Goal: Information Seeking & Learning: Learn about a topic

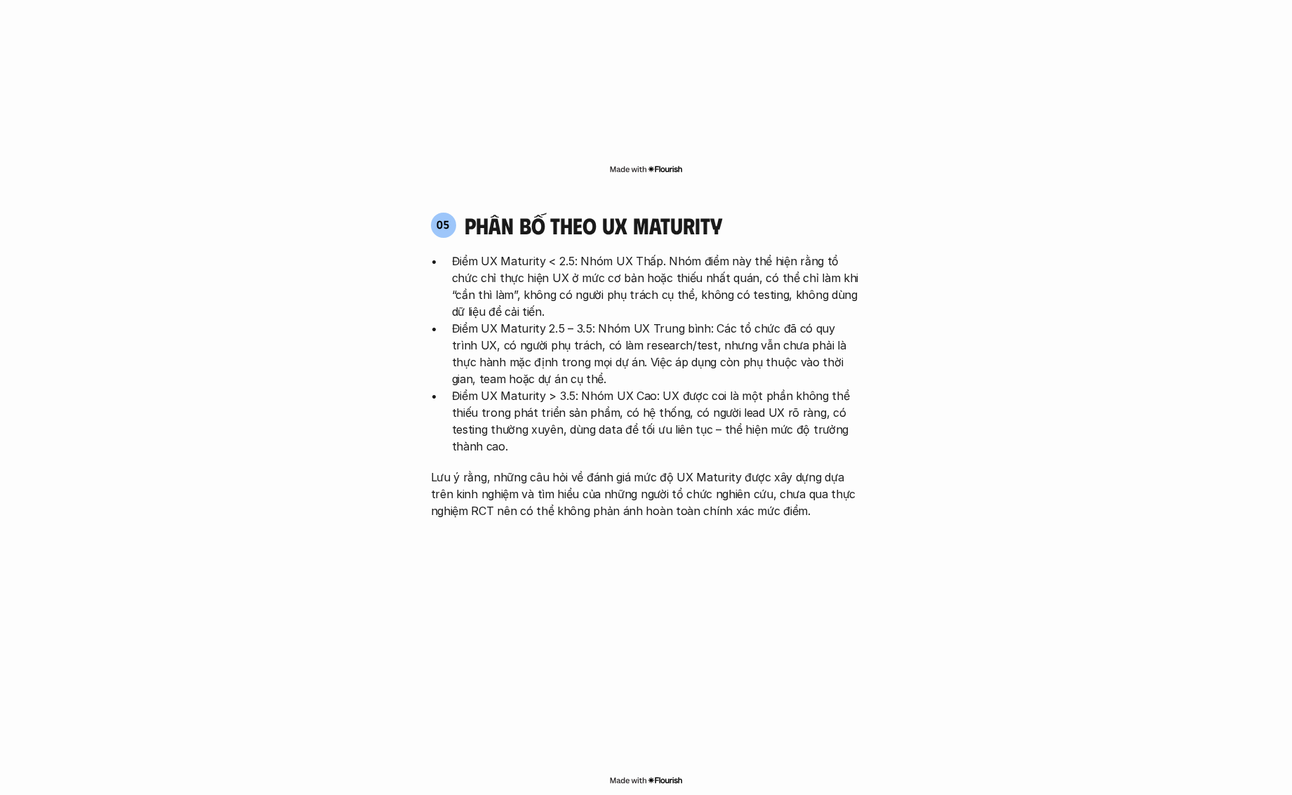
scroll to position [2931, 0]
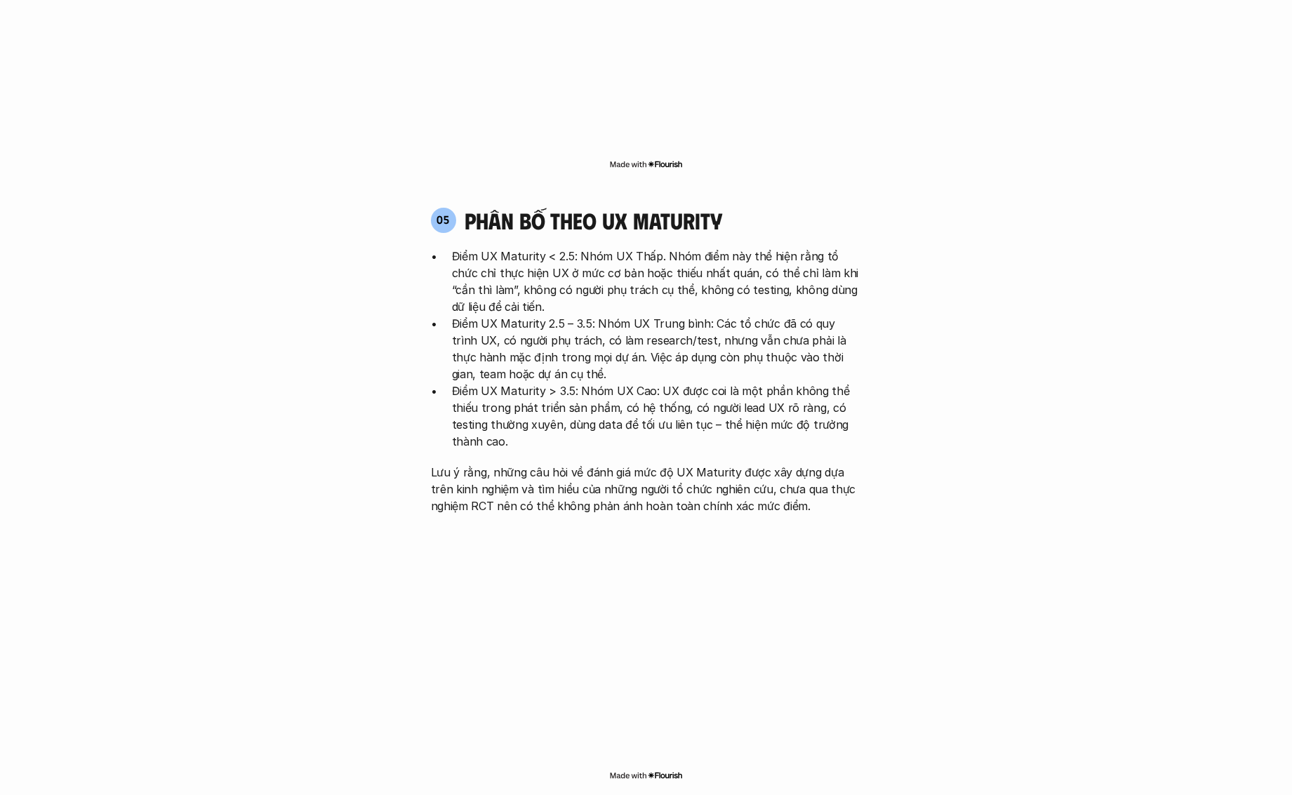
click at [789, 248] on p "Điểm UX Maturity < 2.5: Nhóm UX Thấp. Nhóm điểm này thể hiện rằng tổ chức chỉ t…" at bounding box center [657, 281] width 410 height 67
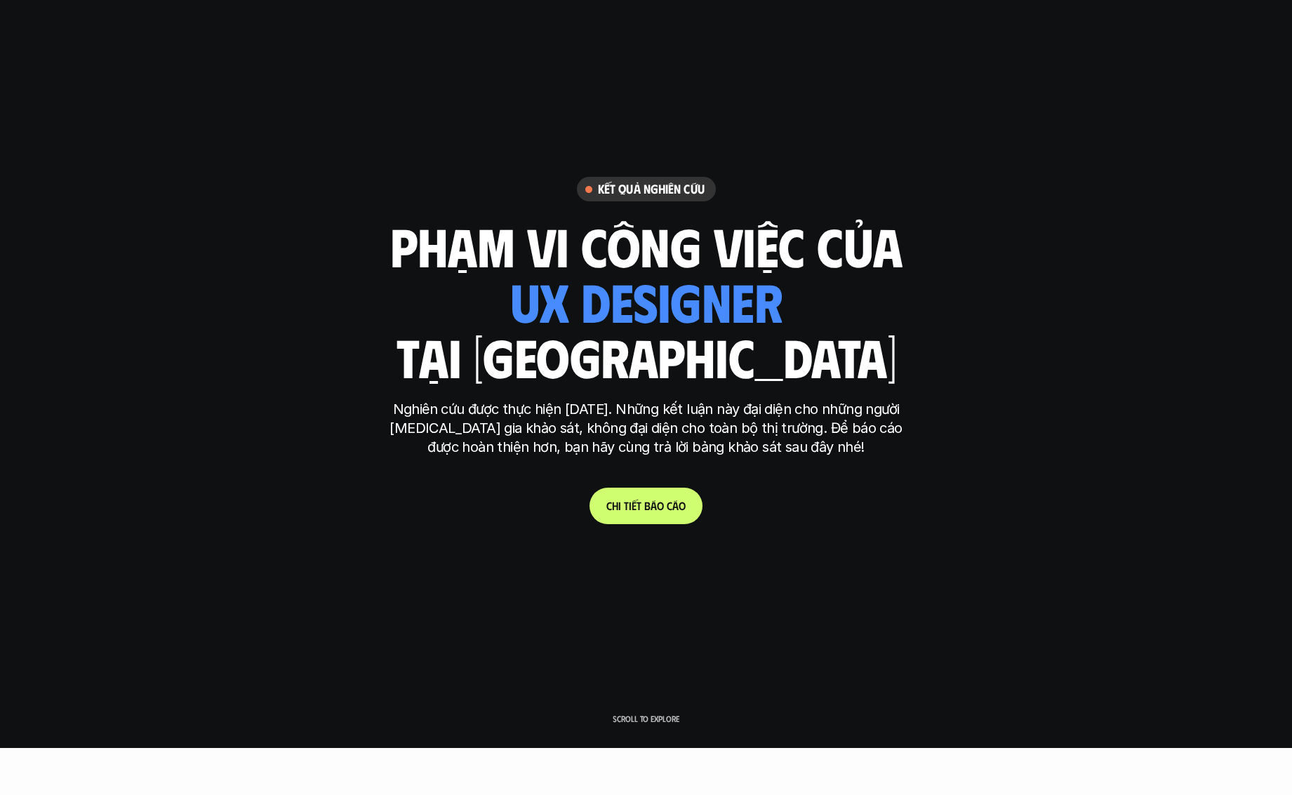
scroll to position [244, 0]
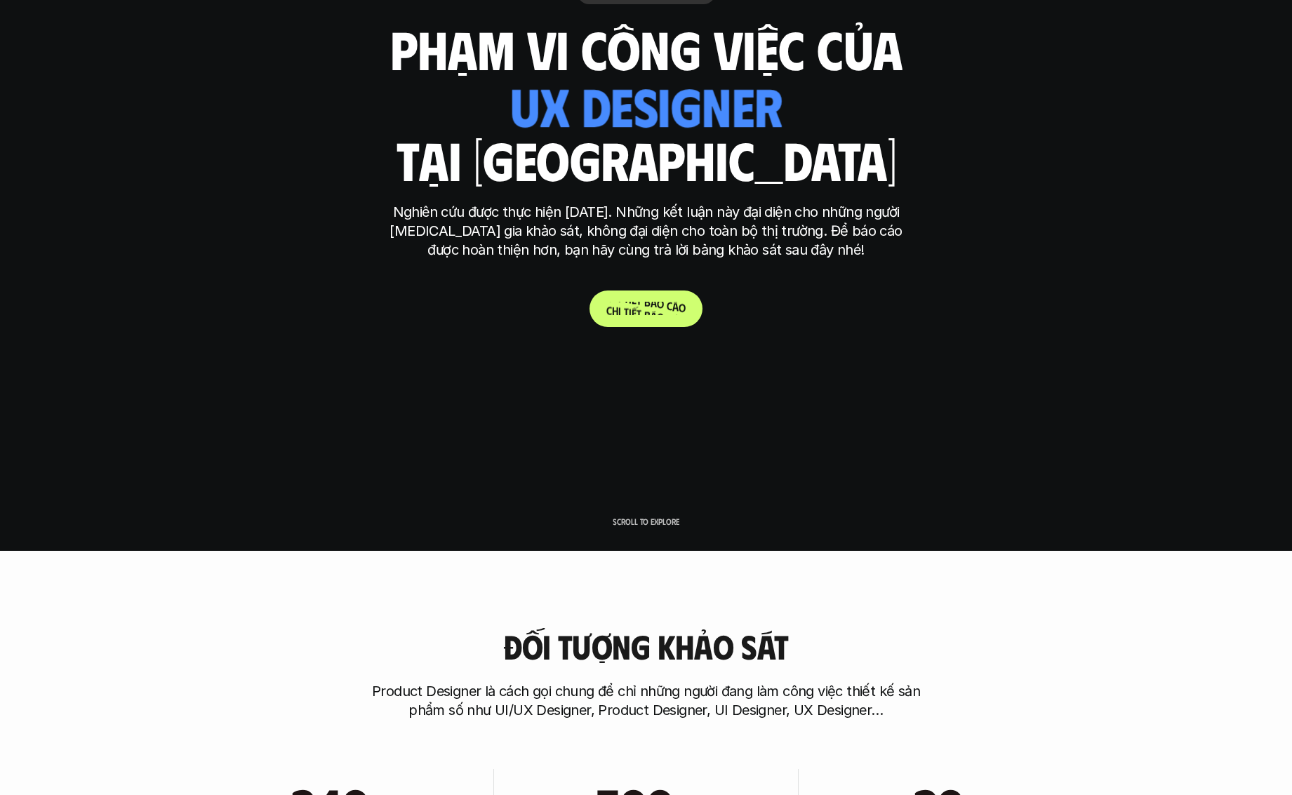
click at [657, 305] on span "o" at bounding box center [660, 303] width 7 height 13
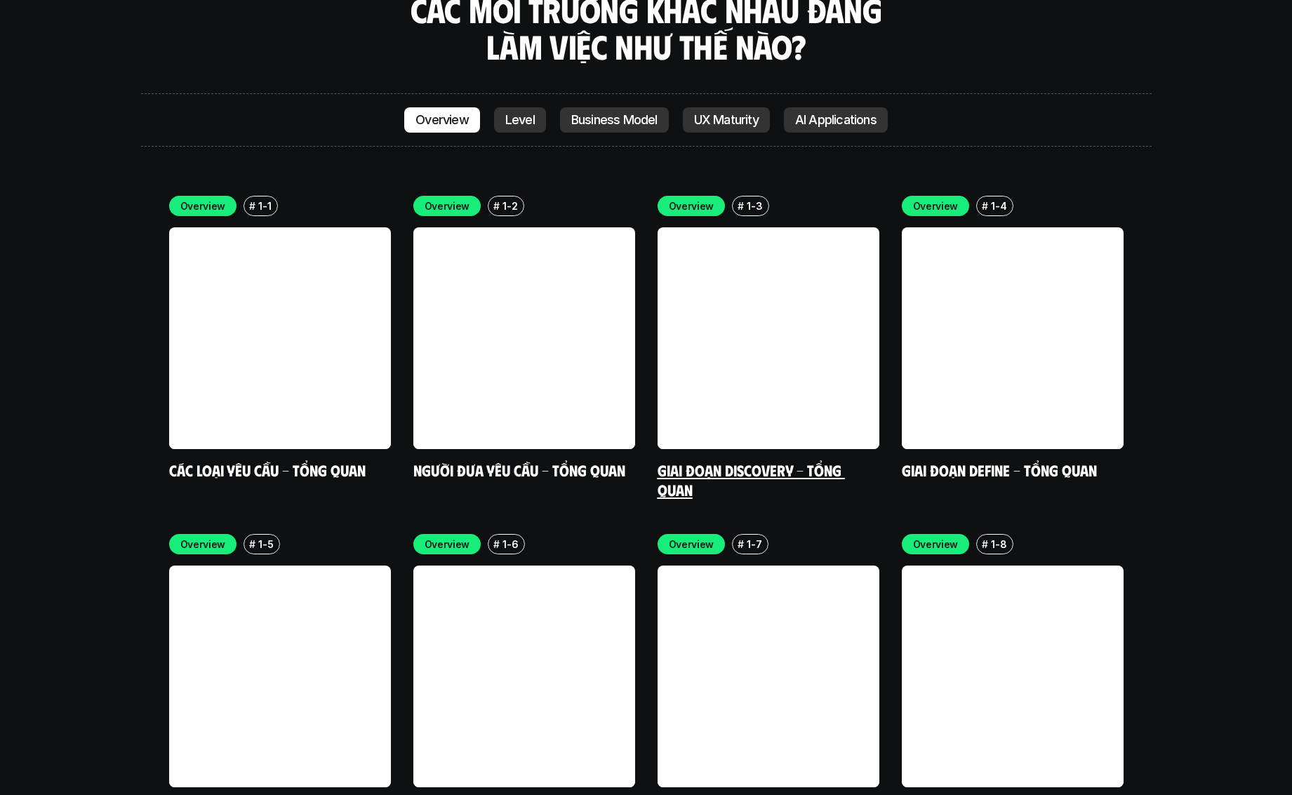
scroll to position [4188, 0]
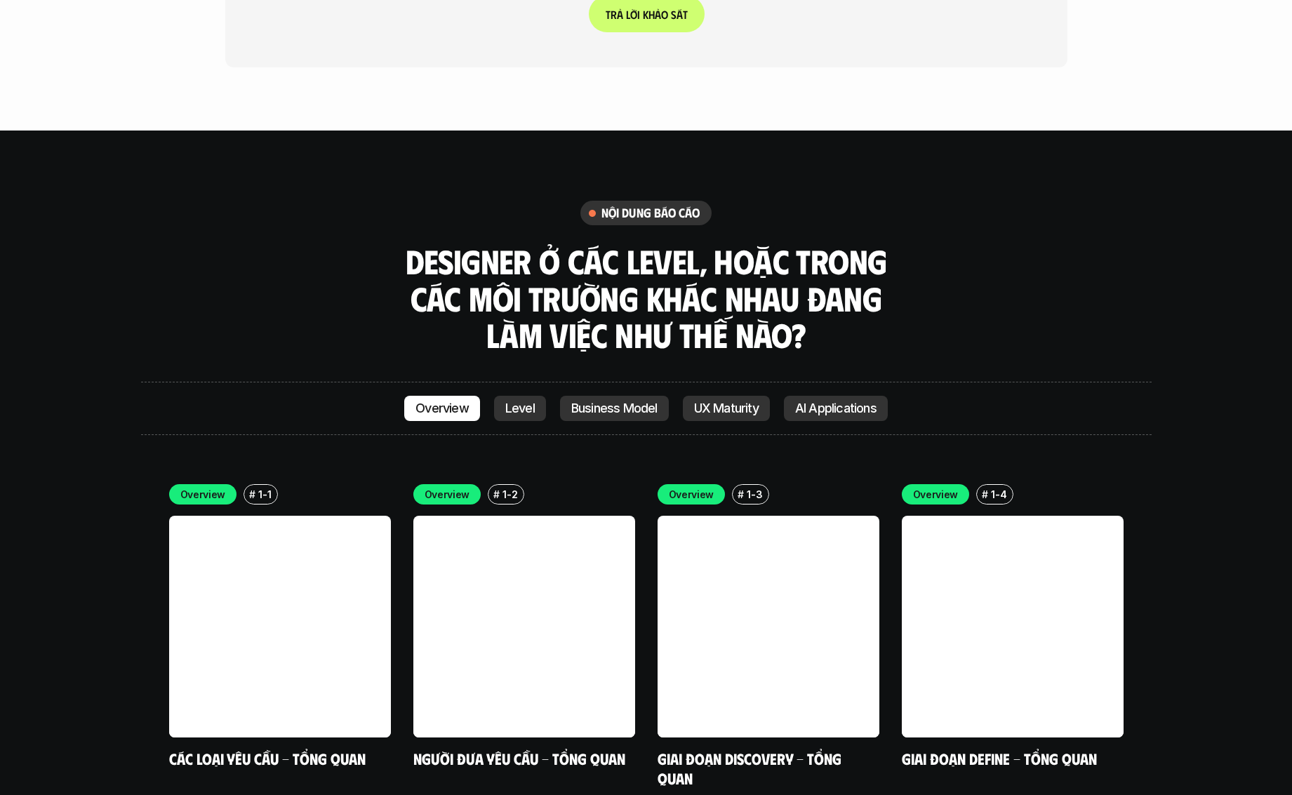
click at [523, 396] on link "Level" at bounding box center [520, 408] width 52 height 25
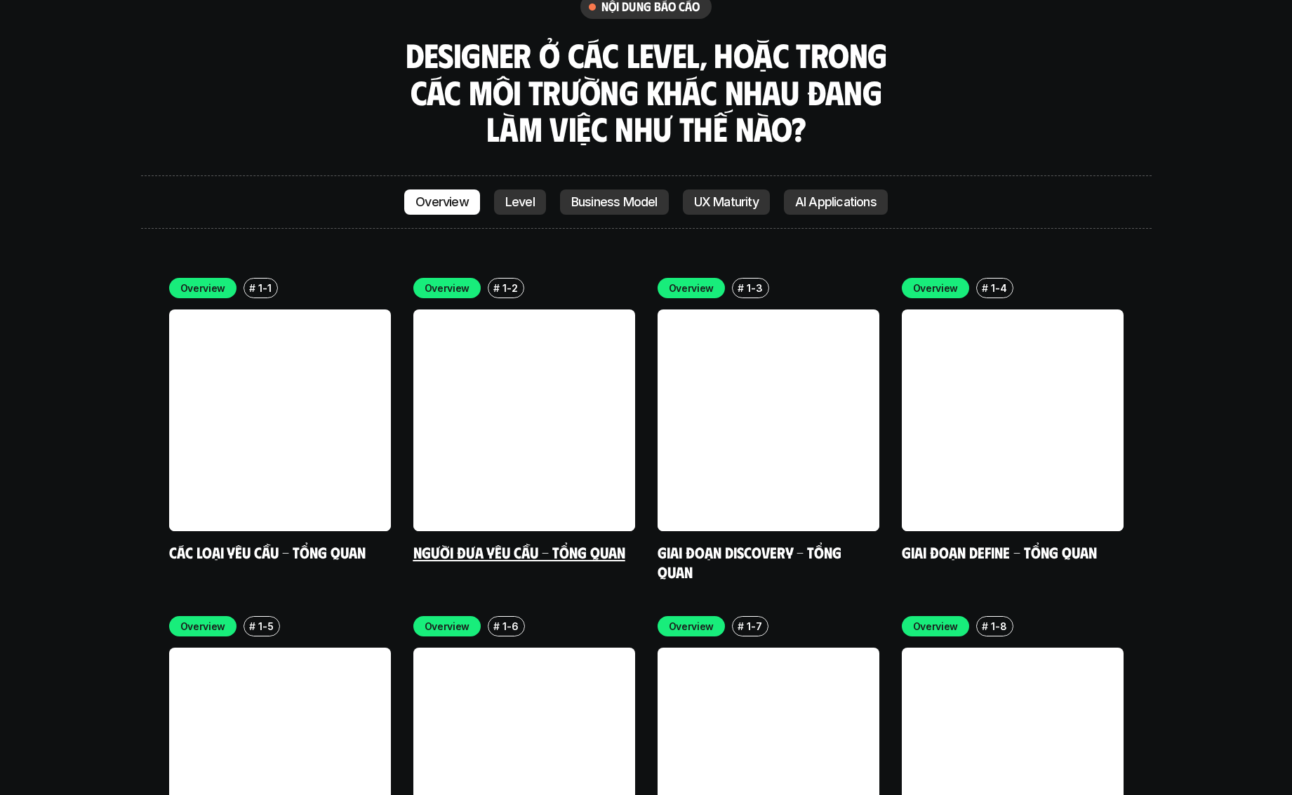
scroll to position [4120, 0]
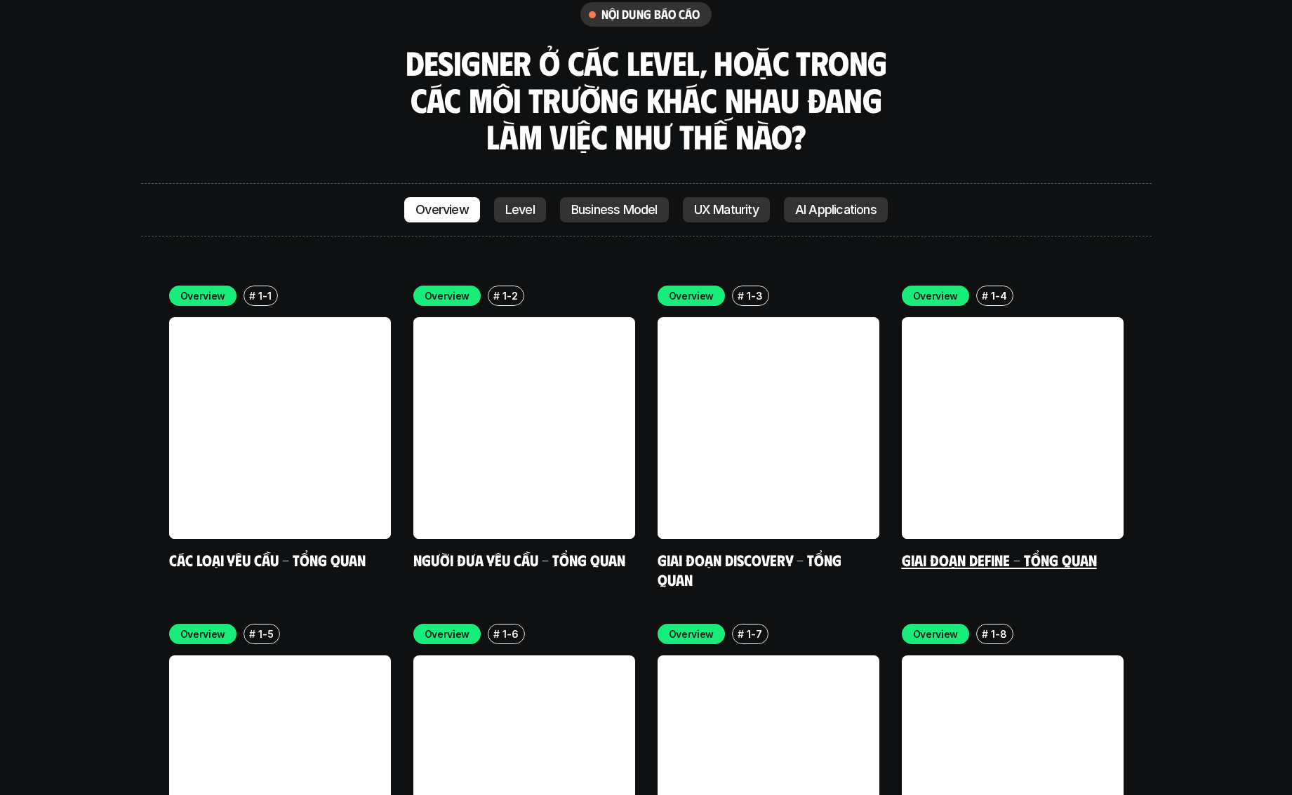
click at [978, 317] on link at bounding box center [1013, 428] width 222 height 222
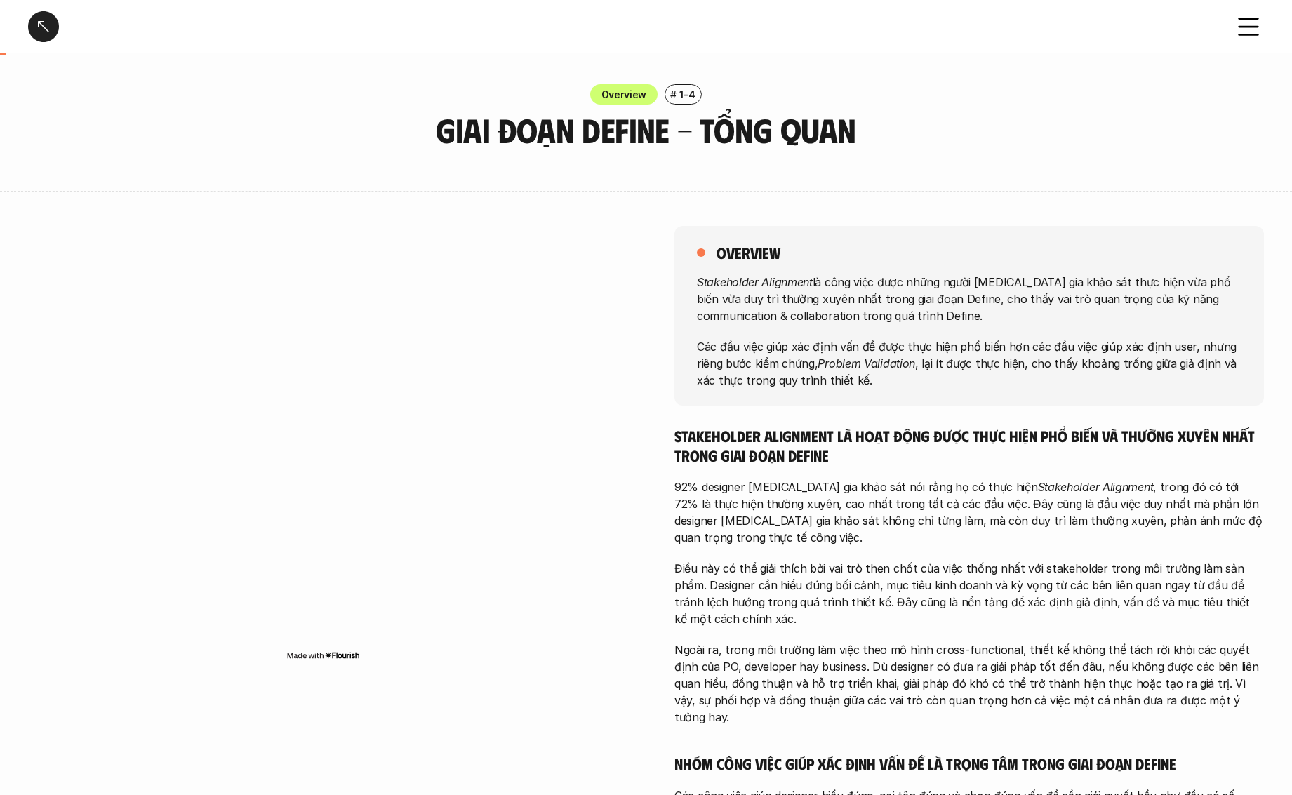
click at [99, 226] on iframe at bounding box center [322, 436] width 589 height 421
click at [48, 29] on div at bounding box center [43, 26] width 31 height 31
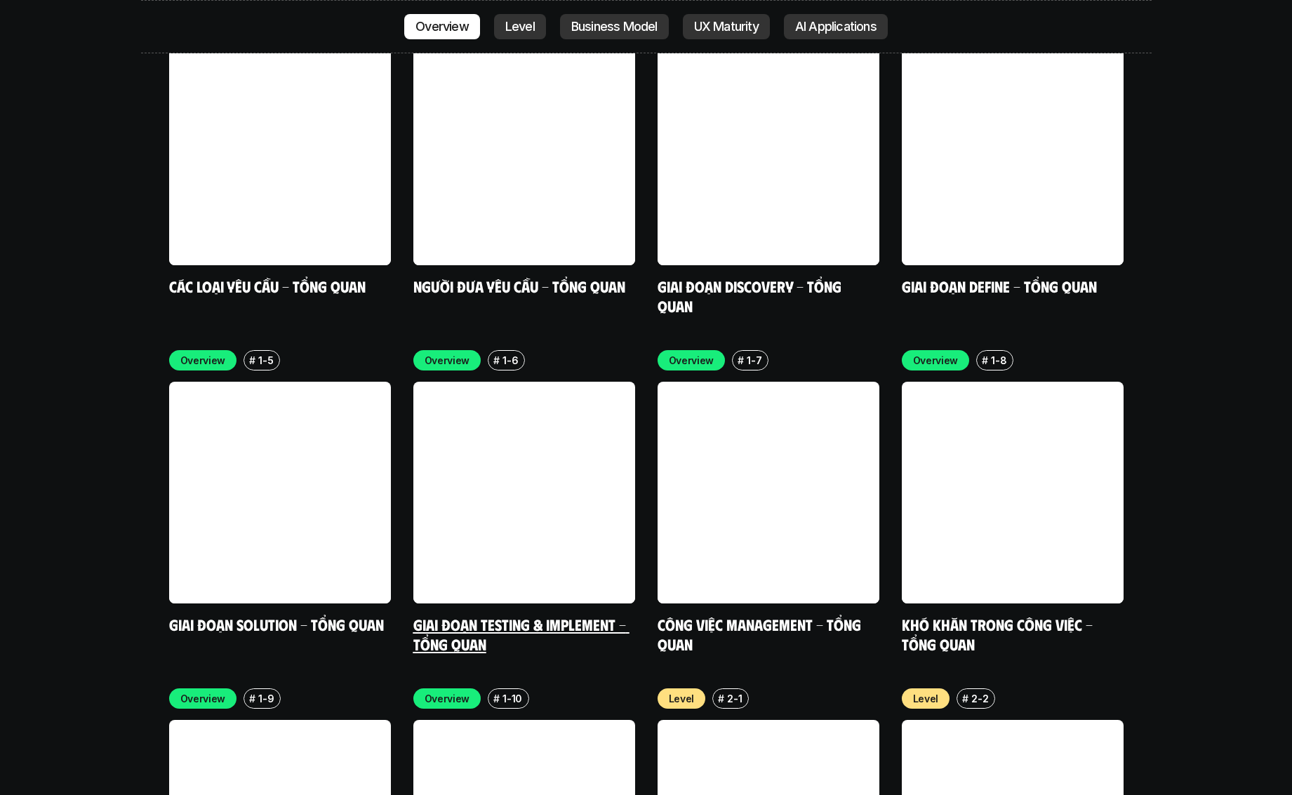
scroll to position [4401, 0]
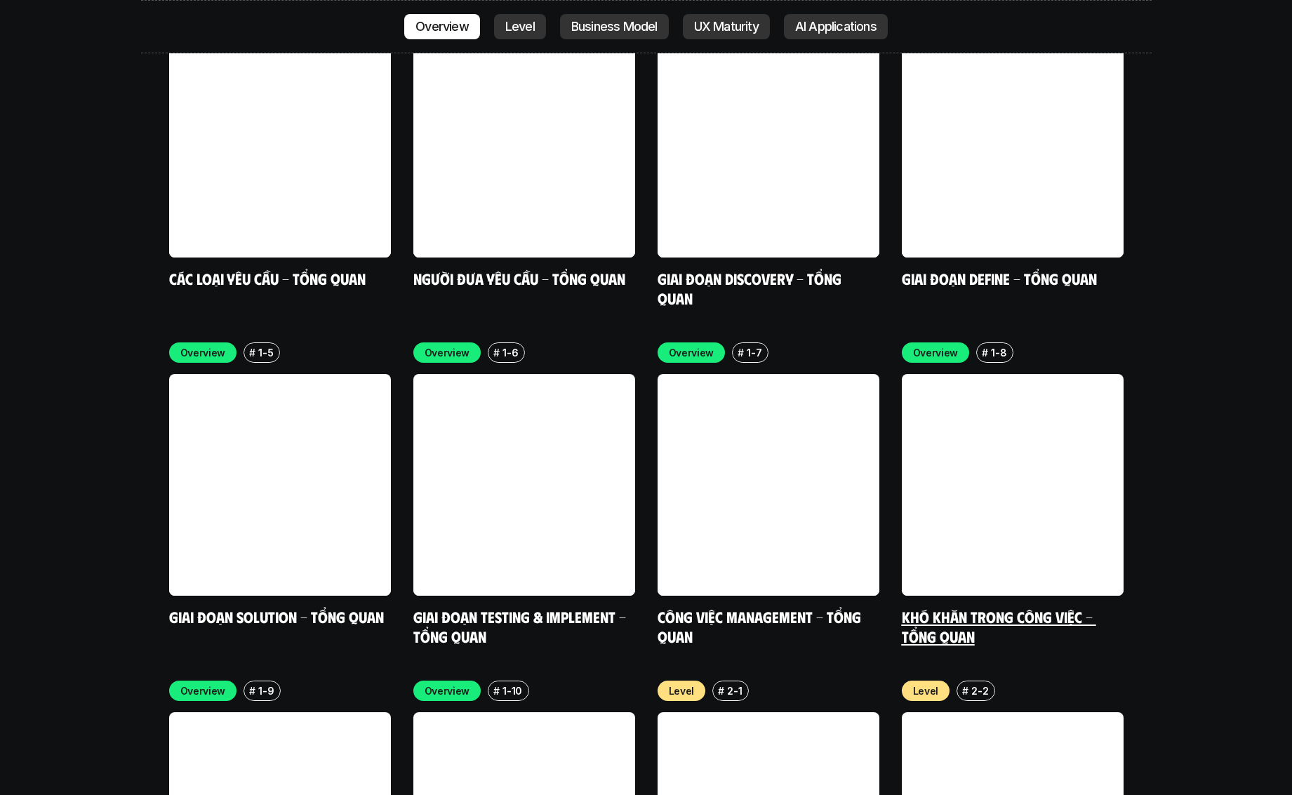
click at [1003, 455] on link at bounding box center [1013, 485] width 222 height 222
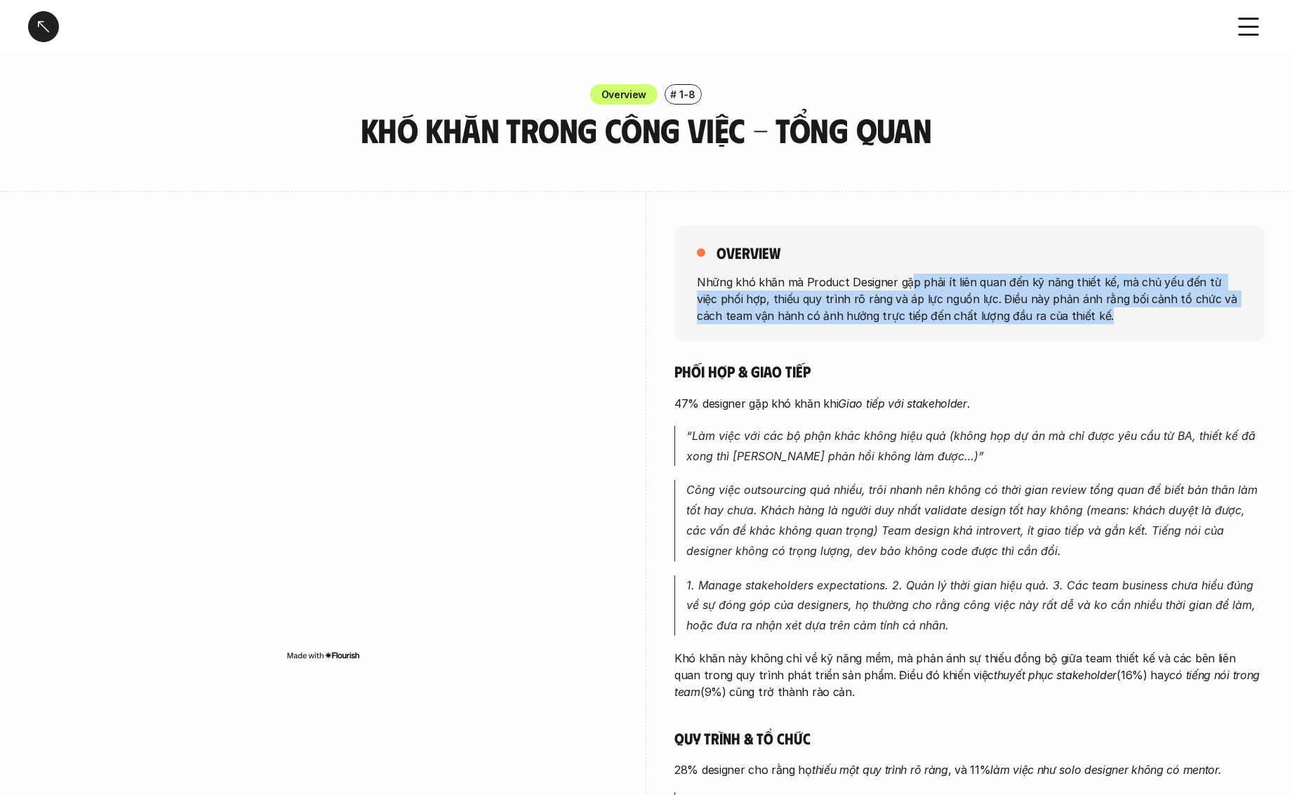
drag, startPoint x: 907, startPoint y: 279, endPoint x: 1104, endPoint y: 316, distance: 200.8
click at [1104, 316] on p "Những khó khăn mà Product Designer gặp phải ít liên quan đến kỹ năng thiết kế, …" at bounding box center [969, 298] width 545 height 51
click at [1098, 303] on p "Những khó khăn mà Product Designer gặp phải ít liên quan đến kỹ năng thiết kế, …" at bounding box center [969, 298] width 545 height 51
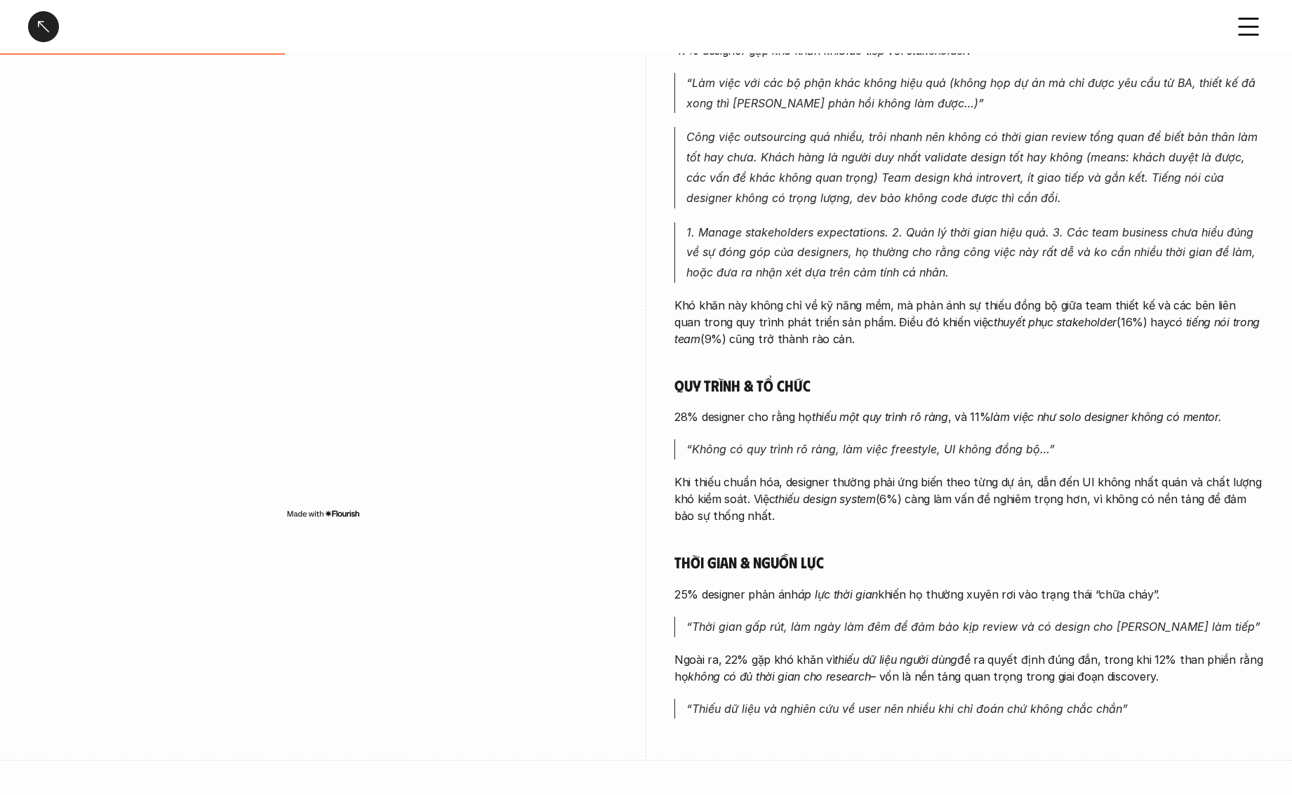
scroll to position [356, 0]
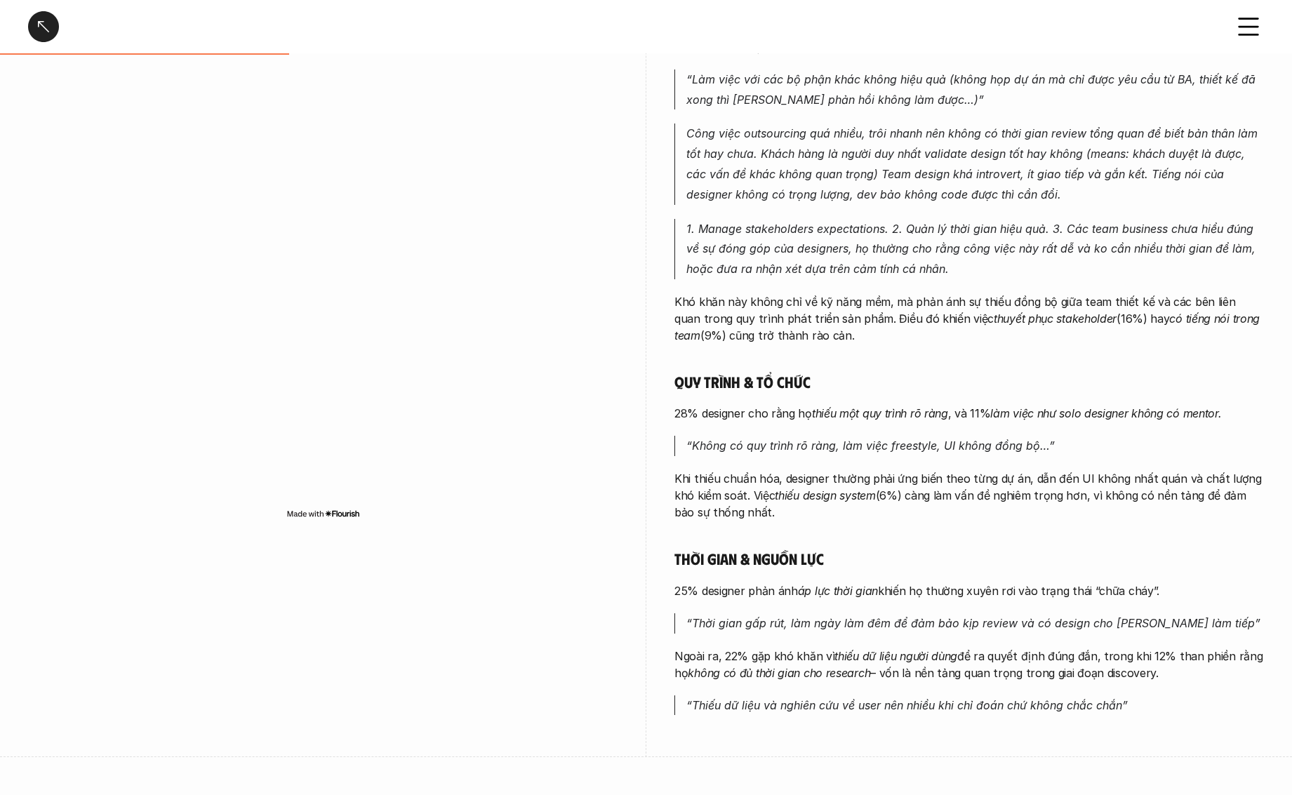
click at [850, 422] on p "28% designer cho rằng họ thiếu một quy trình rõ ràng , và 11% làm việc như solo…" at bounding box center [968, 413] width 589 height 17
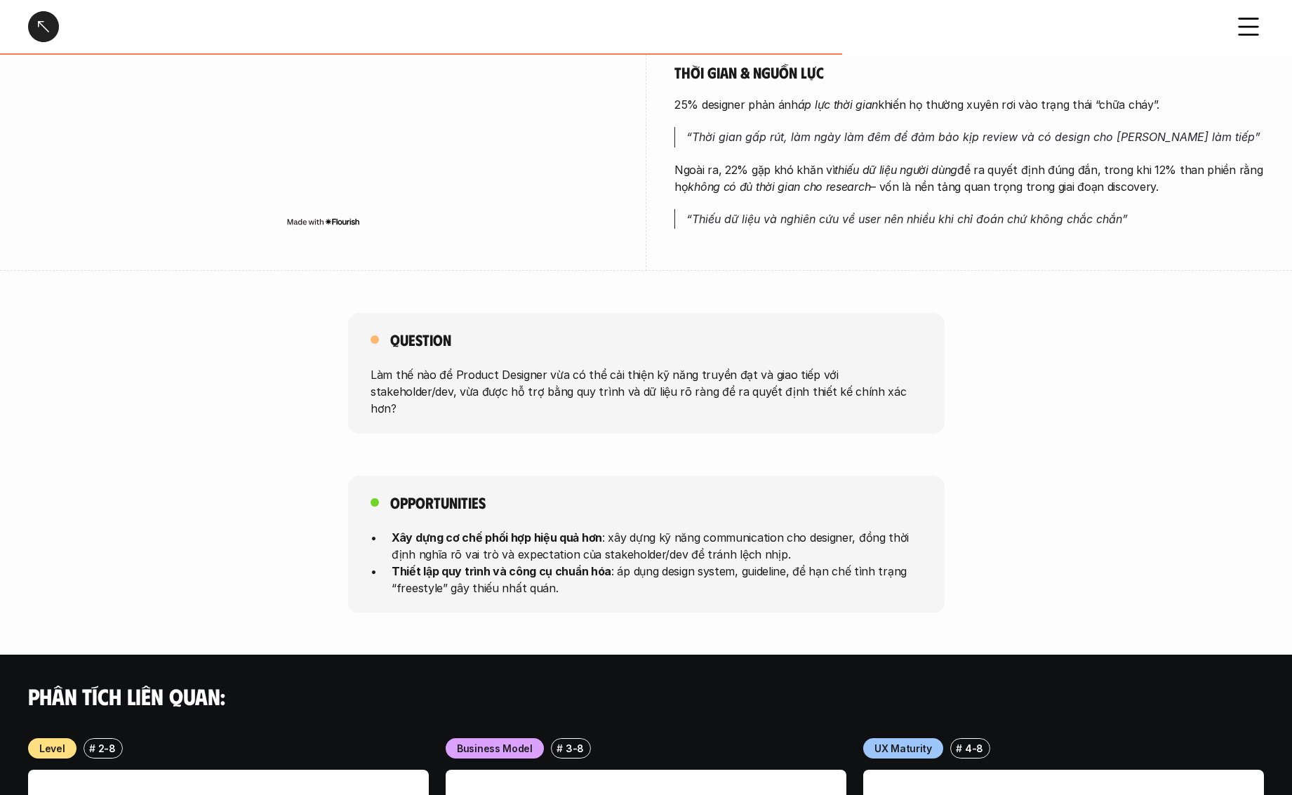
scroll to position [878, 0]
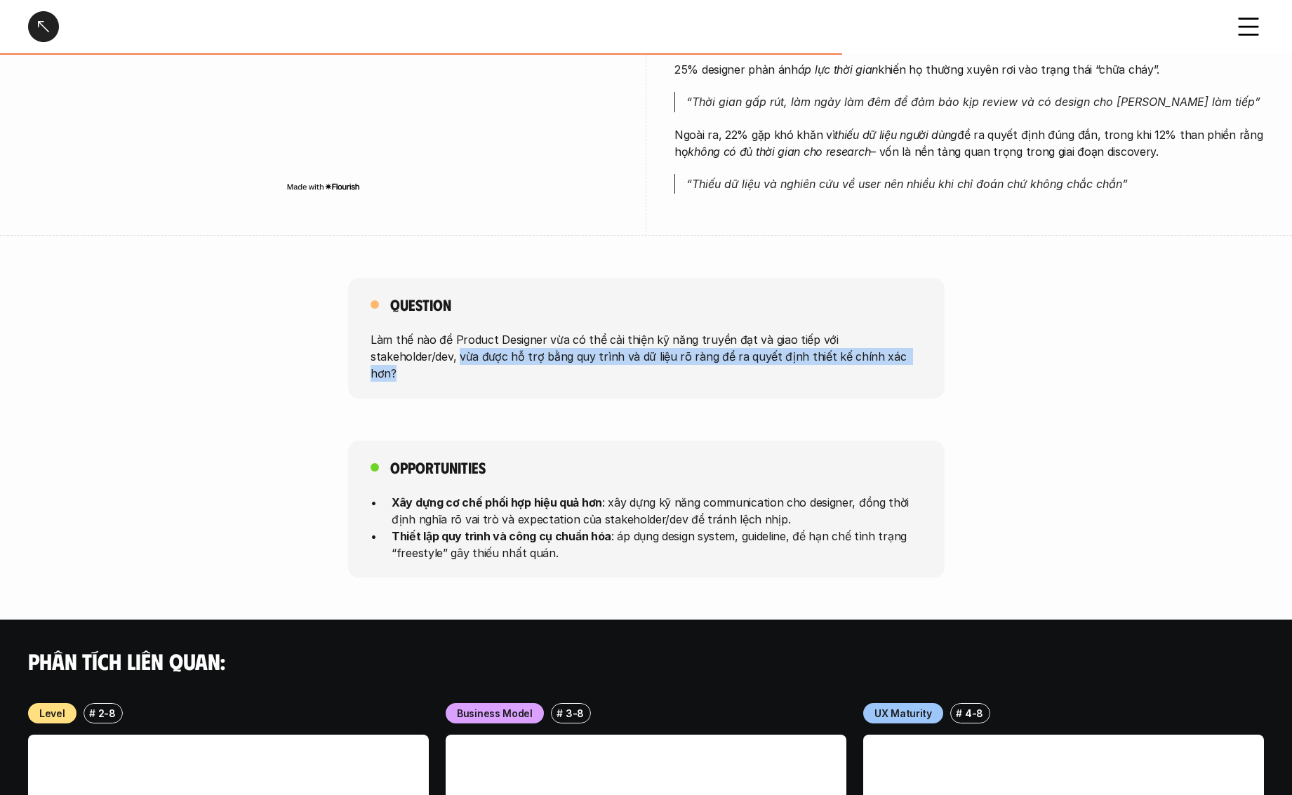
drag, startPoint x: 843, startPoint y: 359, endPoint x: 350, endPoint y: 357, distance: 492.6
click at [350, 357] on div "Question Làm thế nào để Product Designer vừa có thể cải thiện kỹ năng truyền đạ…" at bounding box center [646, 338] width 596 height 121
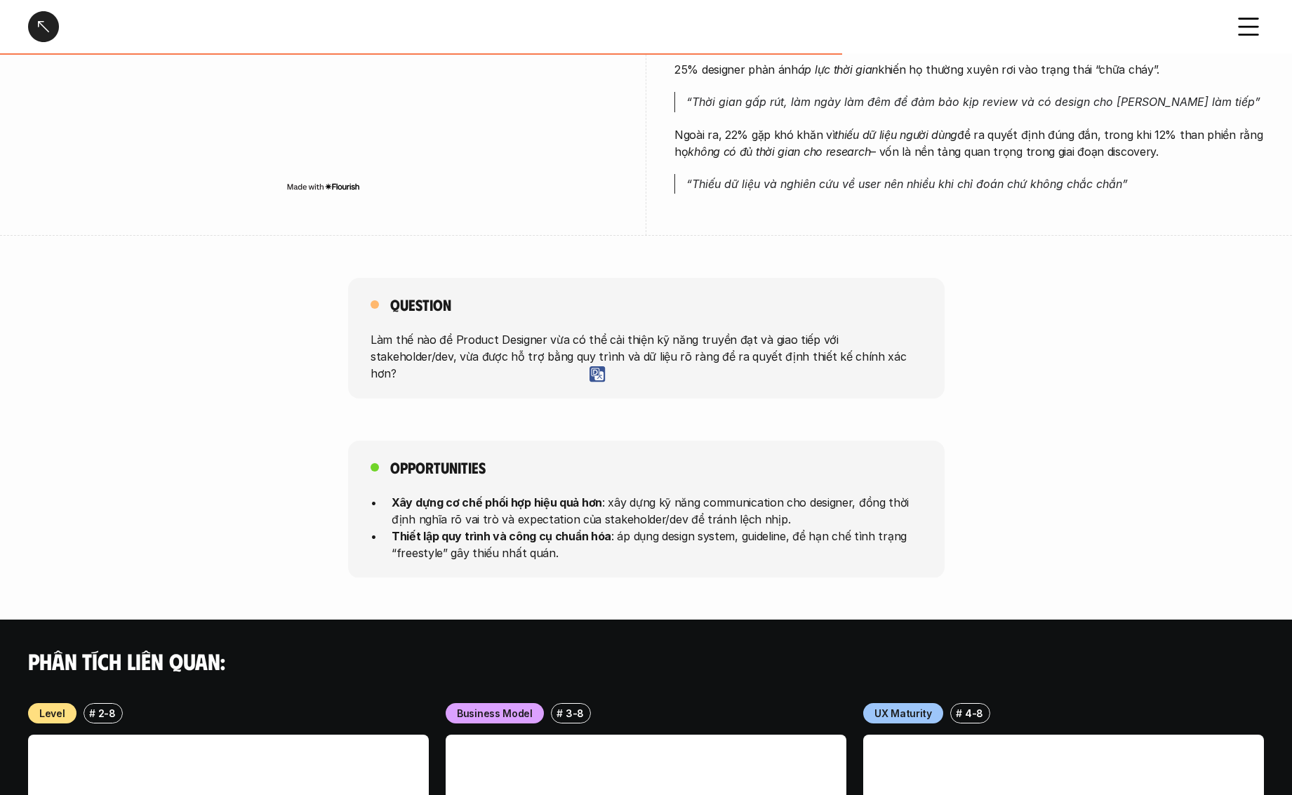
click at [275, 307] on div "Question Làm thế nào để Product Designer vừa có thể cải thiện kỹ năng truyền đạ…" at bounding box center [646, 338] width 1292 height 121
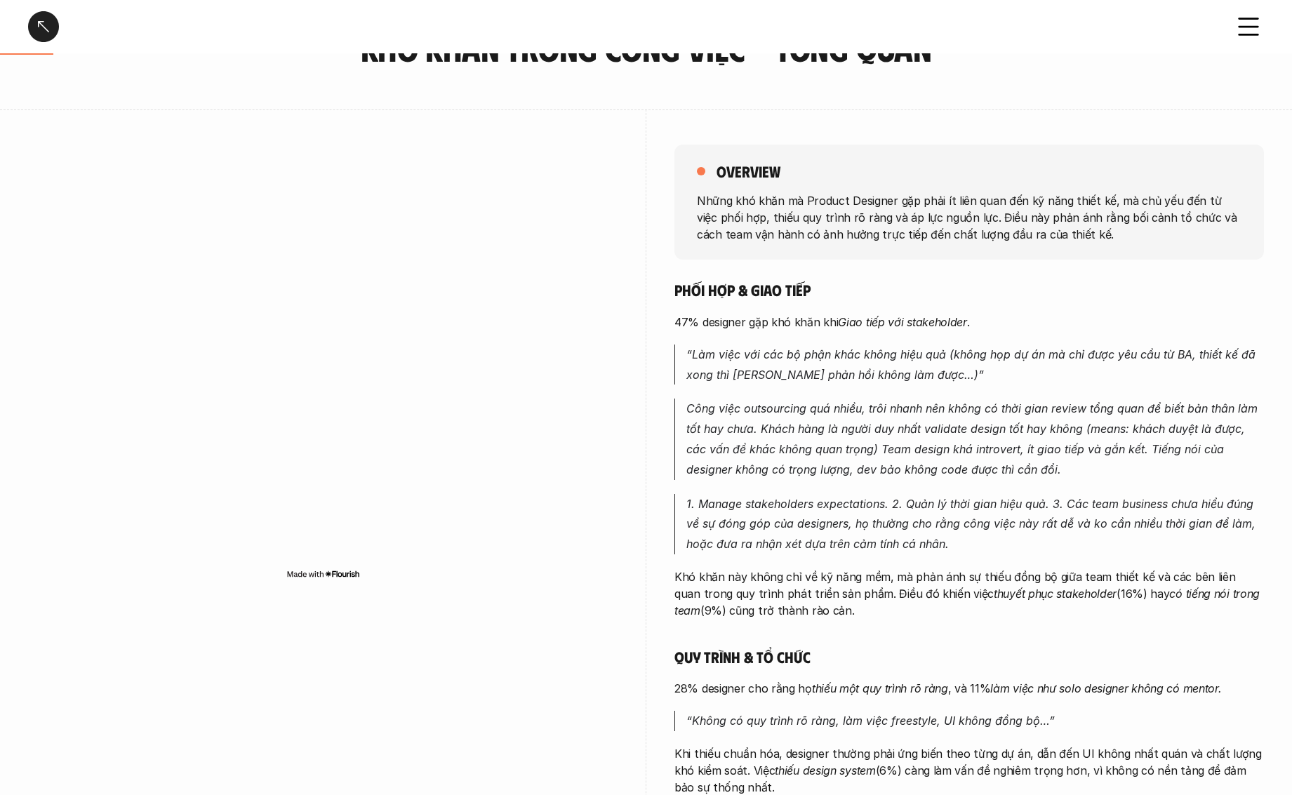
scroll to position [31, 0]
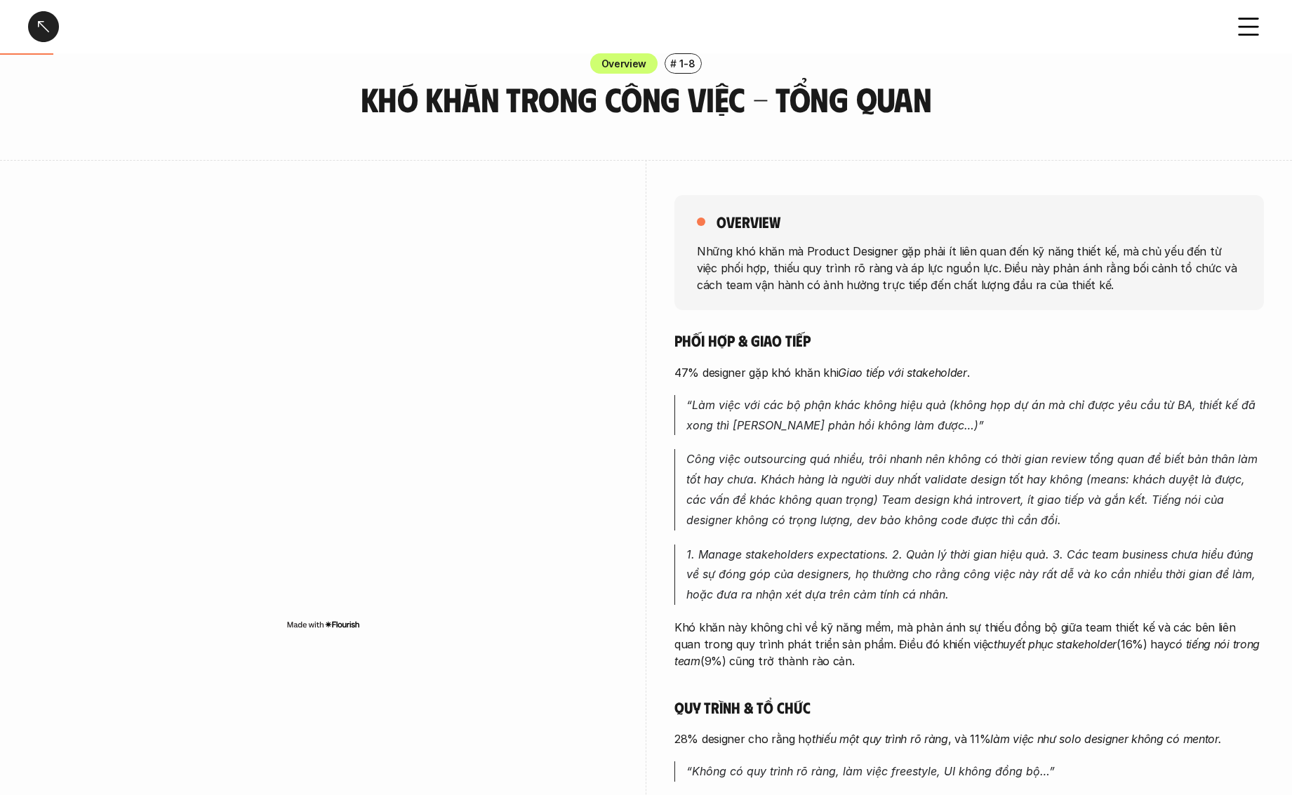
click at [49, 33] on div at bounding box center [43, 26] width 31 height 31
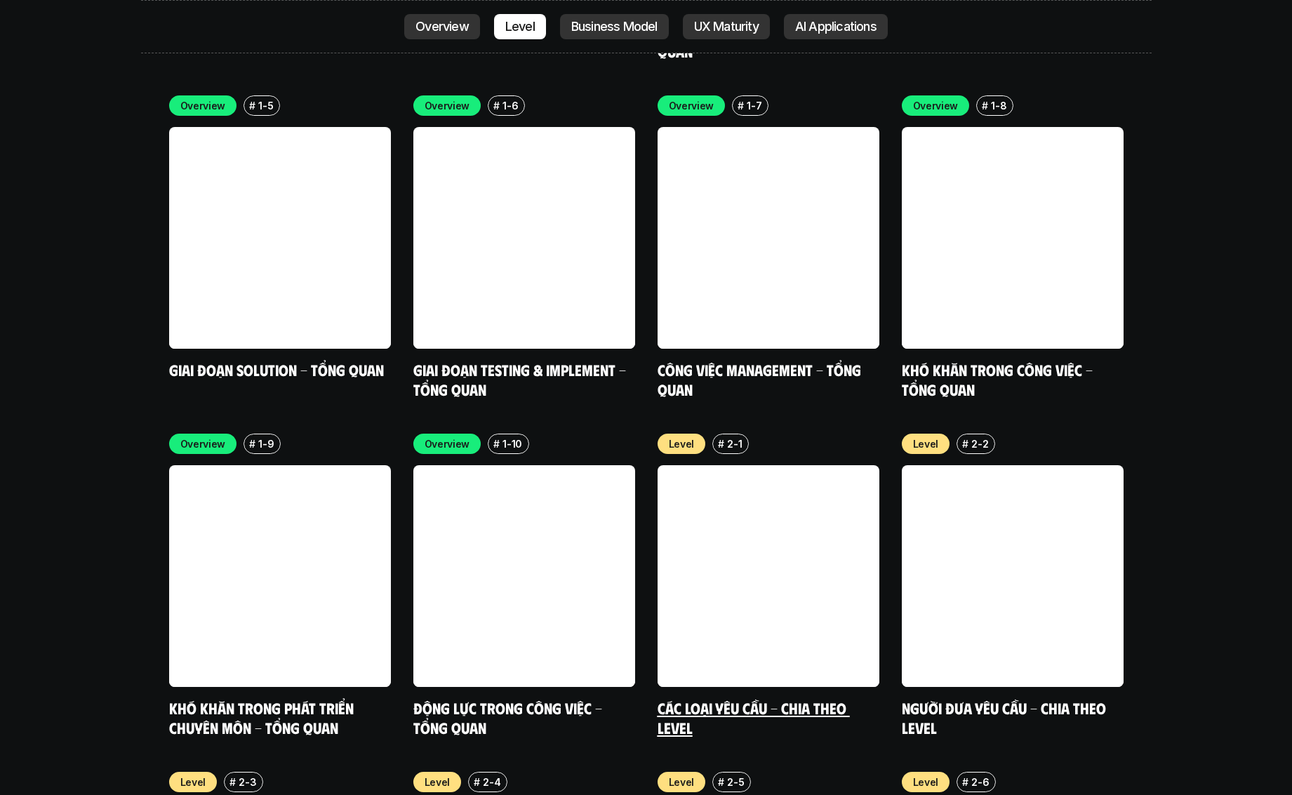
scroll to position [4649, 0]
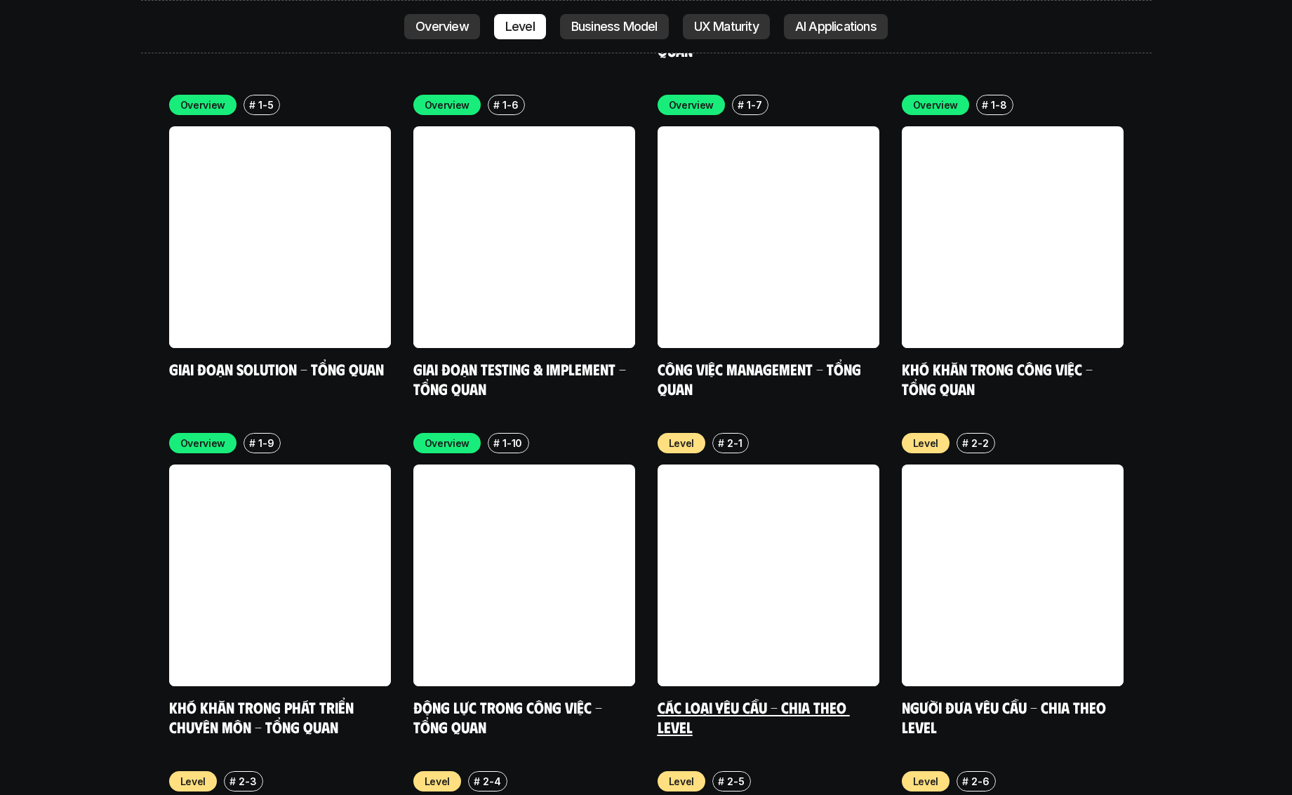
click at [822, 523] on link at bounding box center [769, 576] width 222 height 222
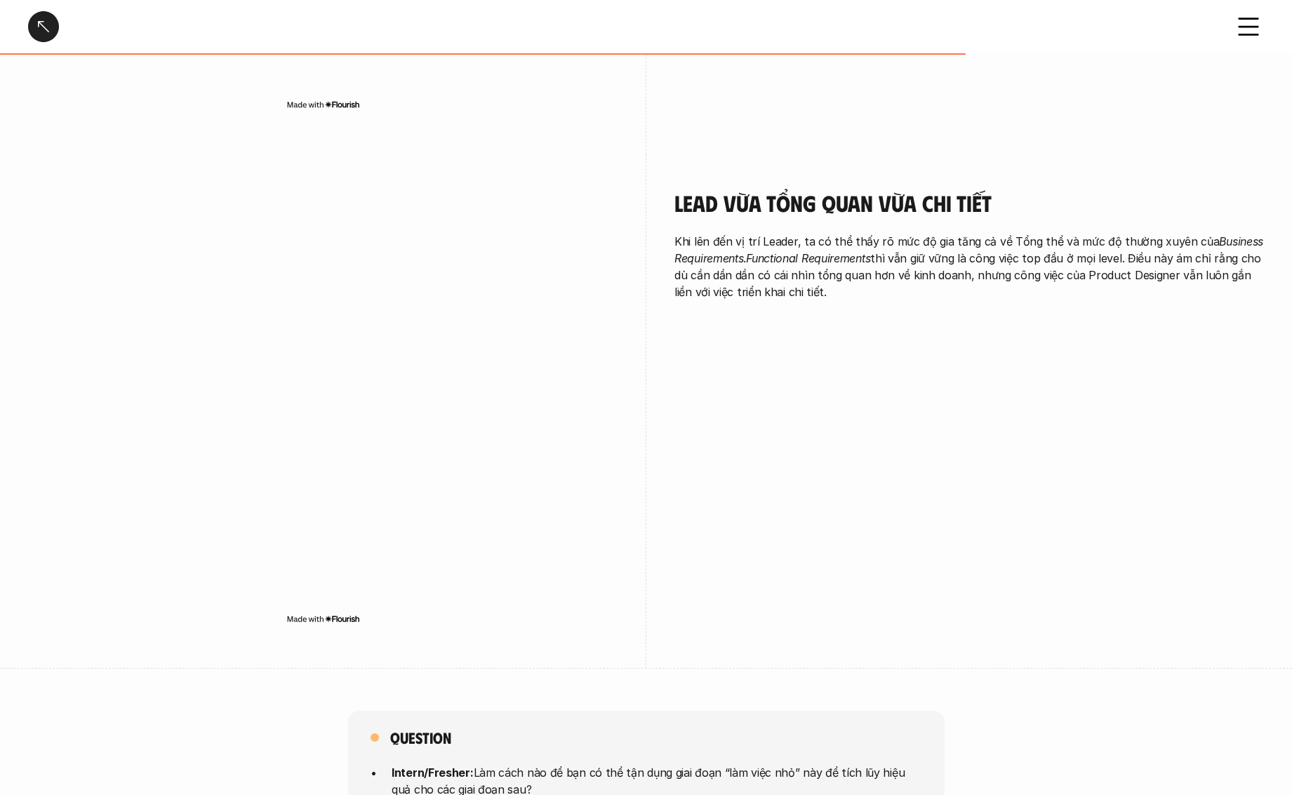
scroll to position [2917, 0]
drag, startPoint x: 738, startPoint y: 194, endPoint x: 909, endPoint y: 197, distance: 171.3
click at [909, 197] on h4 "Lead vừa tổng quan vừa chi tiết" at bounding box center [968, 202] width 589 height 27
click at [860, 313] on div "Lead vừa tổng quan vừa chi tiết Khi lên đến vị trí Leader, ta có thể thấy rõ mứ…" at bounding box center [968, 248] width 589 height 188
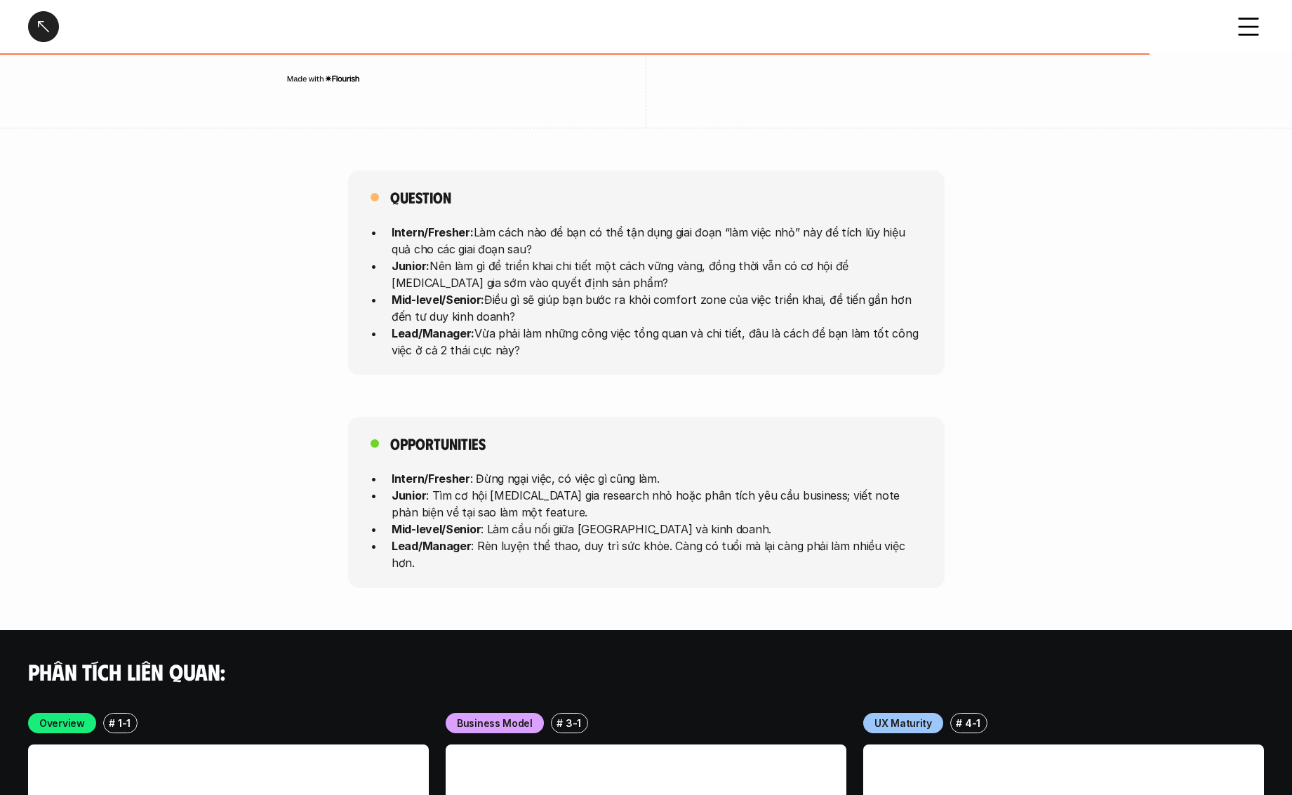
scroll to position [3467, 0]
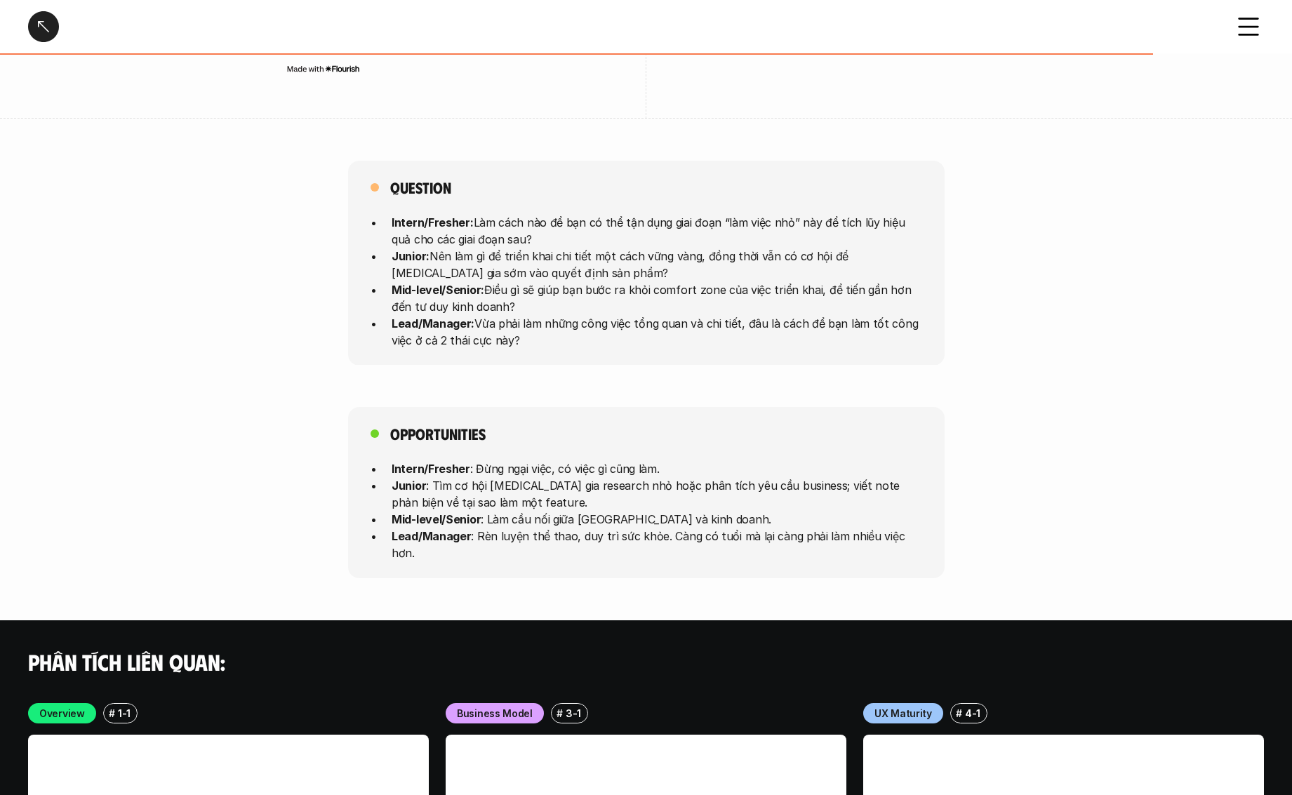
drag, startPoint x: 488, startPoint y: 288, endPoint x: 625, endPoint y: 352, distance: 151.6
click at [625, 352] on div "Question Intern/Fresher: Làm cách nào để bạn có thể tận dụng giai đoạn “làm việ…" at bounding box center [646, 263] width 596 height 205
click at [602, 460] on p "Intern/Fresher : Đừng ngại việc, có việc gì cũng làm." at bounding box center [657, 468] width 531 height 17
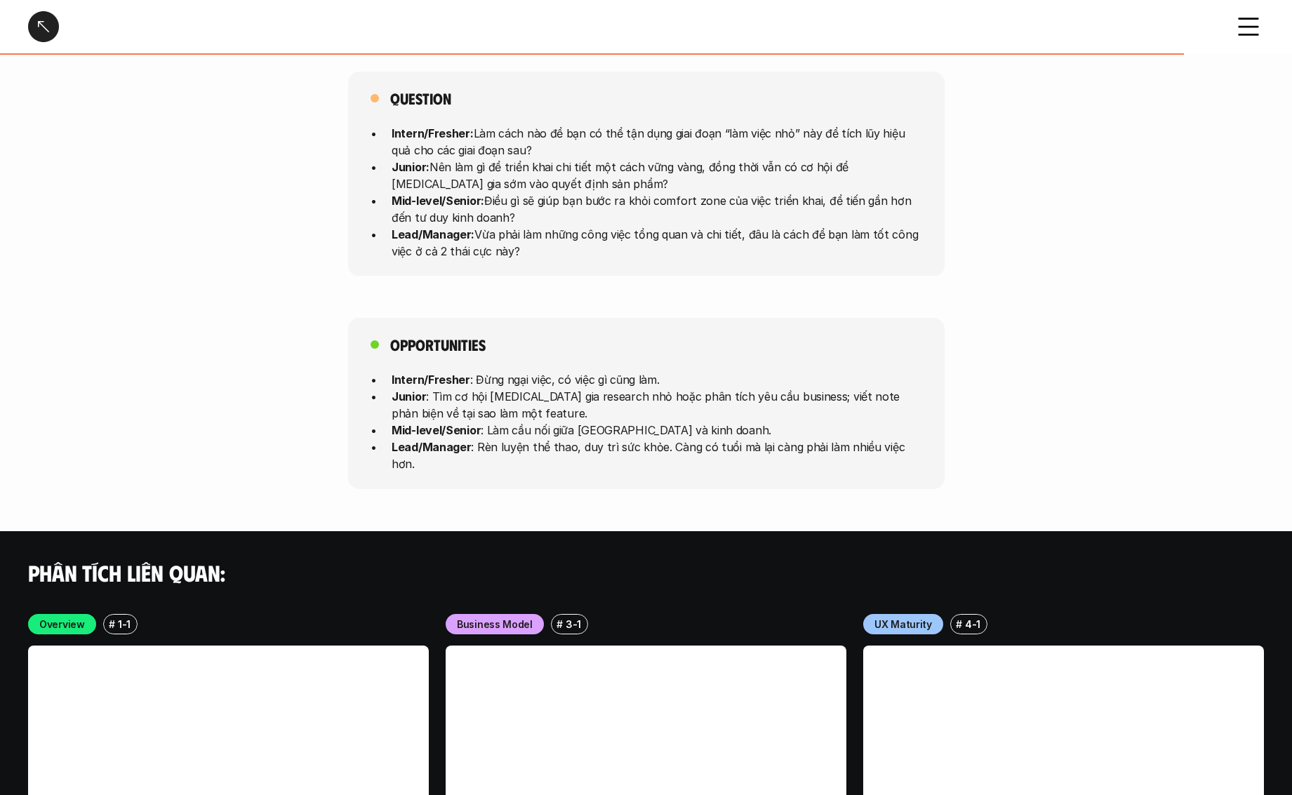
scroll to position [3562, 0]
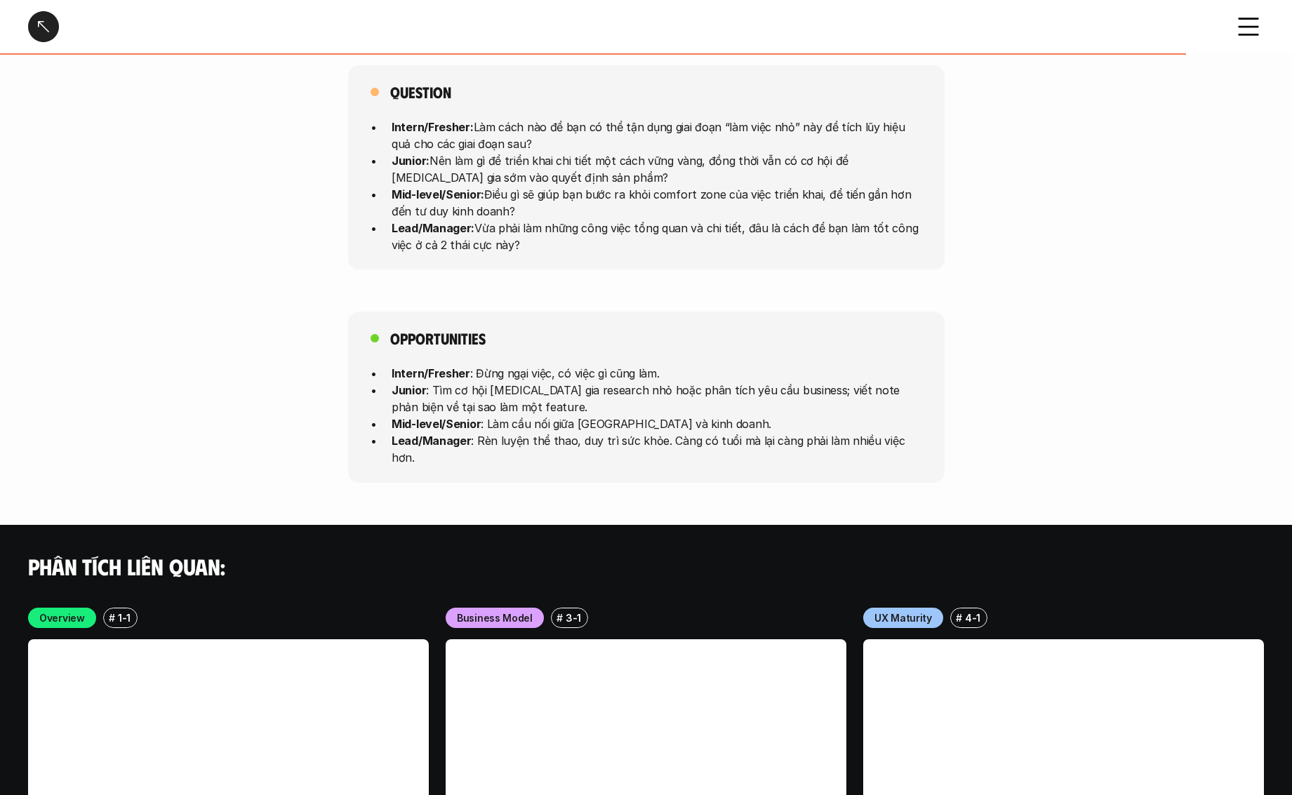
click at [40, 34] on div at bounding box center [43, 26] width 31 height 31
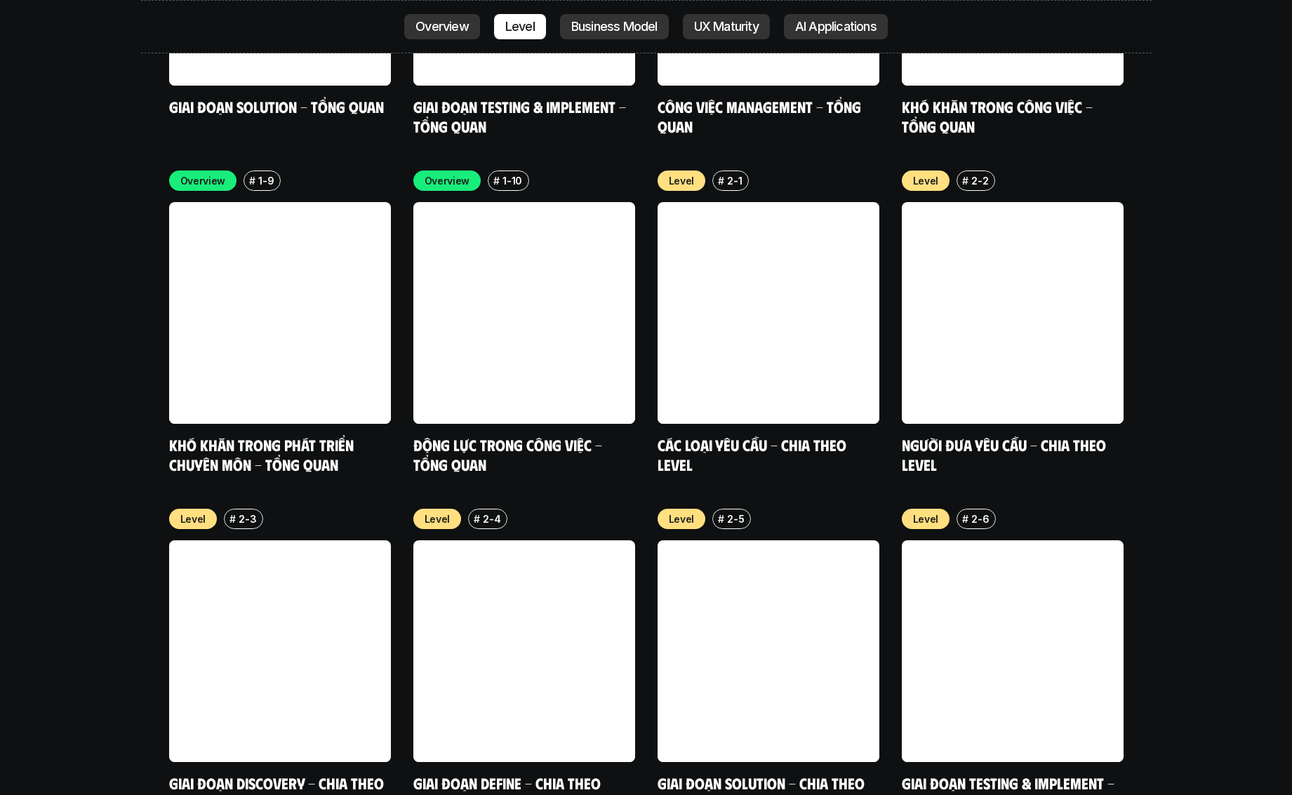
scroll to position [4916, 0]
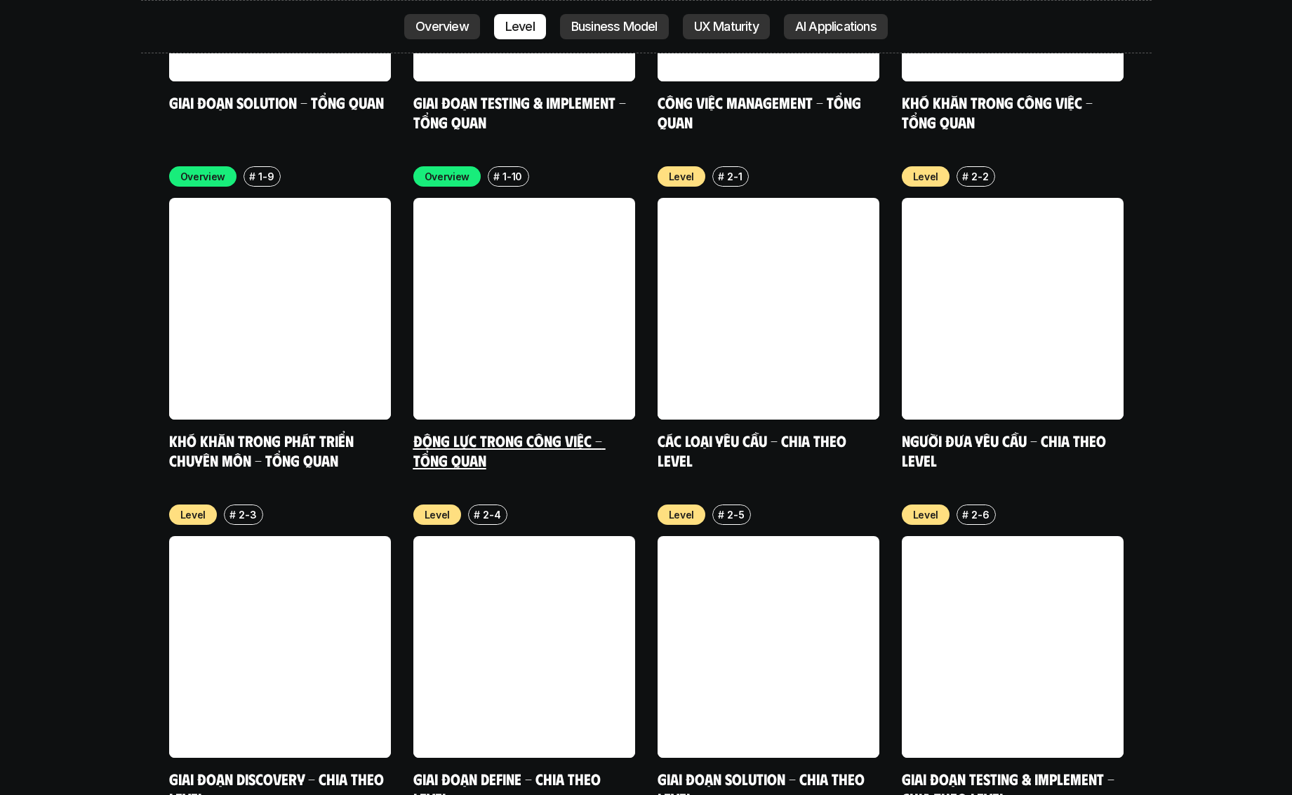
click at [509, 431] on link "Động lực trong công việc - Tổng quan" at bounding box center [509, 450] width 192 height 39
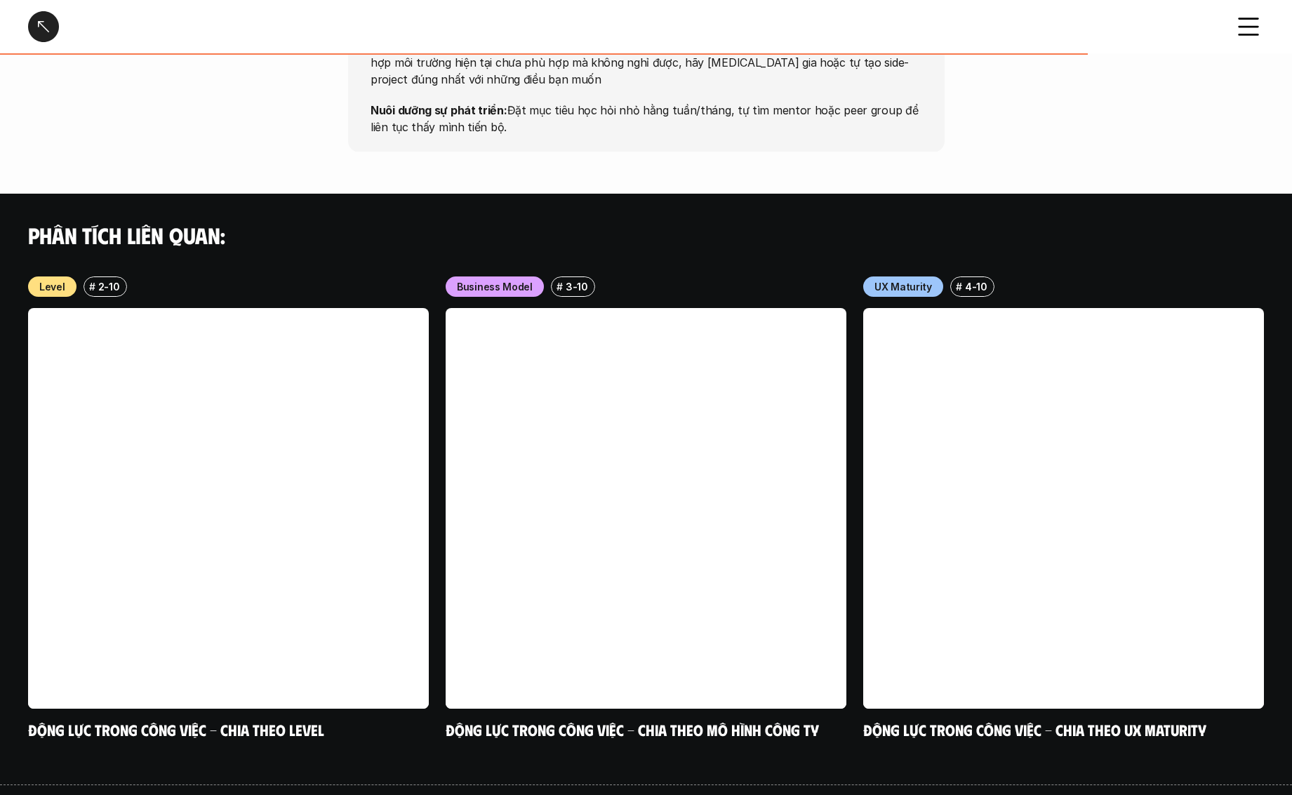
scroll to position [1293, 0]
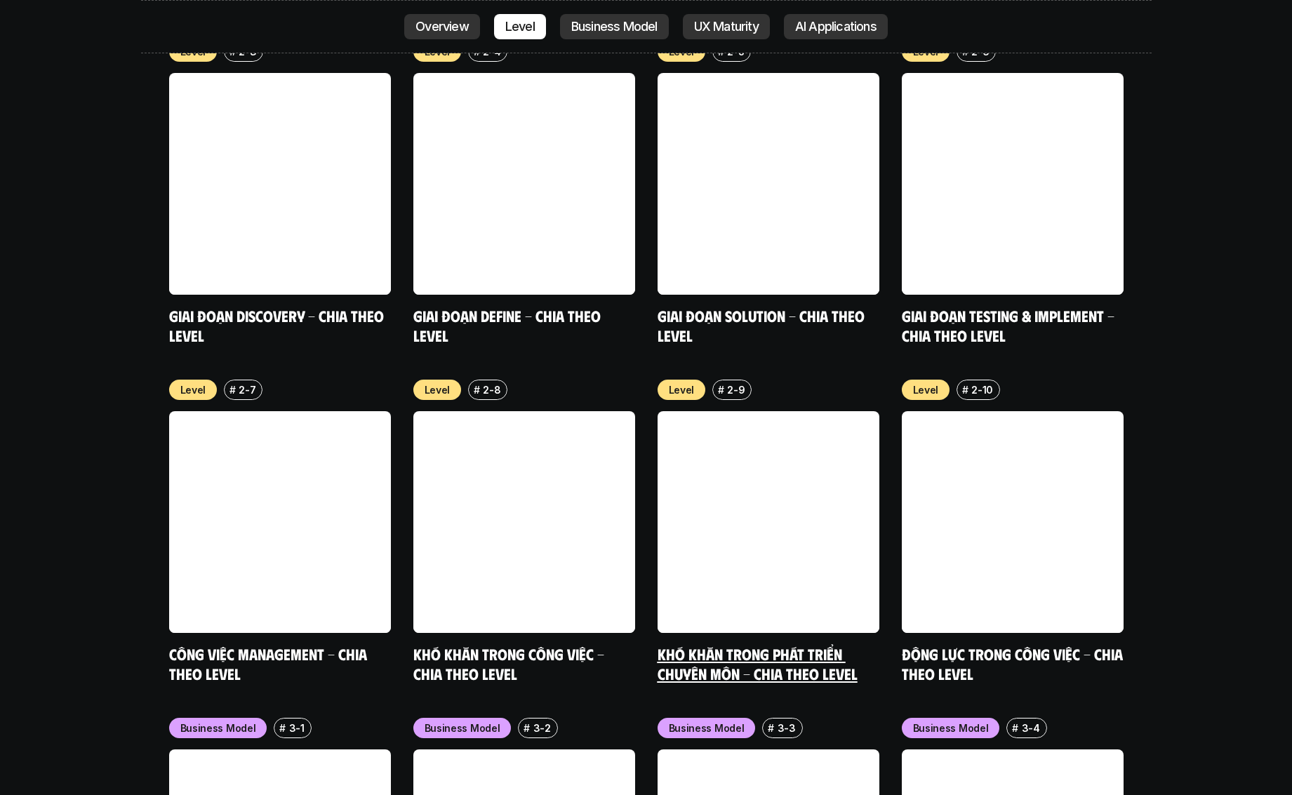
scroll to position [5384, 0]
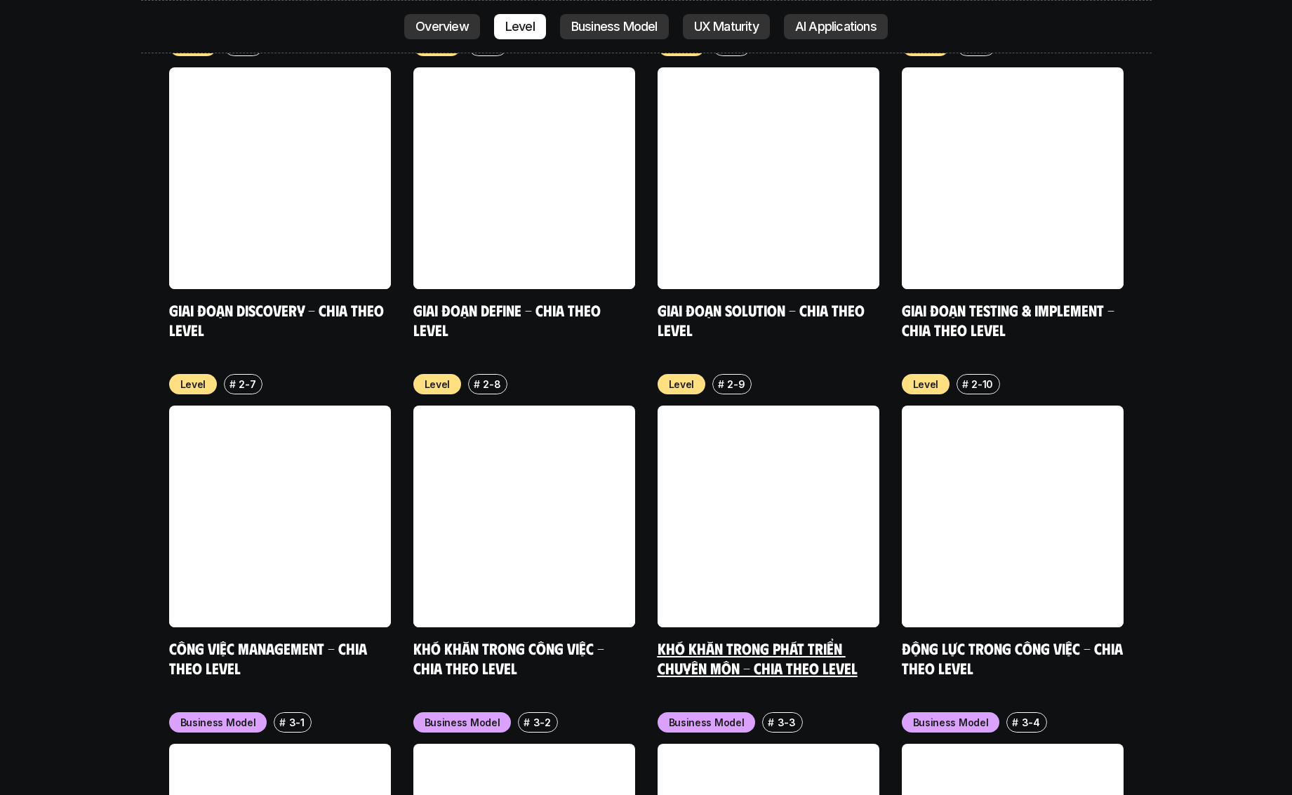
click at [766, 479] on link at bounding box center [769, 517] width 222 height 222
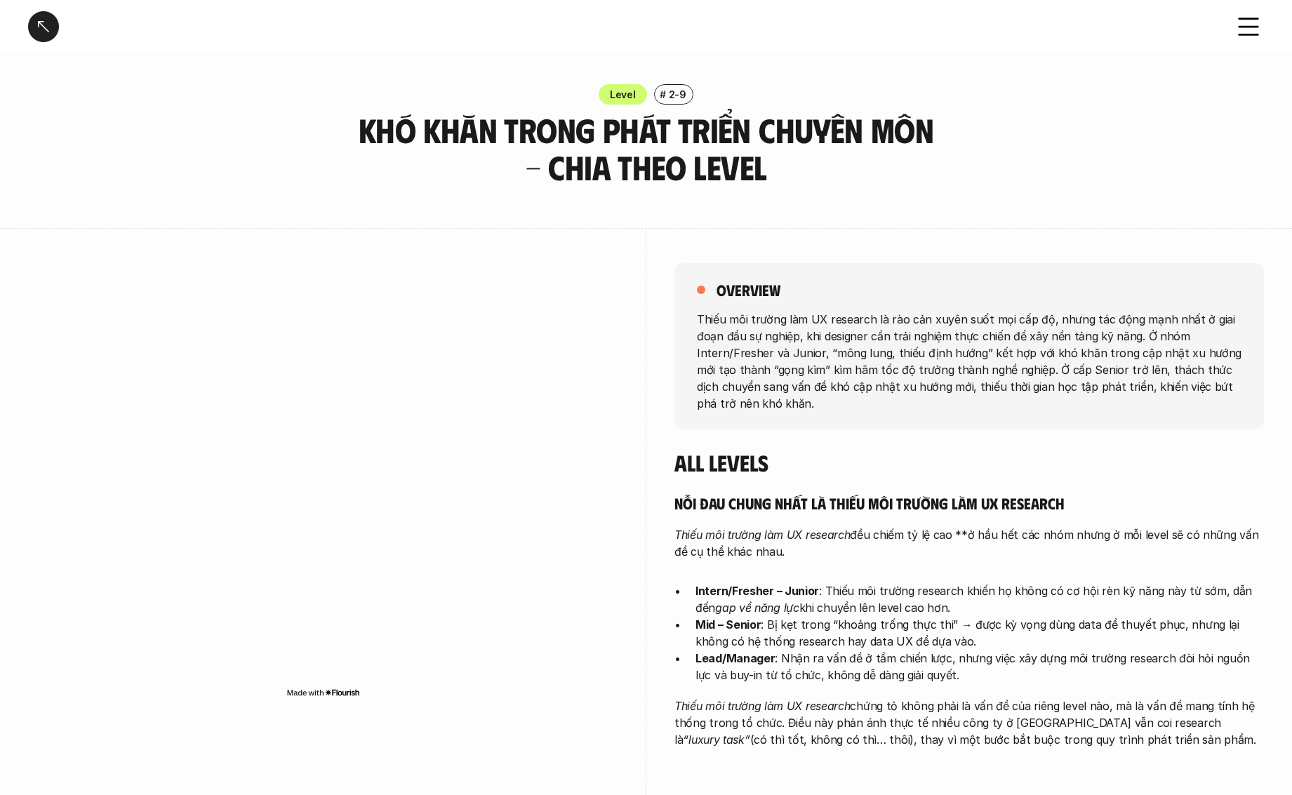
click at [648, 229] on div "overview Thiếu môi trường làm UX research là rào cản xuyên suốt mọi cấp độ, như…" at bounding box center [646, 509] width 1236 height 562
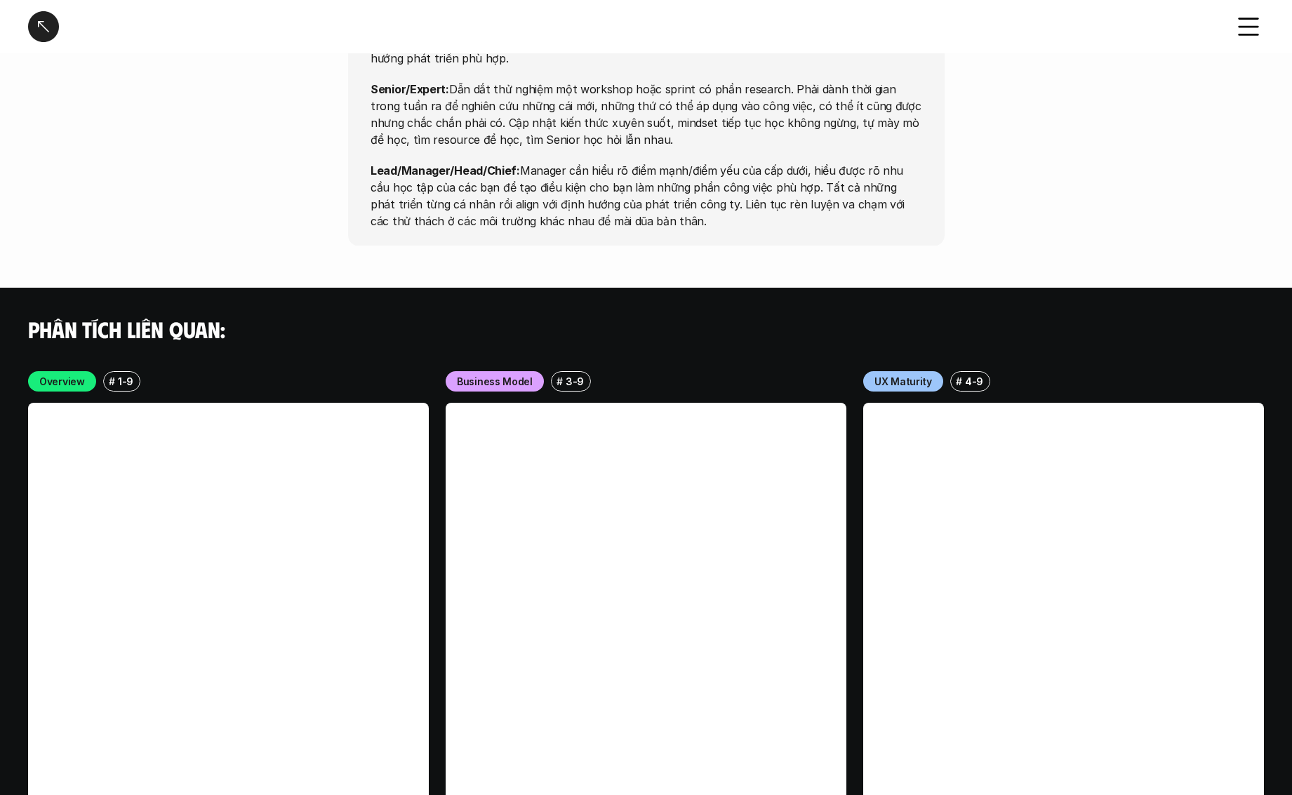
scroll to position [4608, 0]
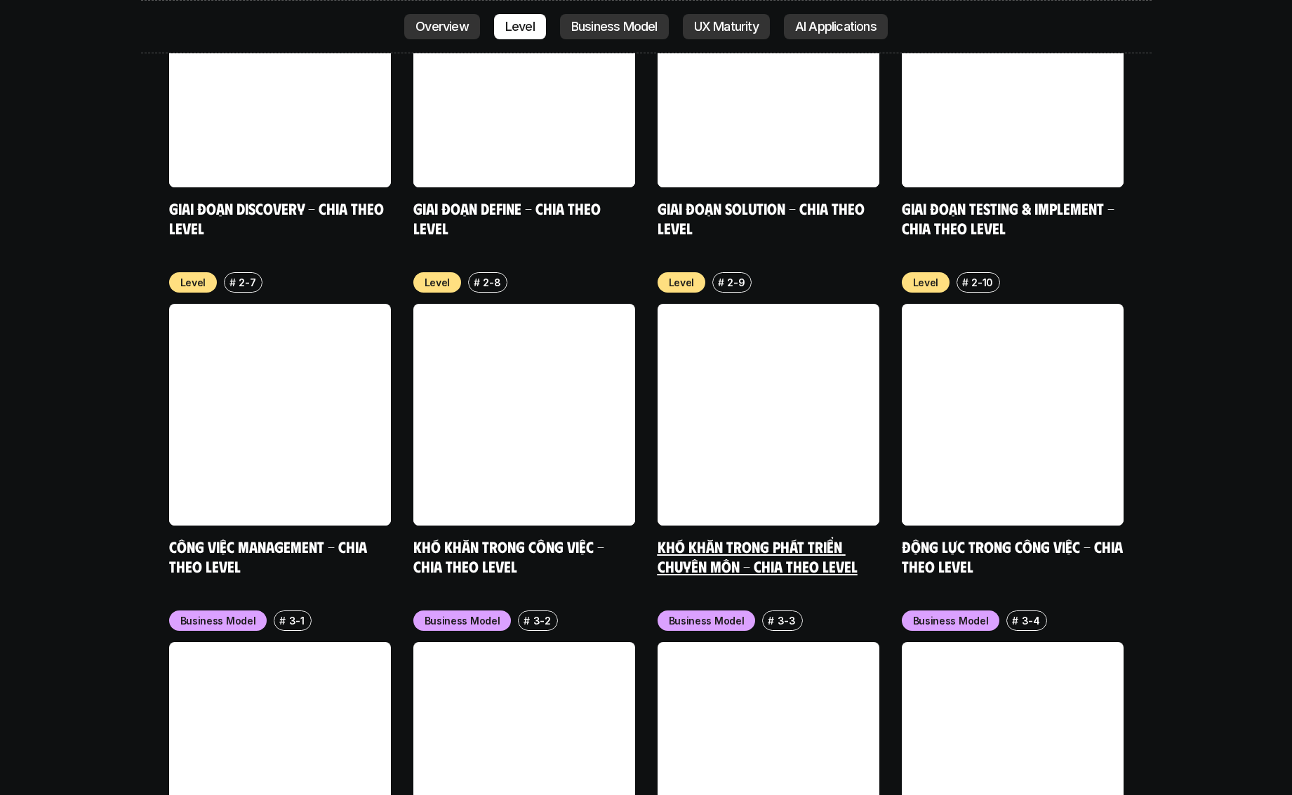
scroll to position [5487, 0]
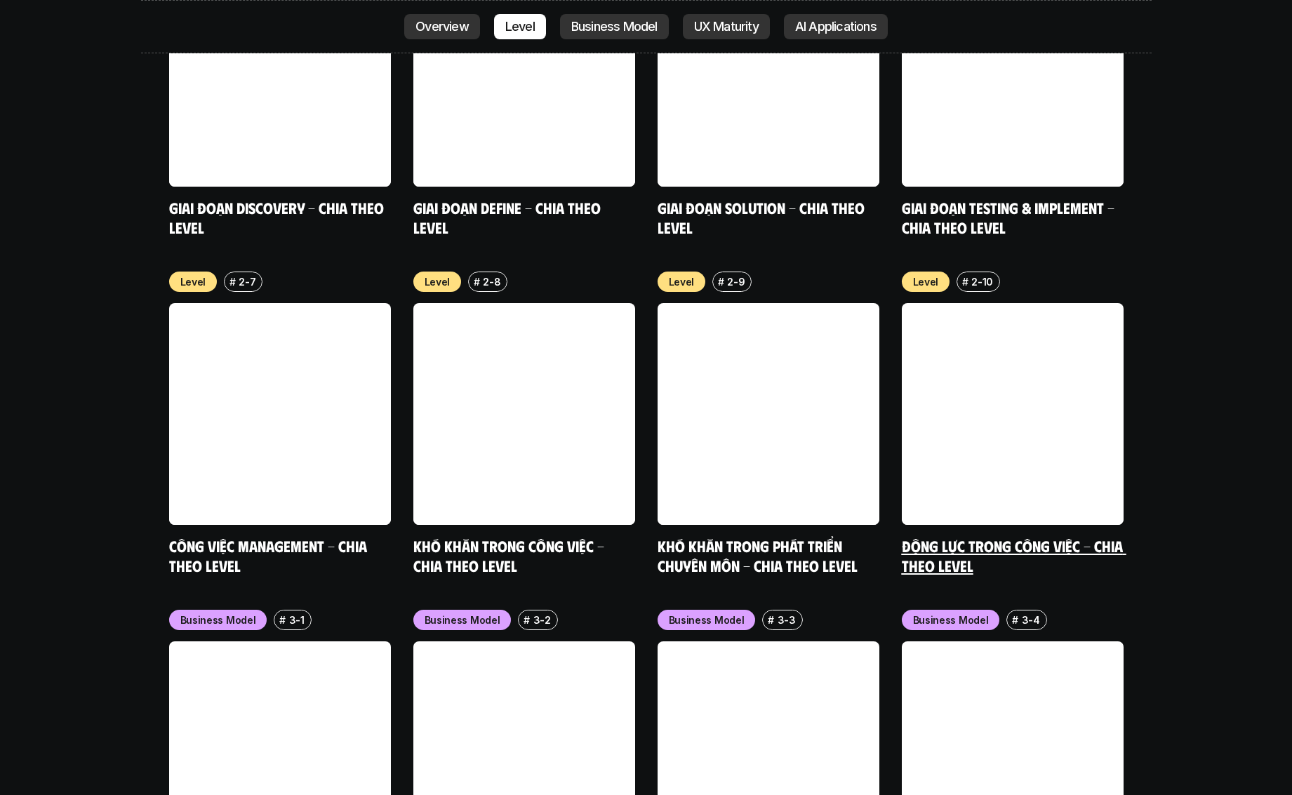
click at [967, 536] on link "Động lực trong công việc - Chia theo Level" at bounding box center [1014, 555] width 225 height 39
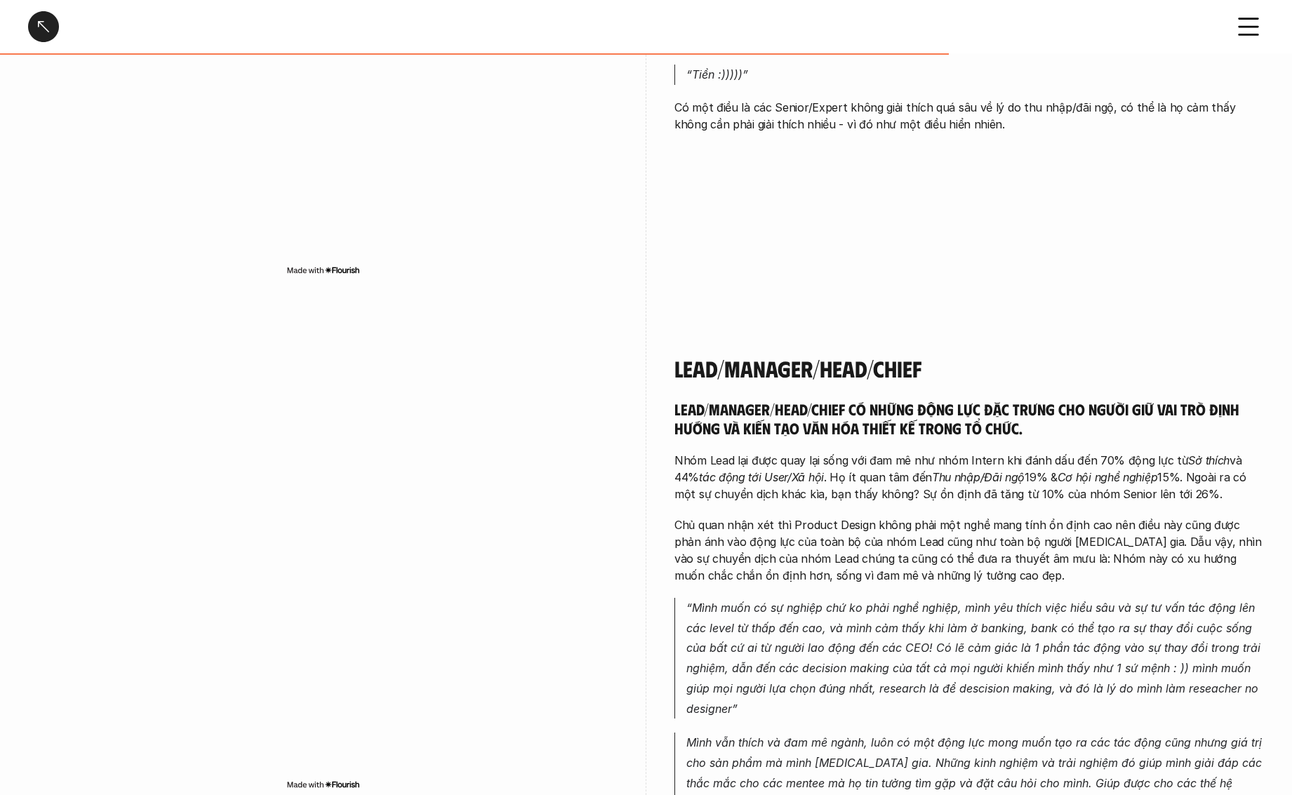
scroll to position [2967, 0]
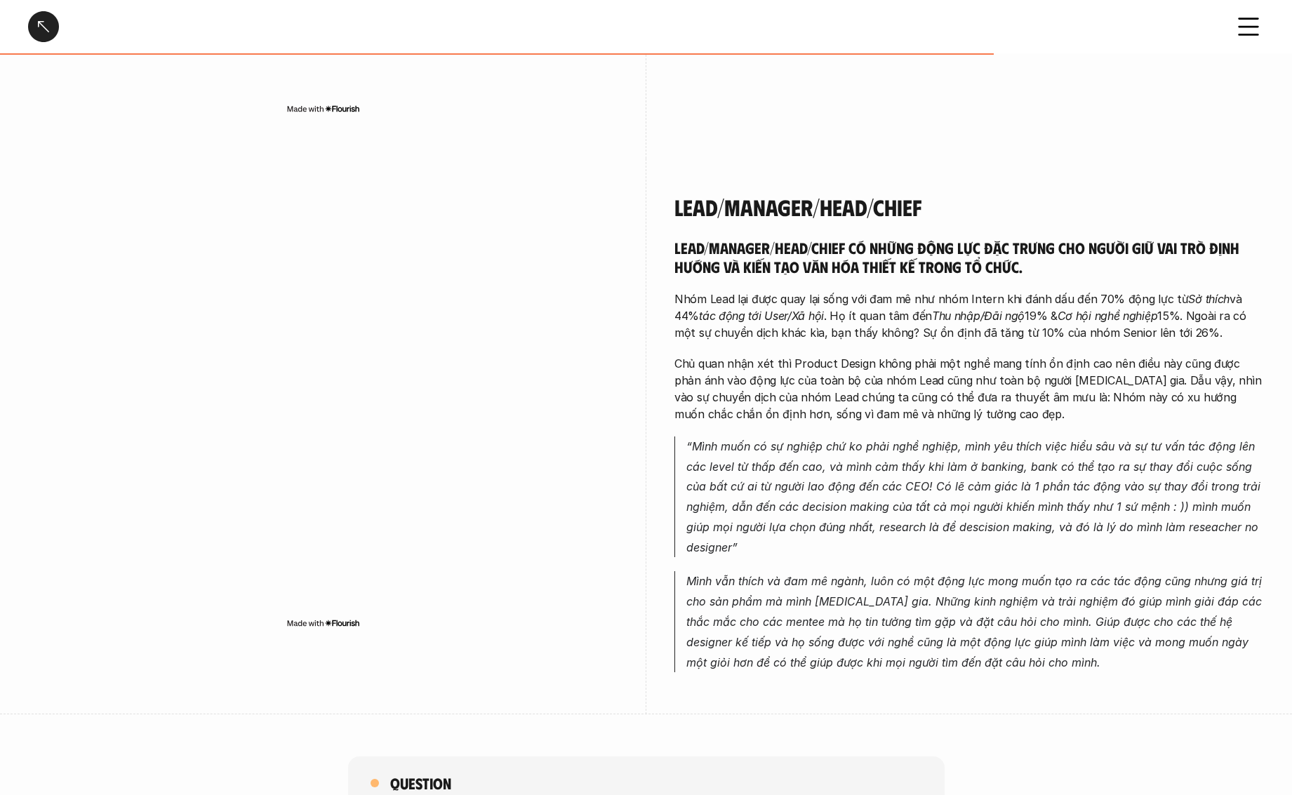
click at [912, 460] on p "“Mình muốn có sự nghiệp chứ ko phải nghề nghiệp, mình yêu thích việc hiểu sâu v…" at bounding box center [975, 496] width 578 height 121
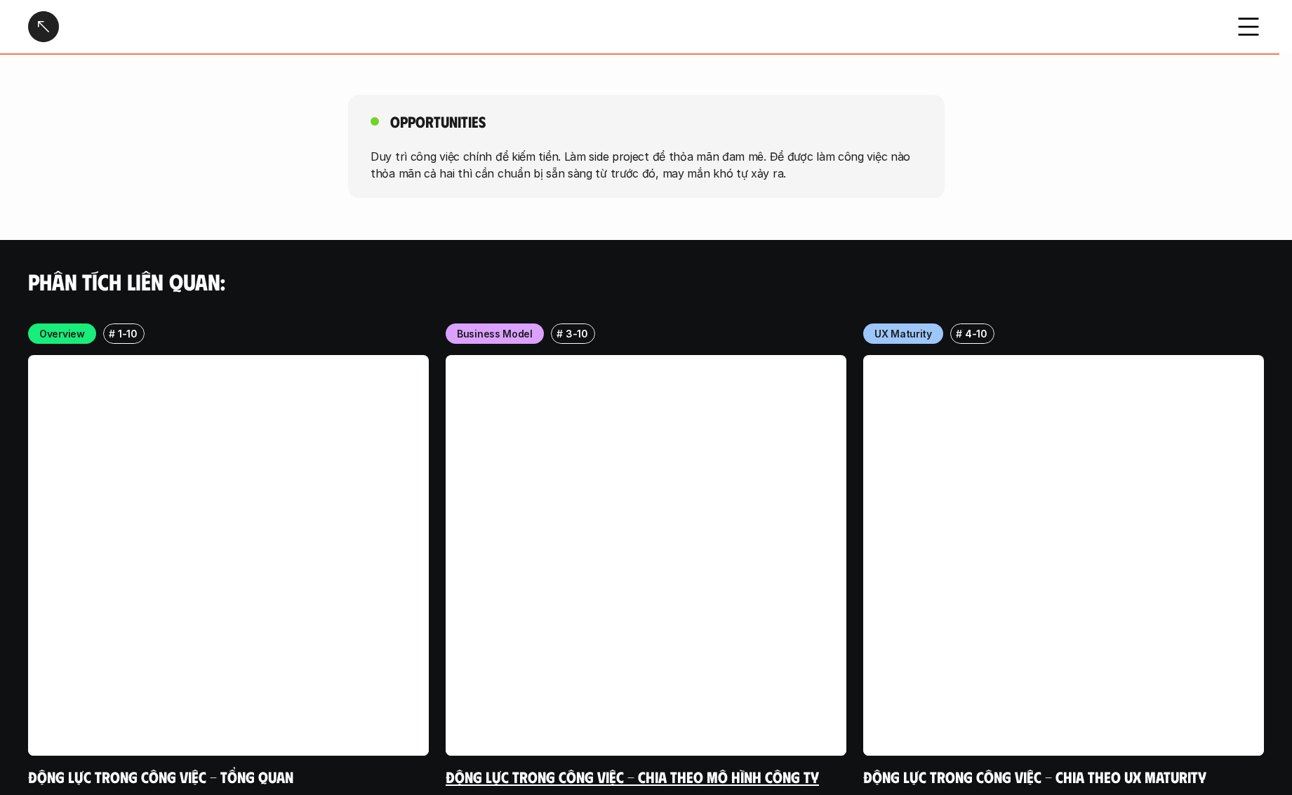
scroll to position [3808, 0]
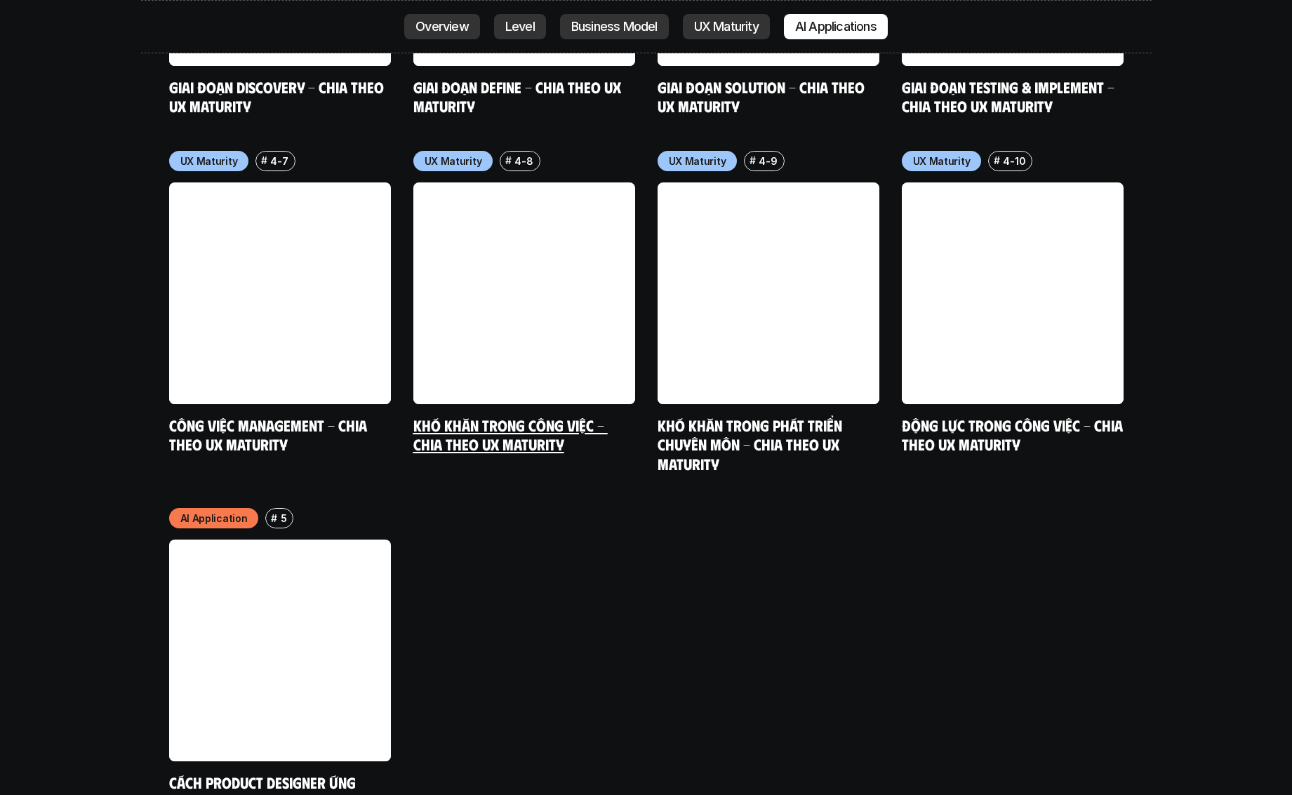
scroll to position [7321, 0]
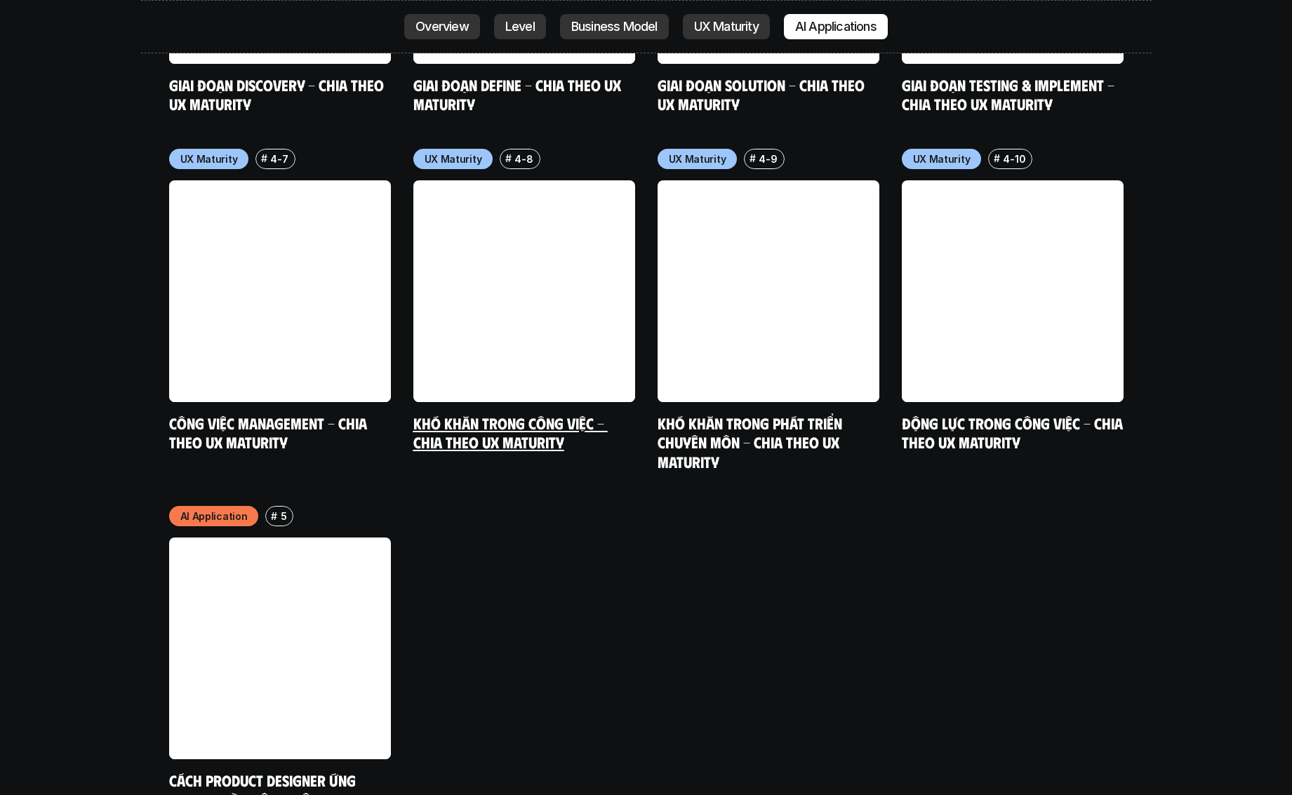
click at [523, 413] on link "Khó khăn trong công việc - Chia theo UX Maturity" at bounding box center [510, 432] width 194 height 39
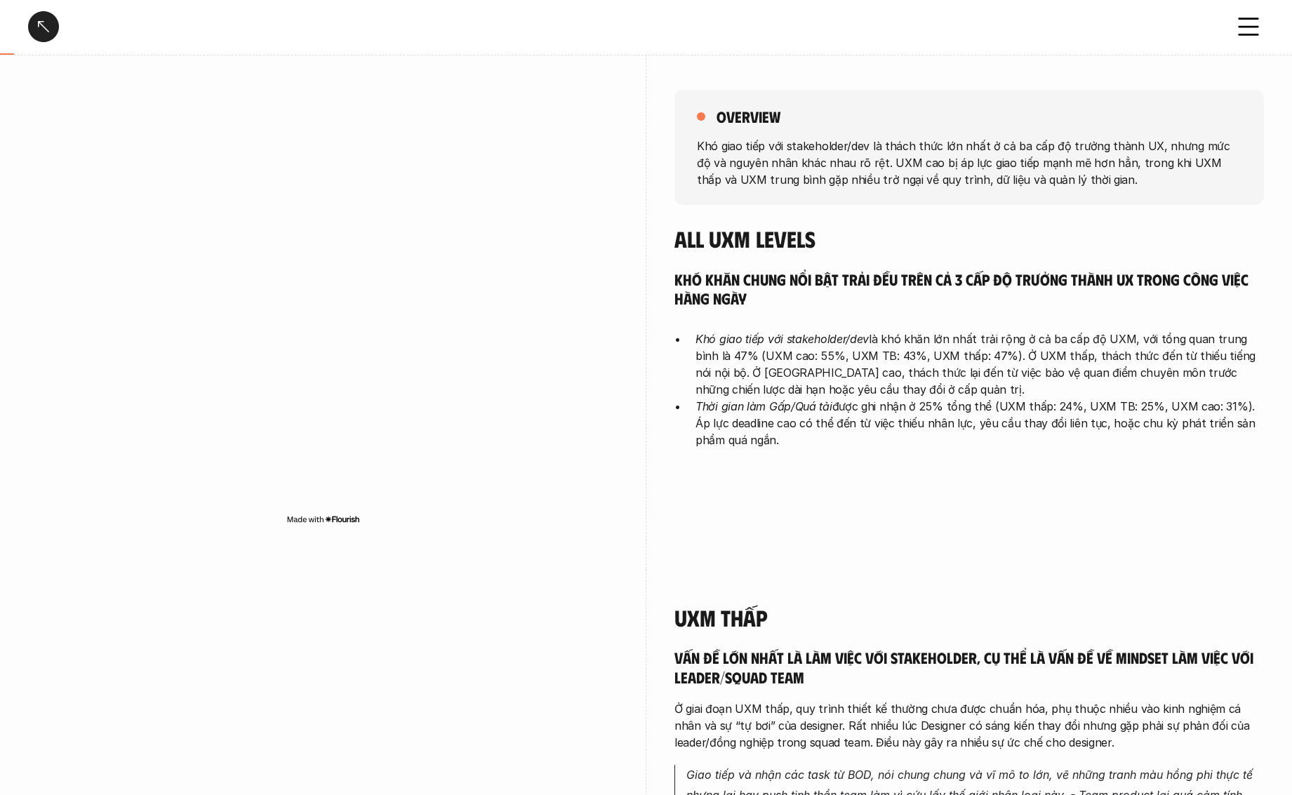
scroll to position [225, 0]
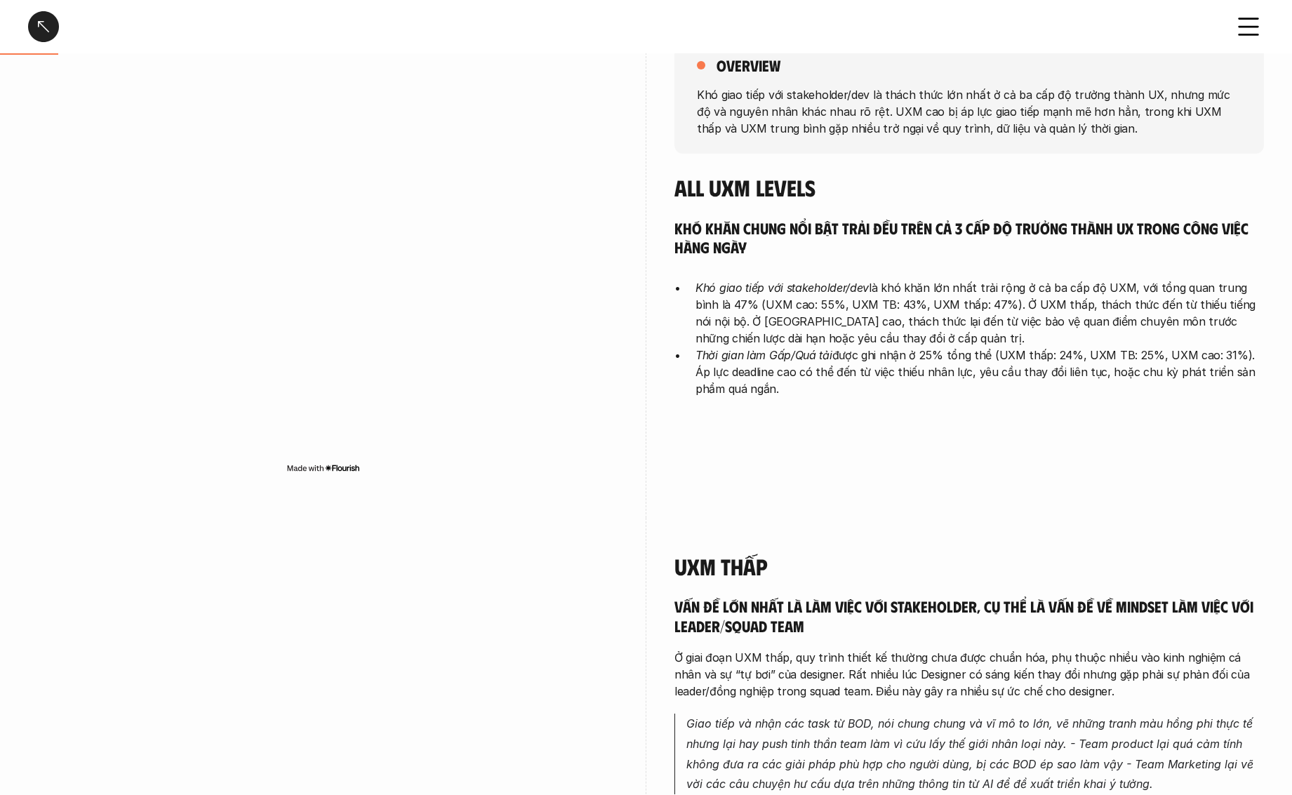
click at [778, 554] on h4 "UXM Thấp" at bounding box center [968, 566] width 589 height 27
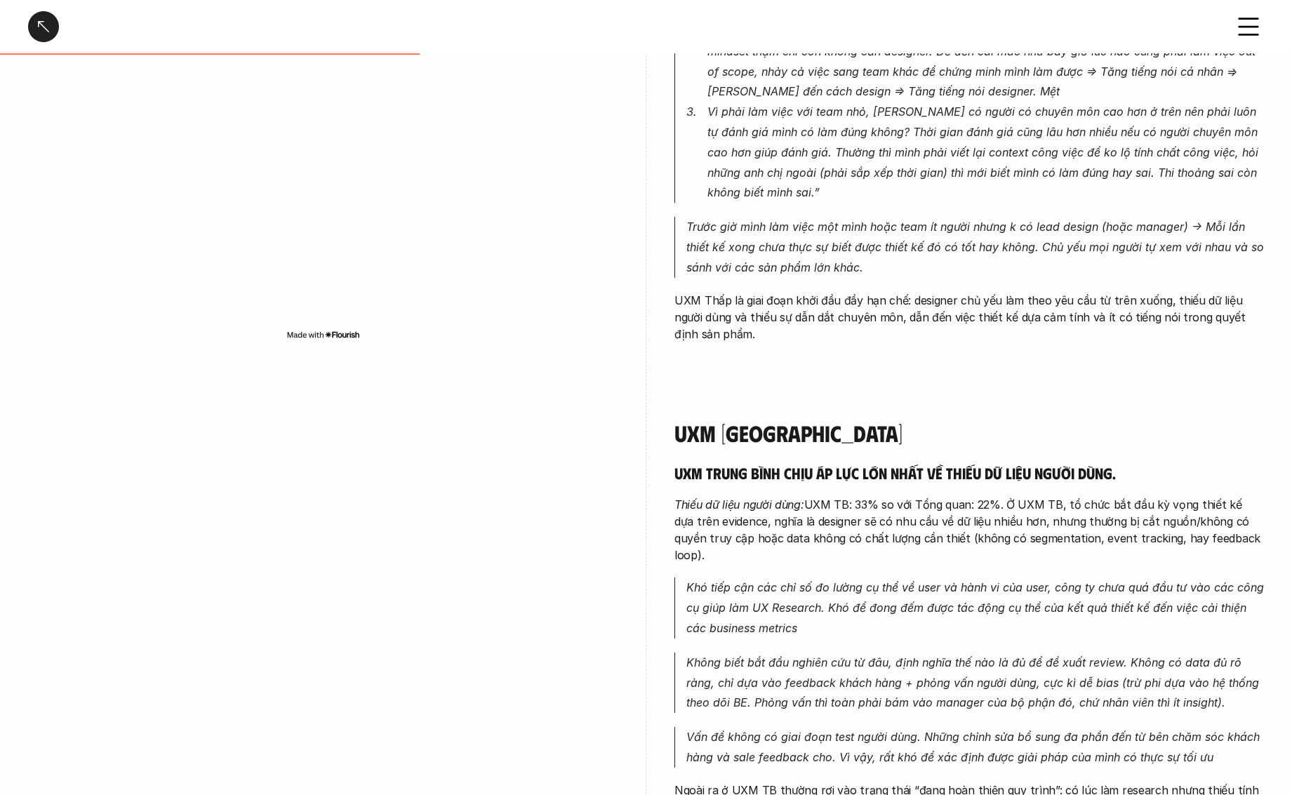
scroll to position [1142, 0]
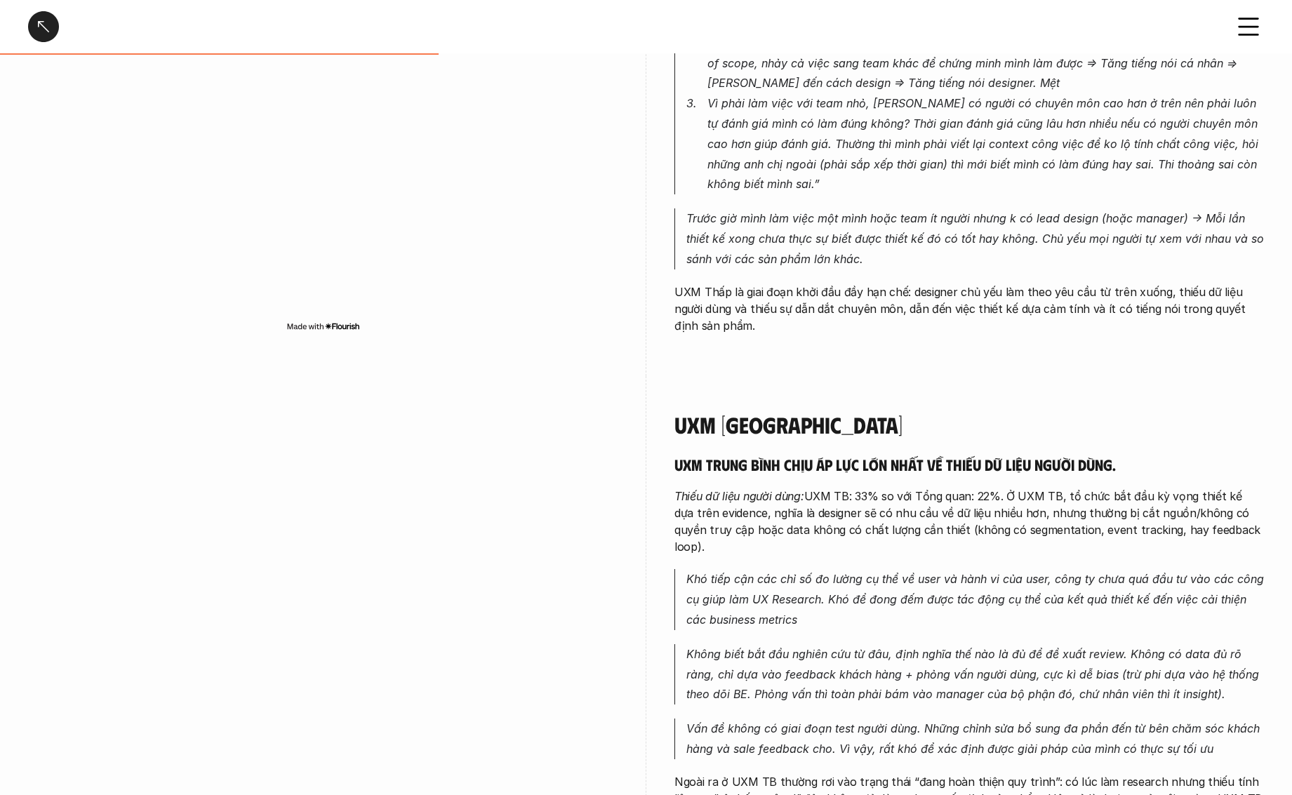
click at [41, 30] on div at bounding box center [43, 26] width 31 height 31
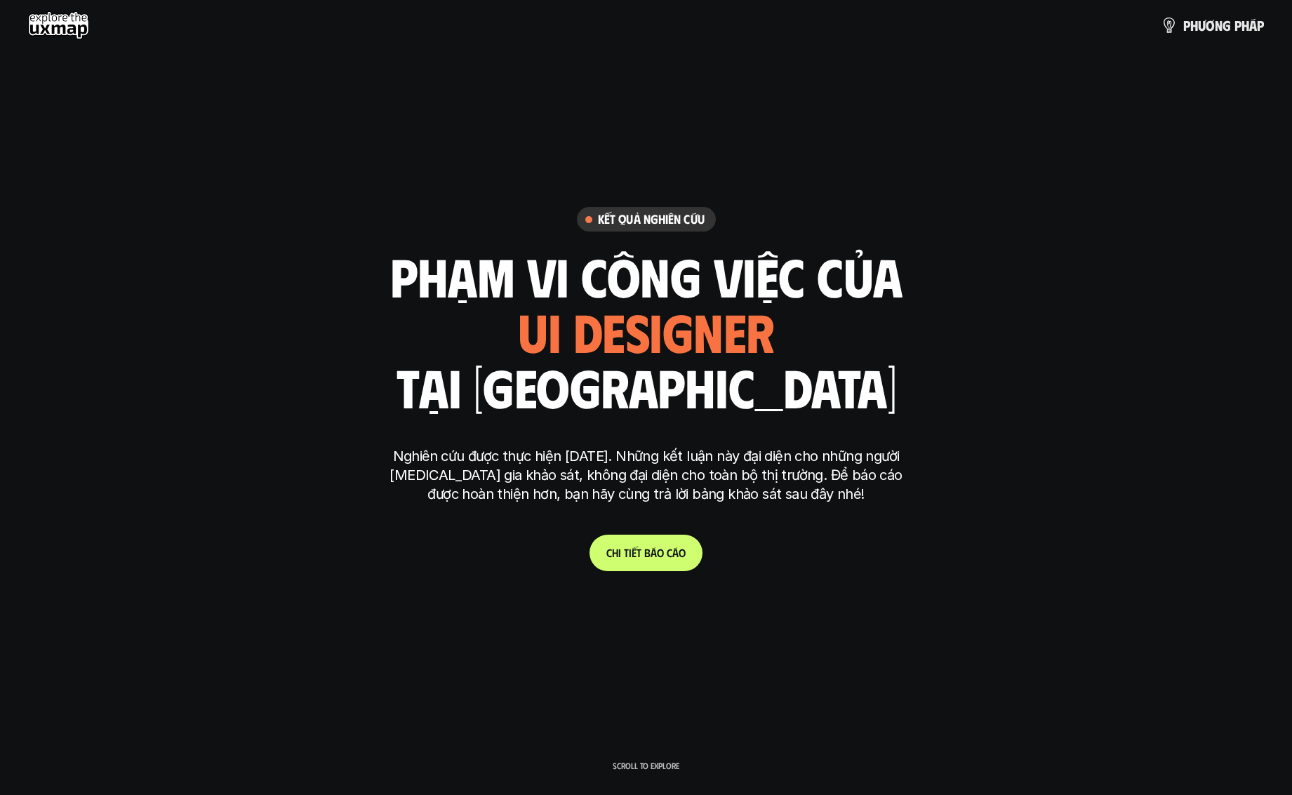
scroll to position [3968, 0]
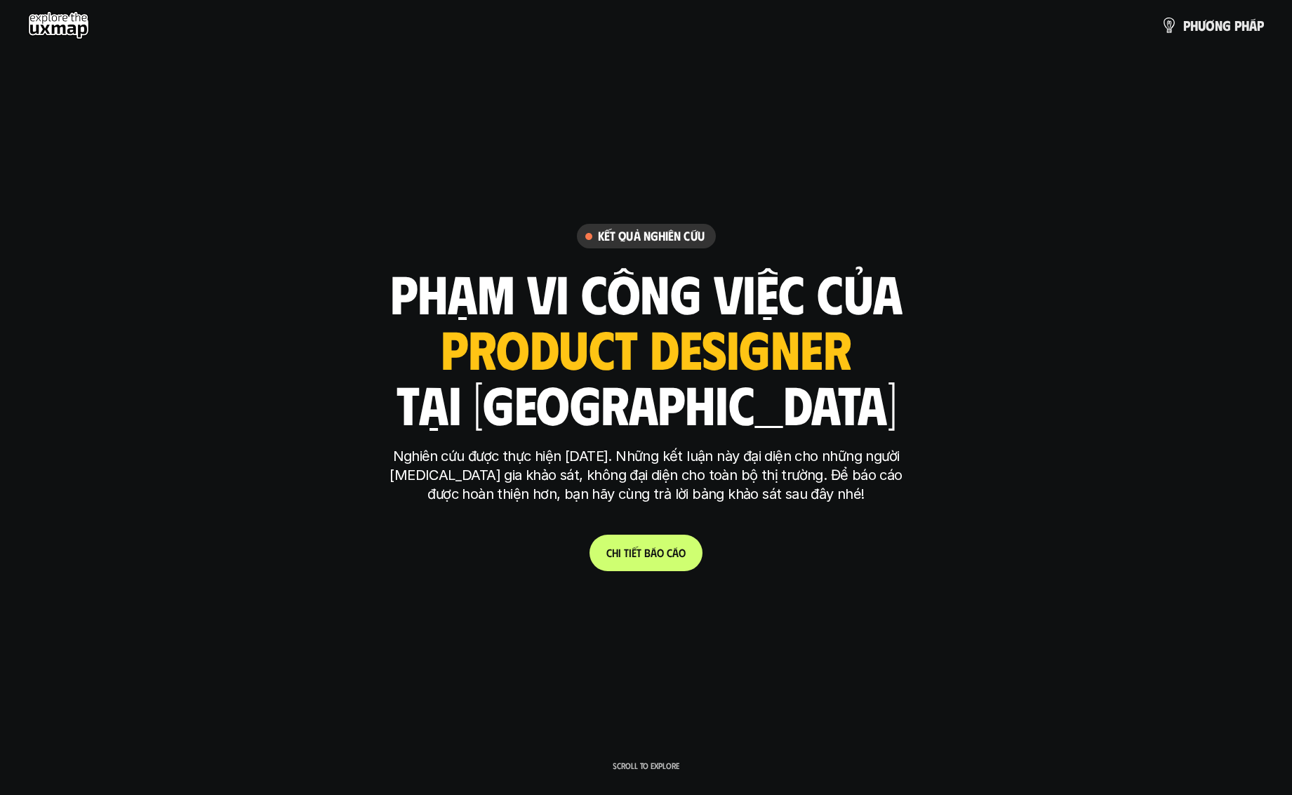
click at [658, 543] on link "C h i t i ế t b á o c á o" at bounding box center [645, 553] width 113 height 36
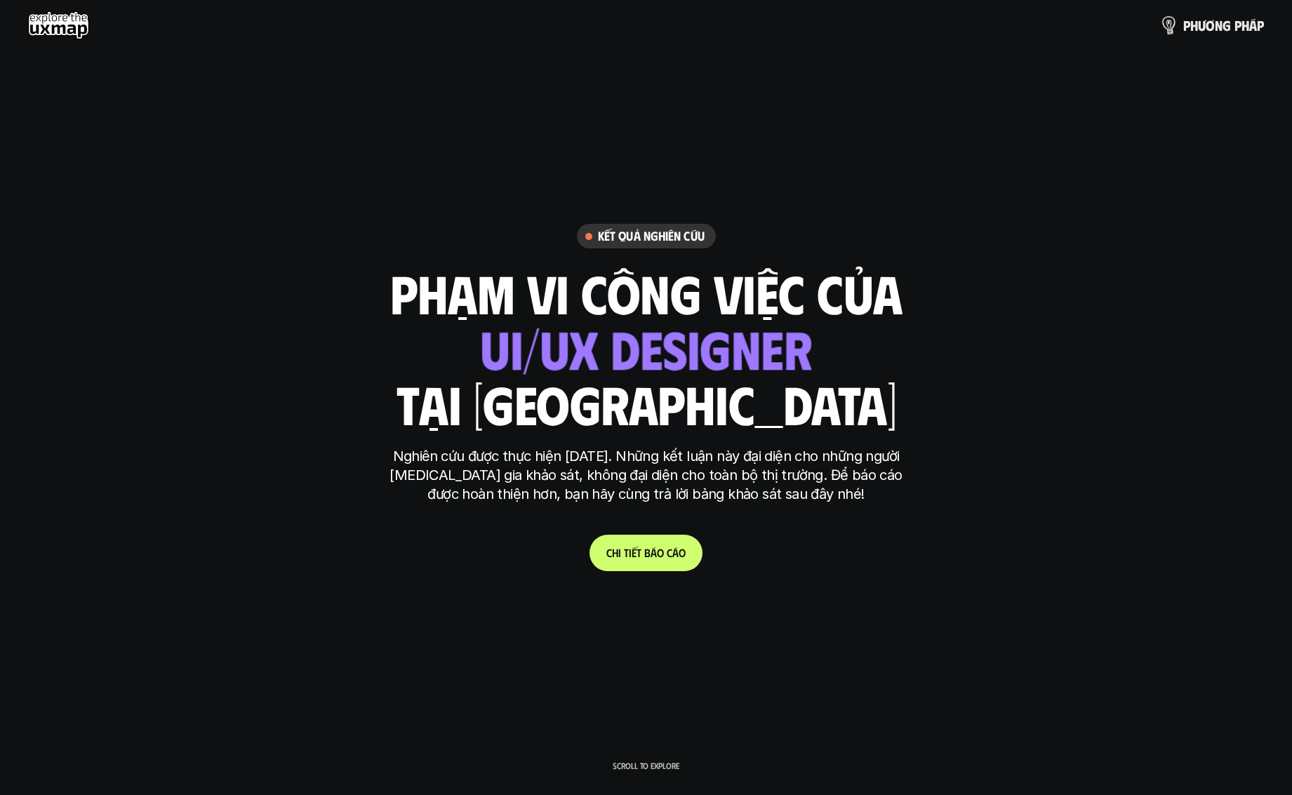
click at [1208, 36] on link "p h ư ơ n g p h á p" at bounding box center [1212, 25] width 103 height 28
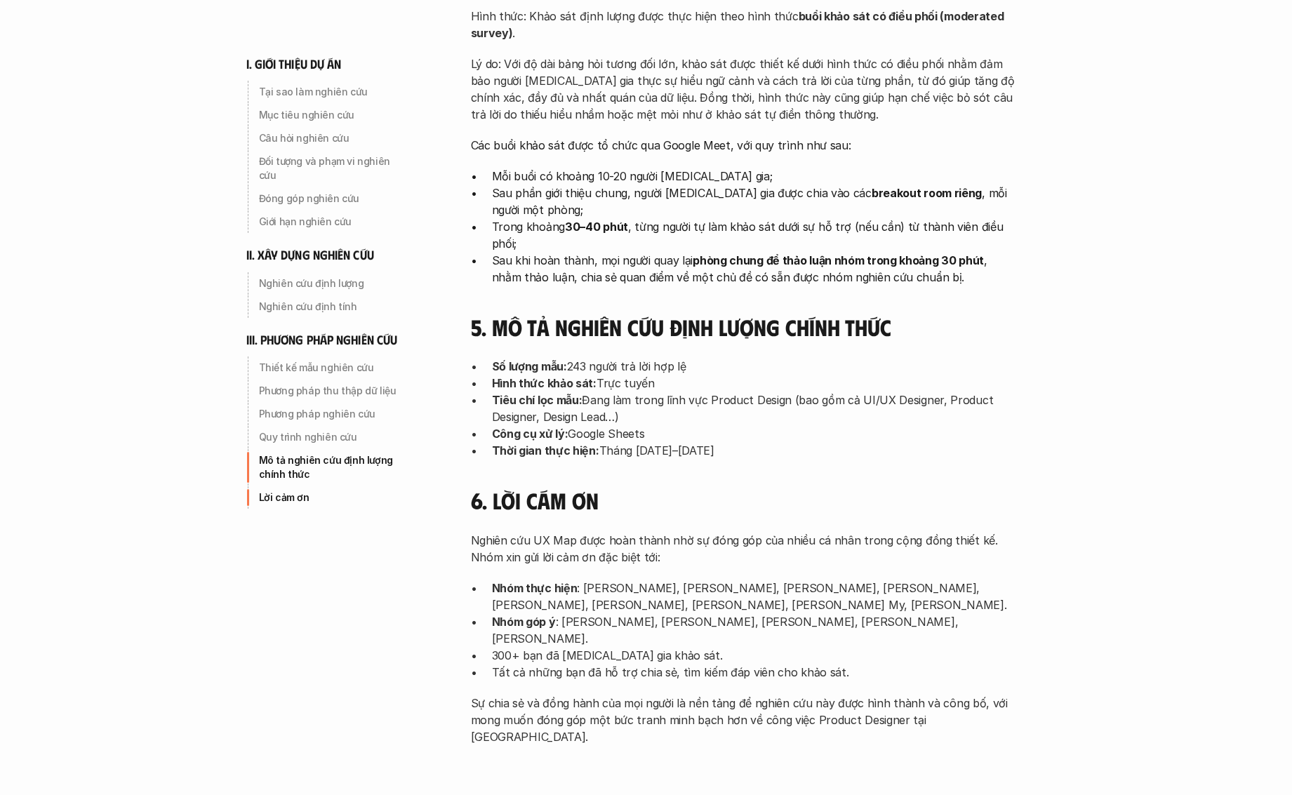
scroll to position [4371, 0]
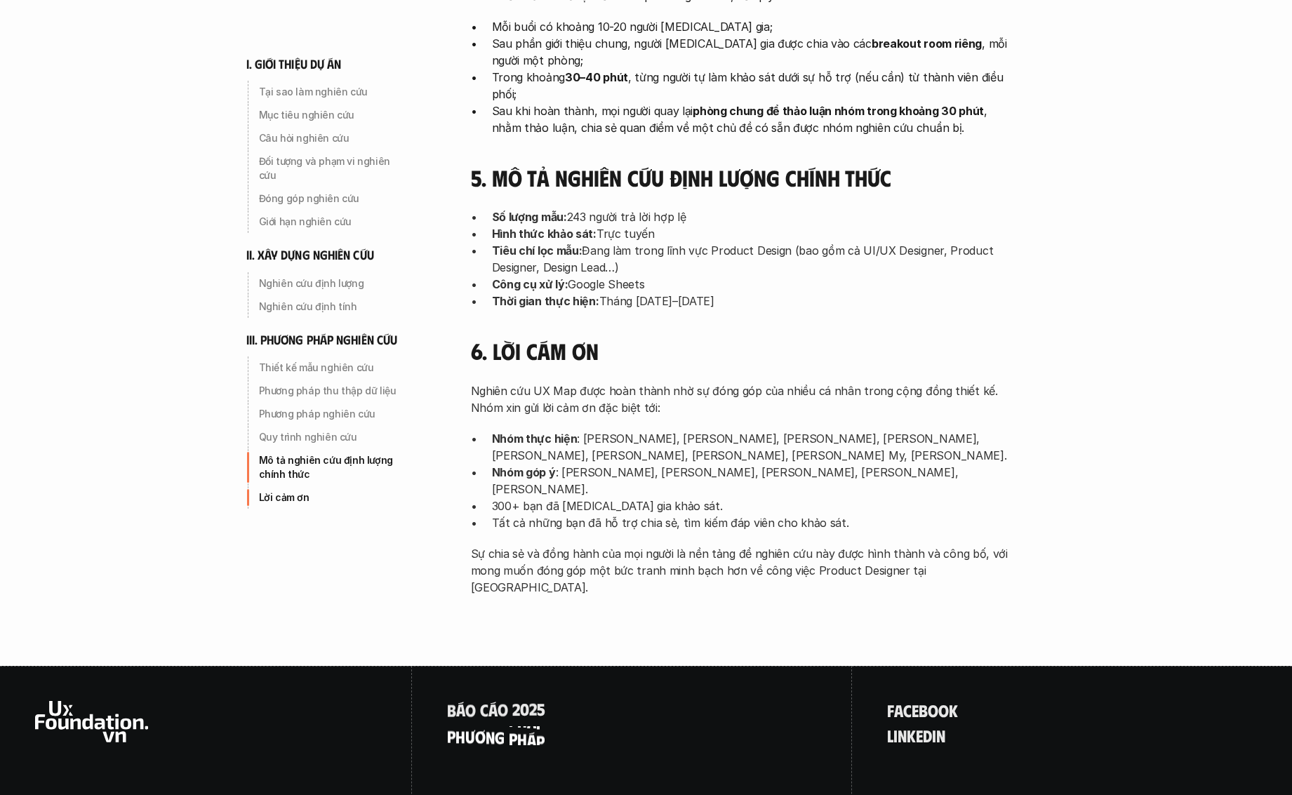
click at [501, 726] on p "p h ư ơ n g p h á p" at bounding box center [496, 735] width 98 height 18
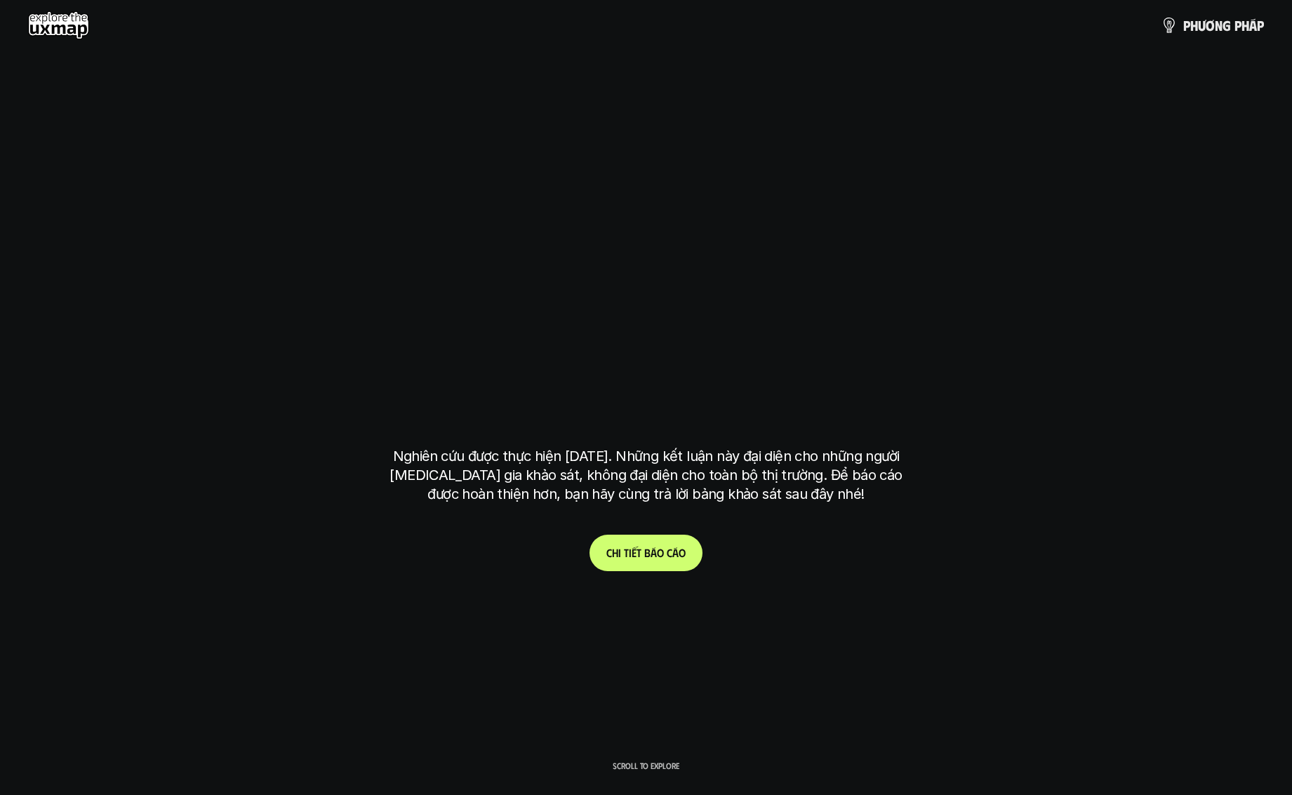
scroll to position [3968, 0]
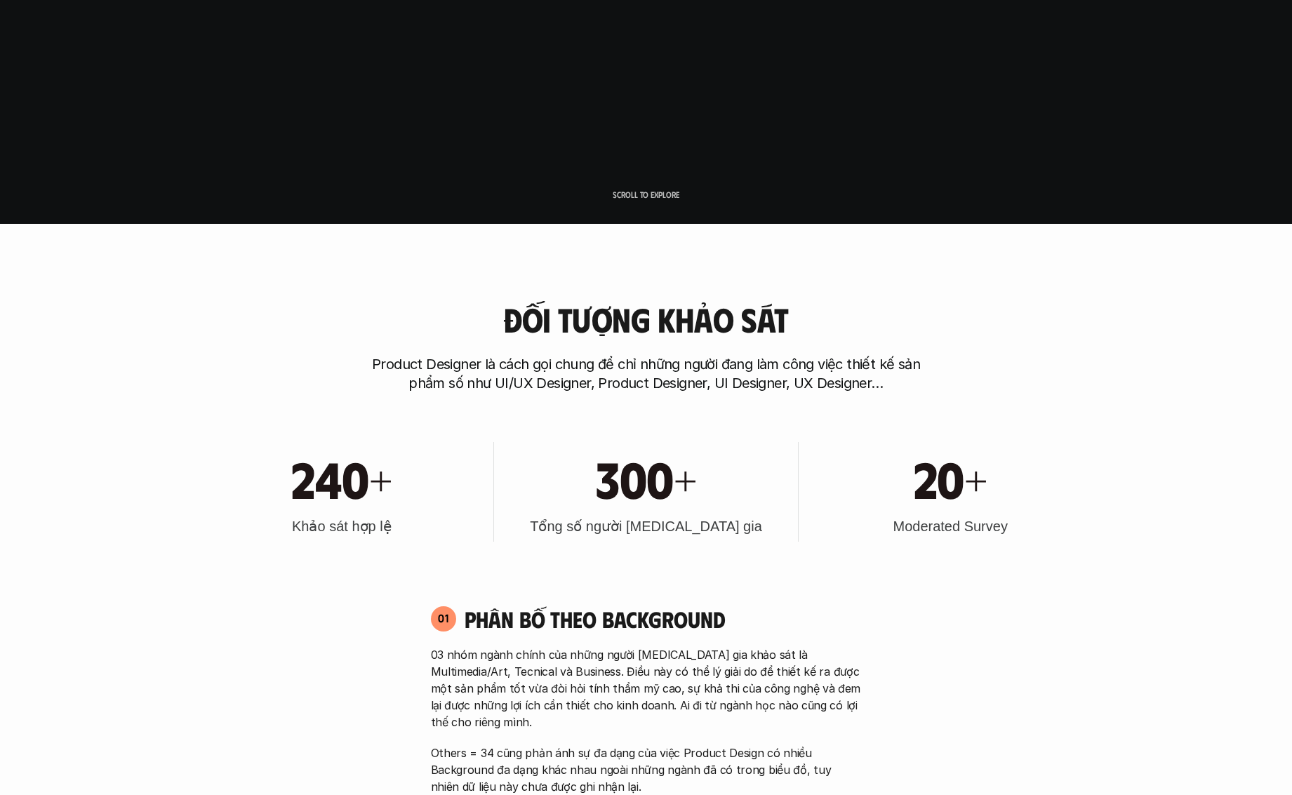
scroll to position [79, 0]
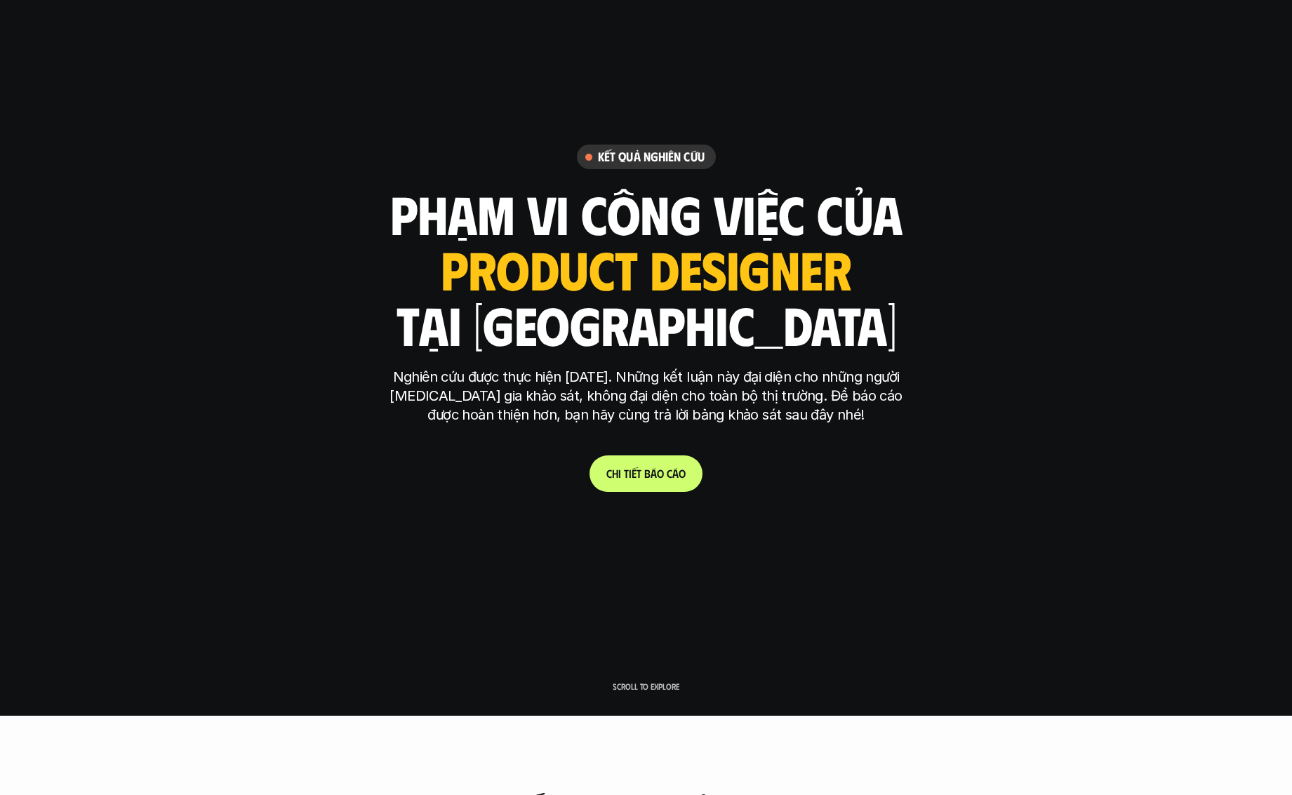
click at [632, 682] on p "Scroll to explore" at bounding box center [646, 686] width 67 height 10
click at [641, 683] on p "Scroll to explore" at bounding box center [646, 686] width 67 height 10
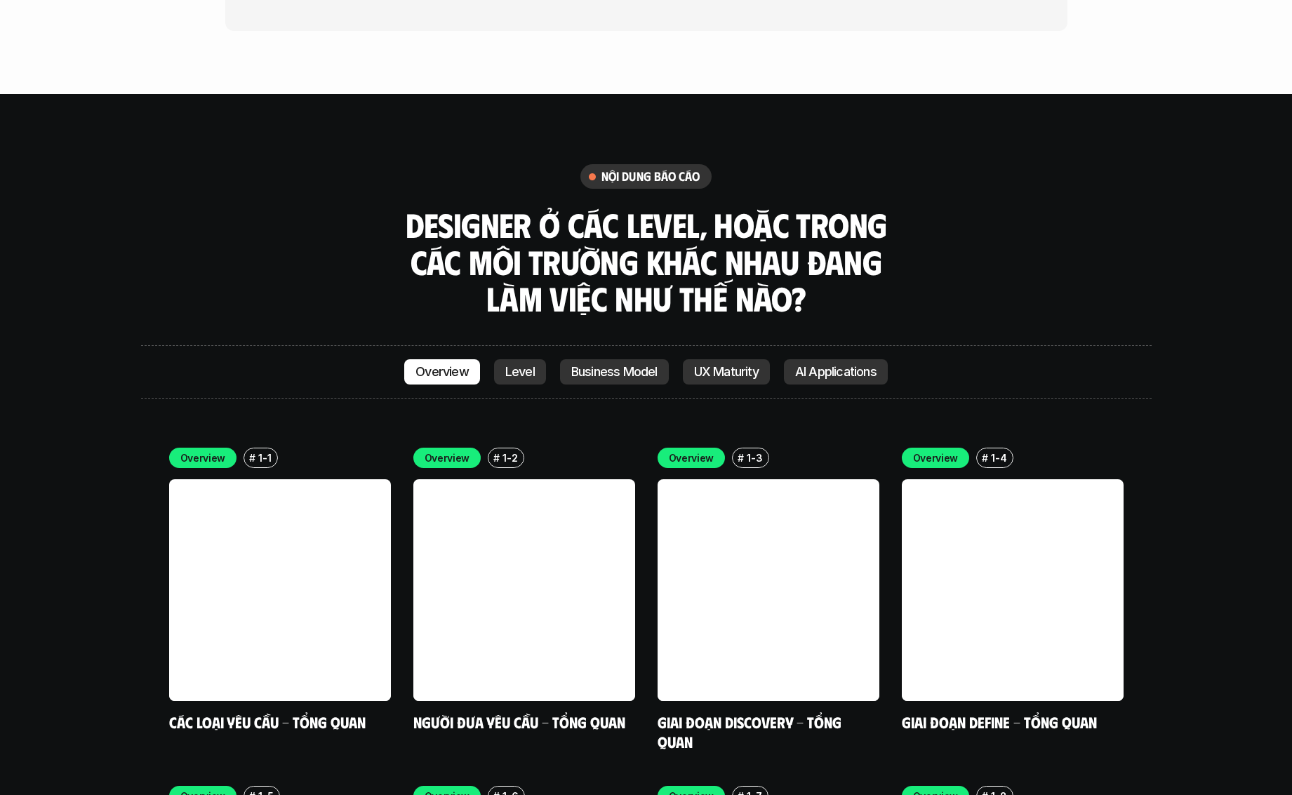
scroll to position [3969, 0]
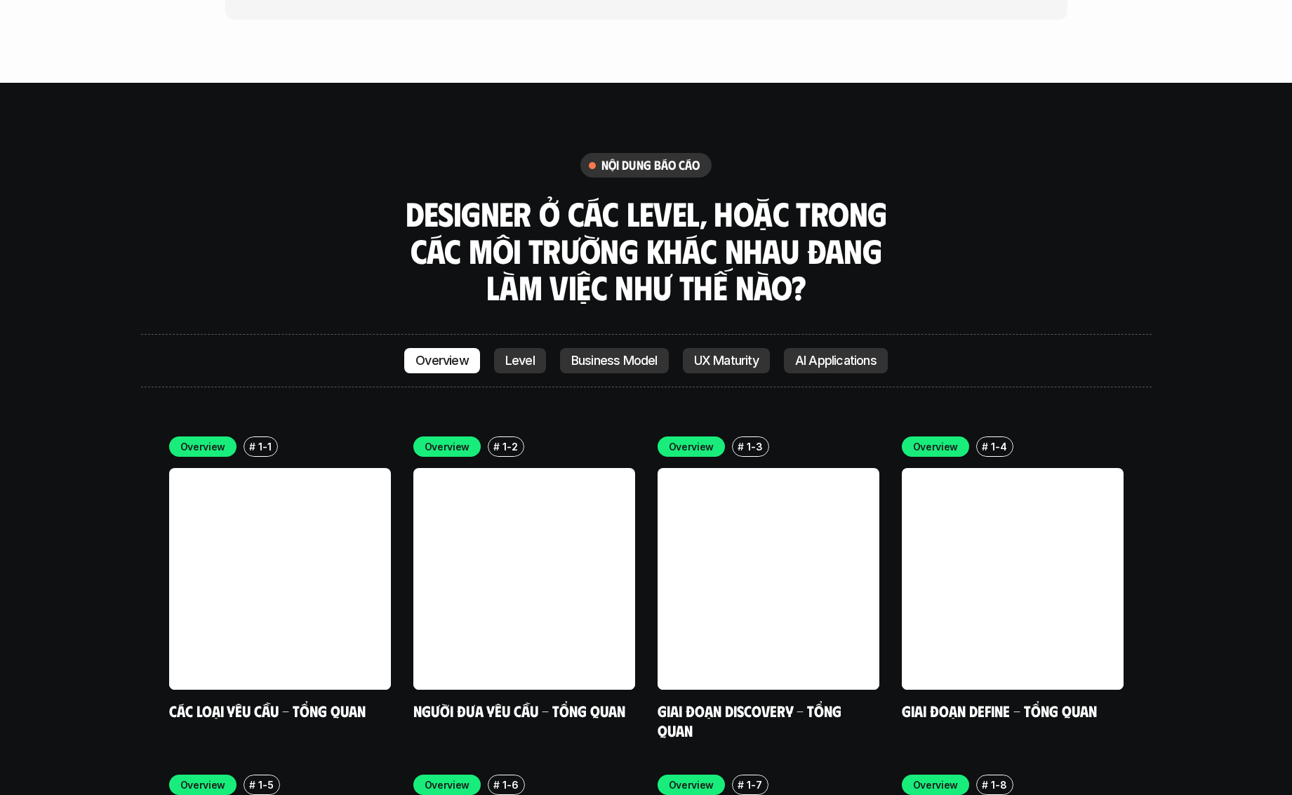
click at [629, 195] on h3 "Designer ở các level, hoặc trong các môi trường khác nhau đang làm việc như thế…" at bounding box center [646, 250] width 491 height 111
click at [518, 354] on p "Level" at bounding box center [519, 361] width 29 height 14
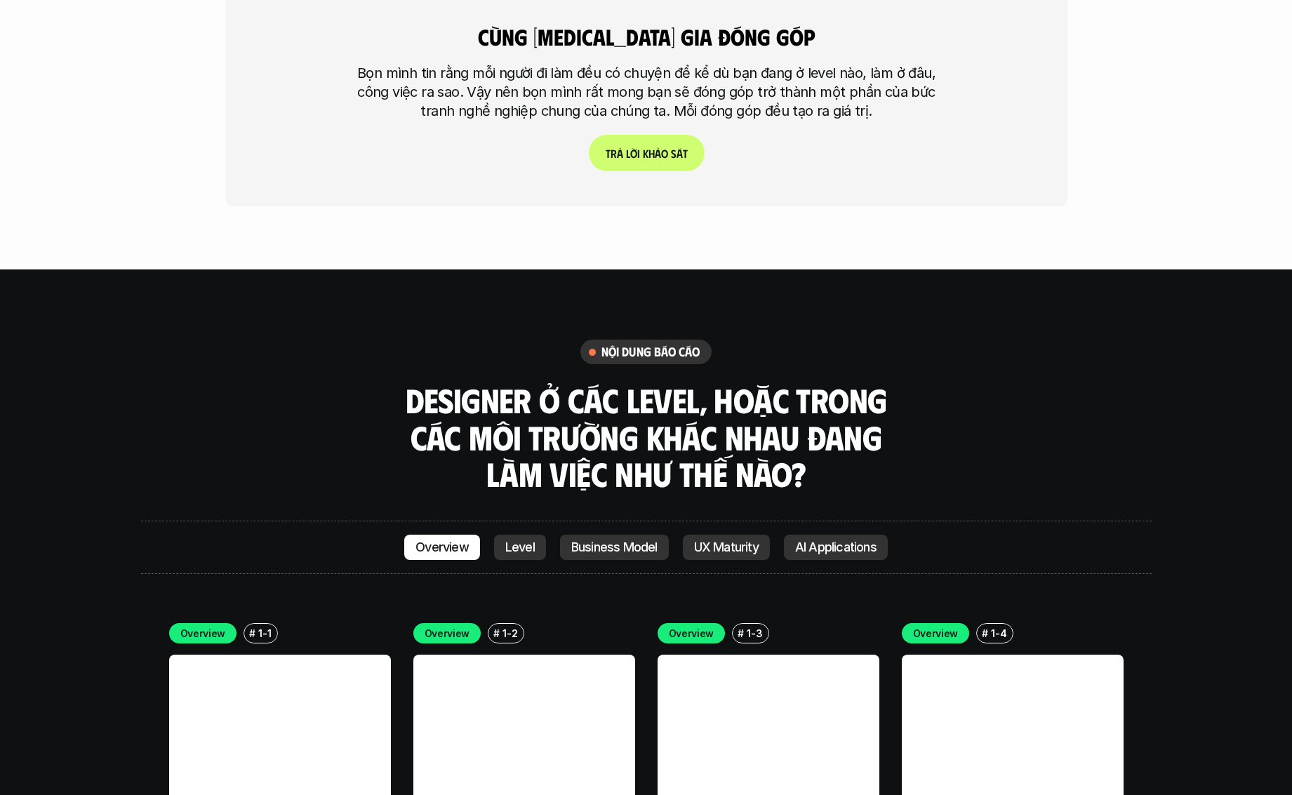
scroll to position [3740, 0]
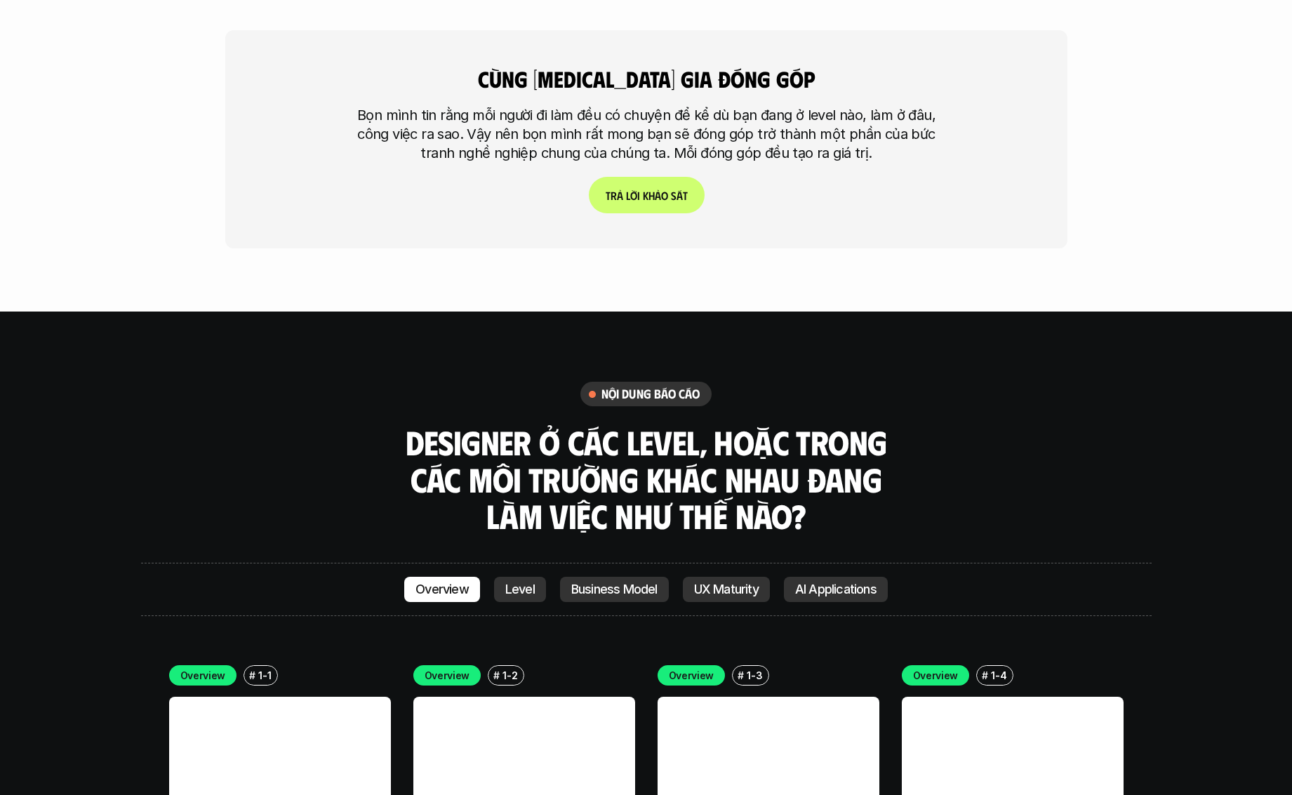
click at [803, 582] on p "AI Applications" at bounding box center [835, 589] width 81 height 14
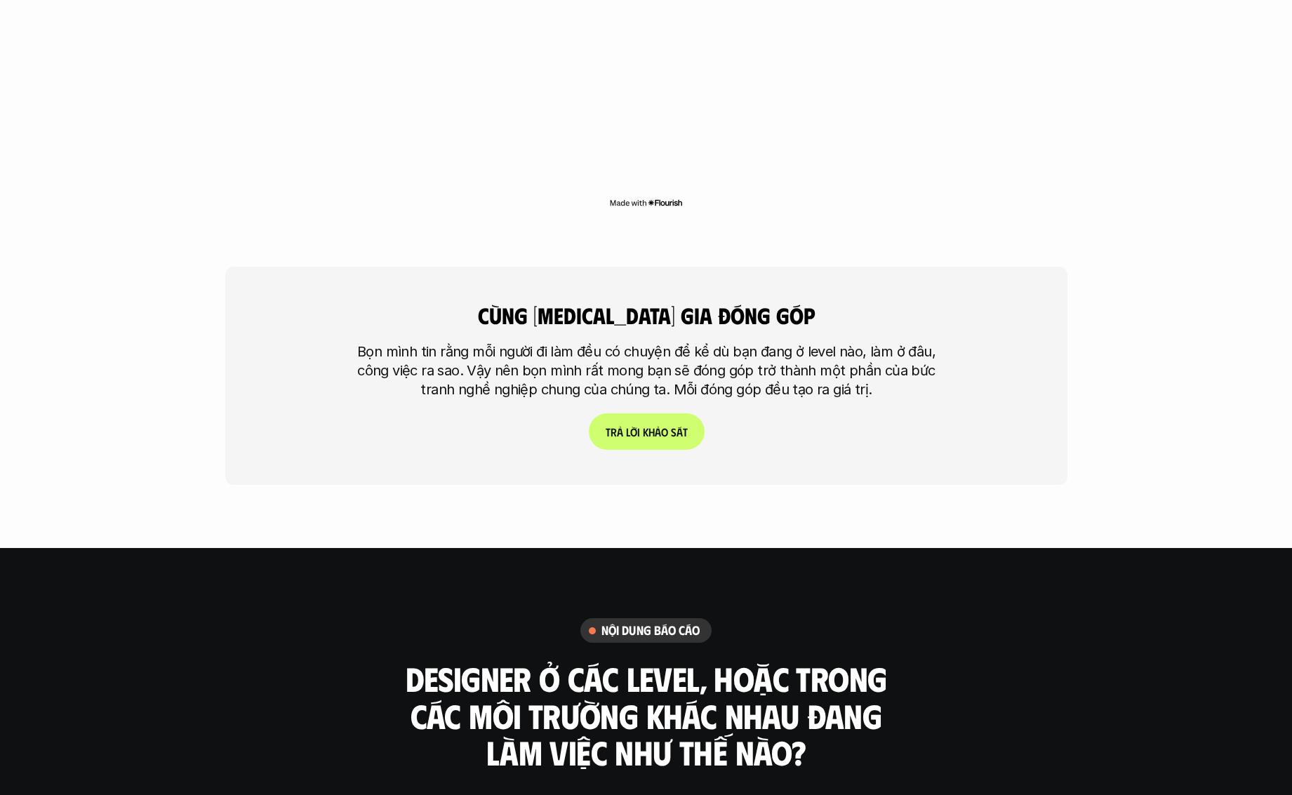
scroll to position [3693, 0]
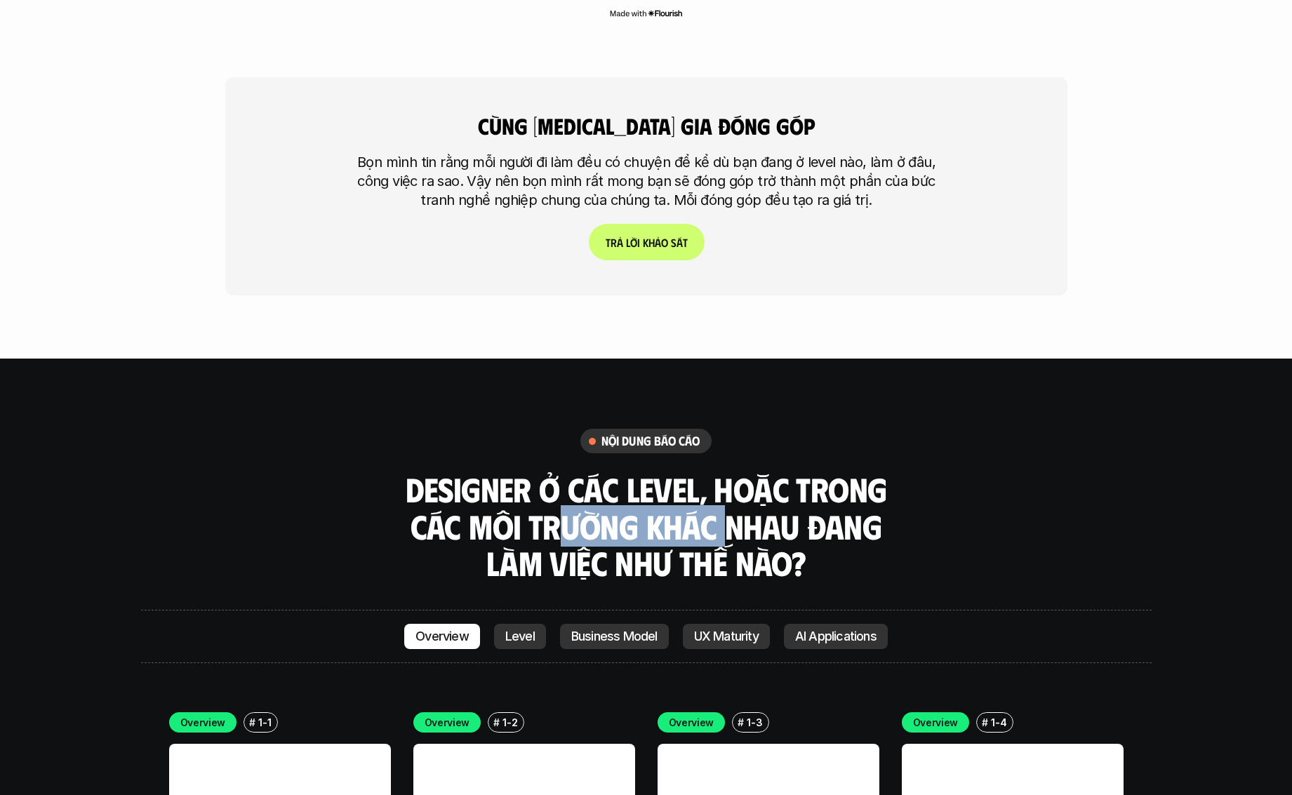
drag, startPoint x: 563, startPoint y: 441, endPoint x: 738, endPoint y: 441, distance: 174.0
click at [735, 471] on h3 "Designer ở các level, hoặc trong các môi trường khác nhau đang làm việc như thế…" at bounding box center [646, 526] width 491 height 111
click at [512, 491] on h3 "Designer ở các level, hoặc trong các môi trường khác nhau đang làm việc như thế…" at bounding box center [646, 526] width 491 height 111
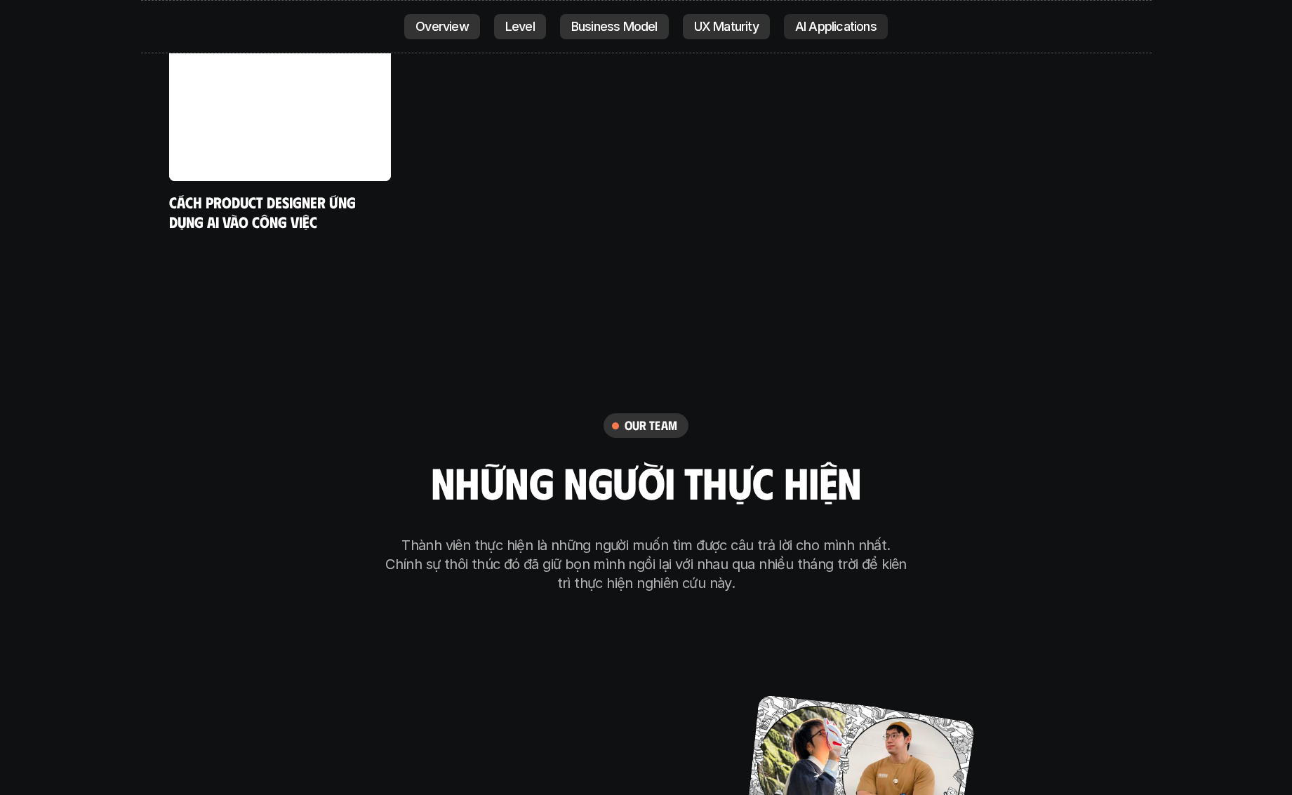
scroll to position [7901, 0]
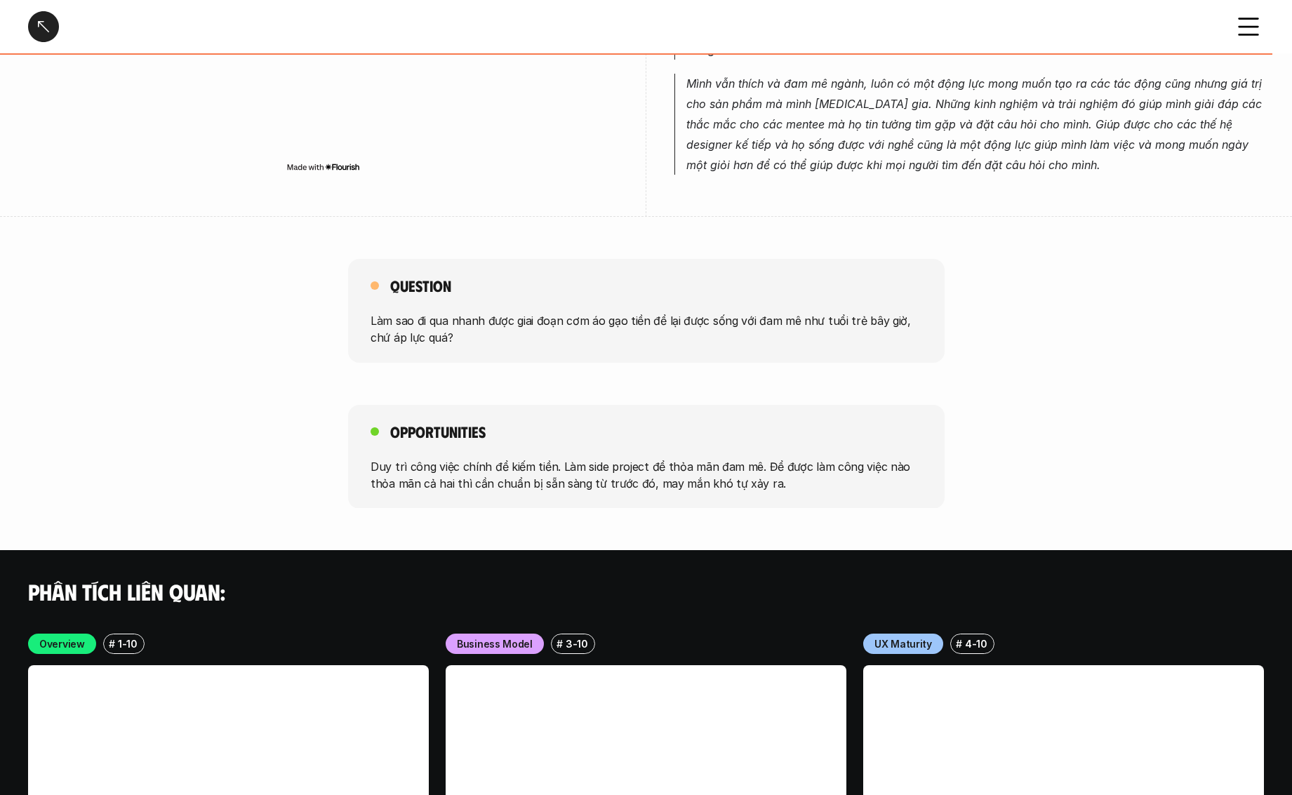
scroll to position [3808, 0]
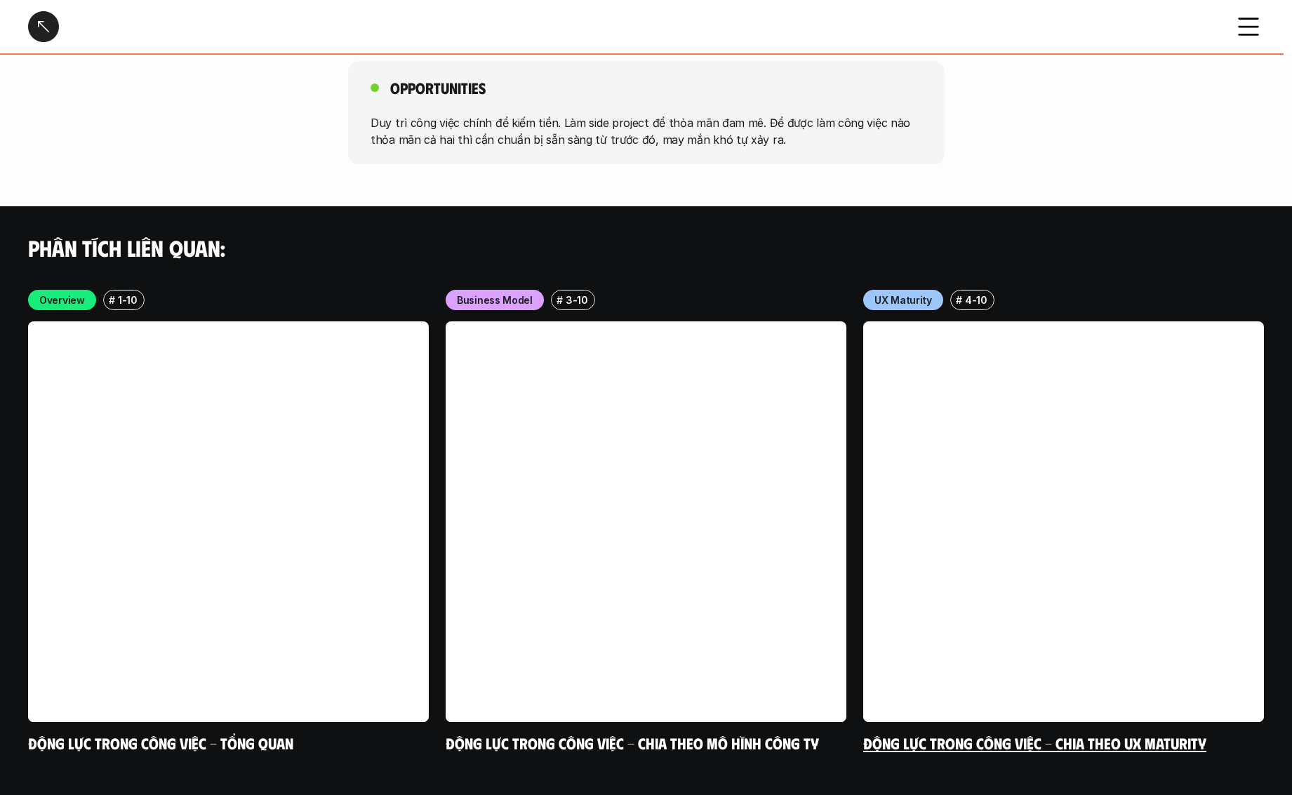
click at [967, 733] on link "Động lực trong công việc - Chia theo UX Maturity" at bounding box center [1034, 742] width 343 height 19
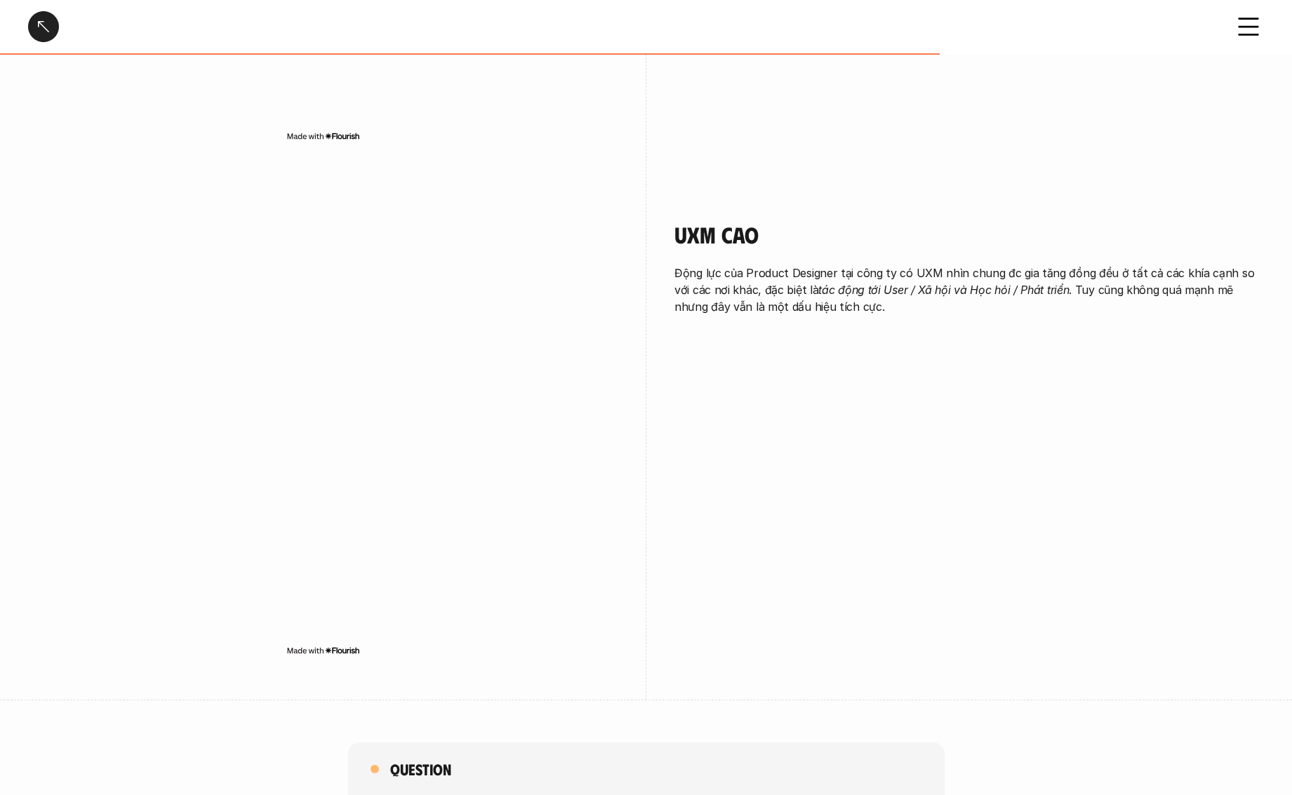
scroll to position [1258, 0]
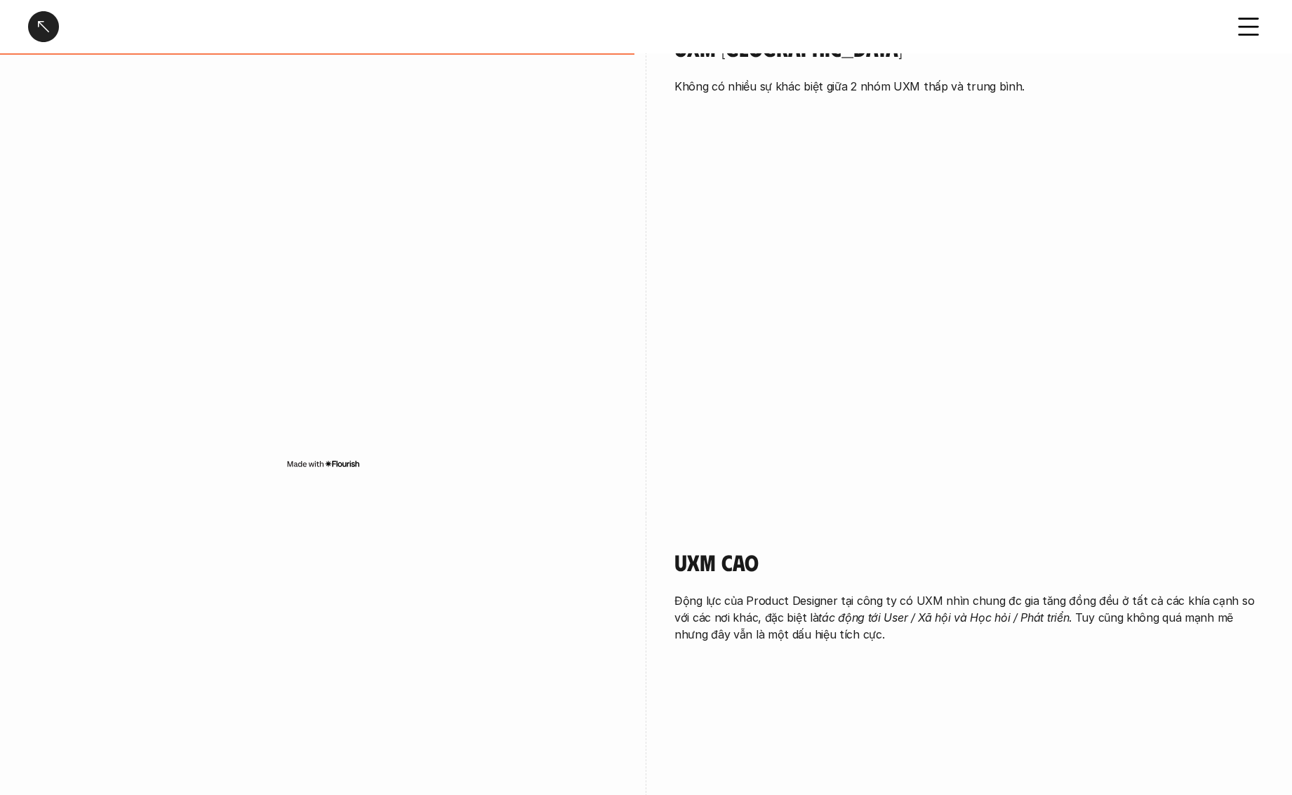
click at [1245, 29] on icon at bounding box center [1248, 26] width 31 height 31
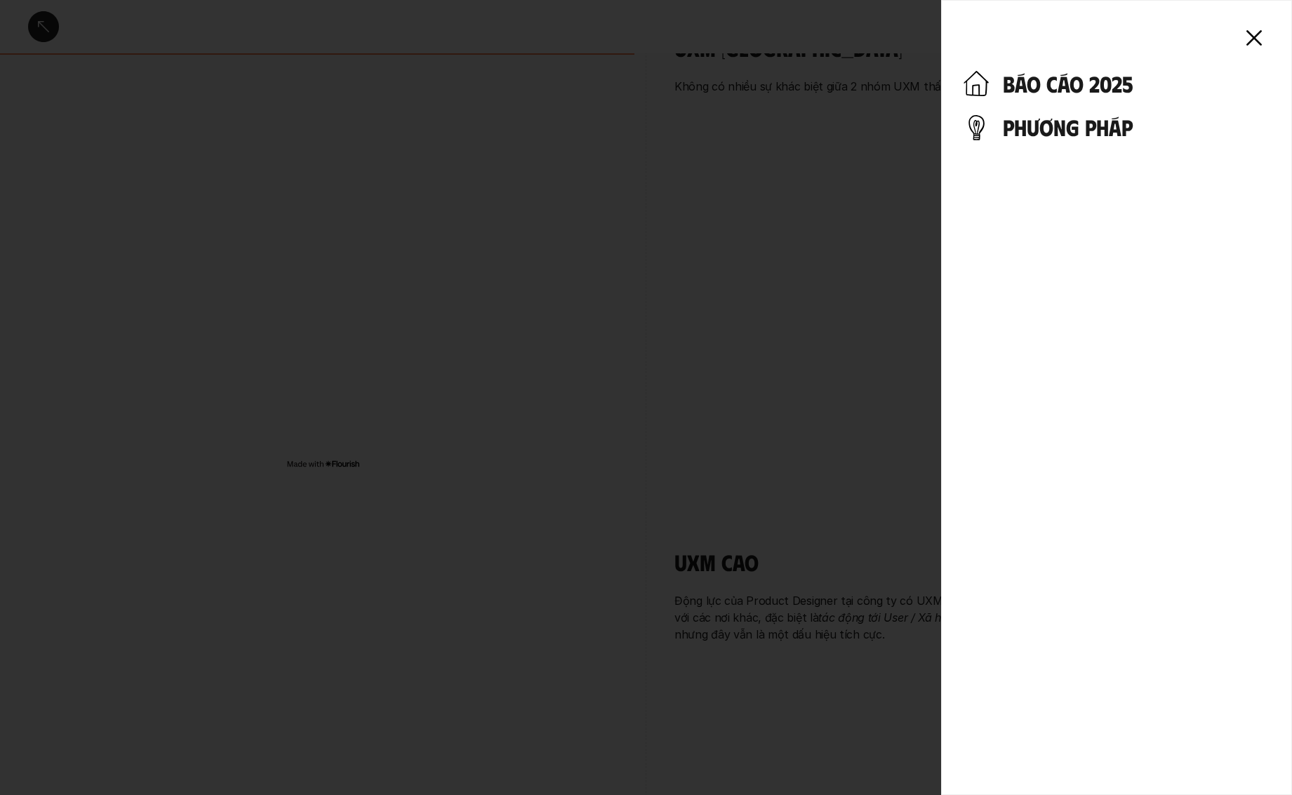
click at [1043, 129] on h4 "phương pháp" at bounding box center [1136, 127] width 267 height 27
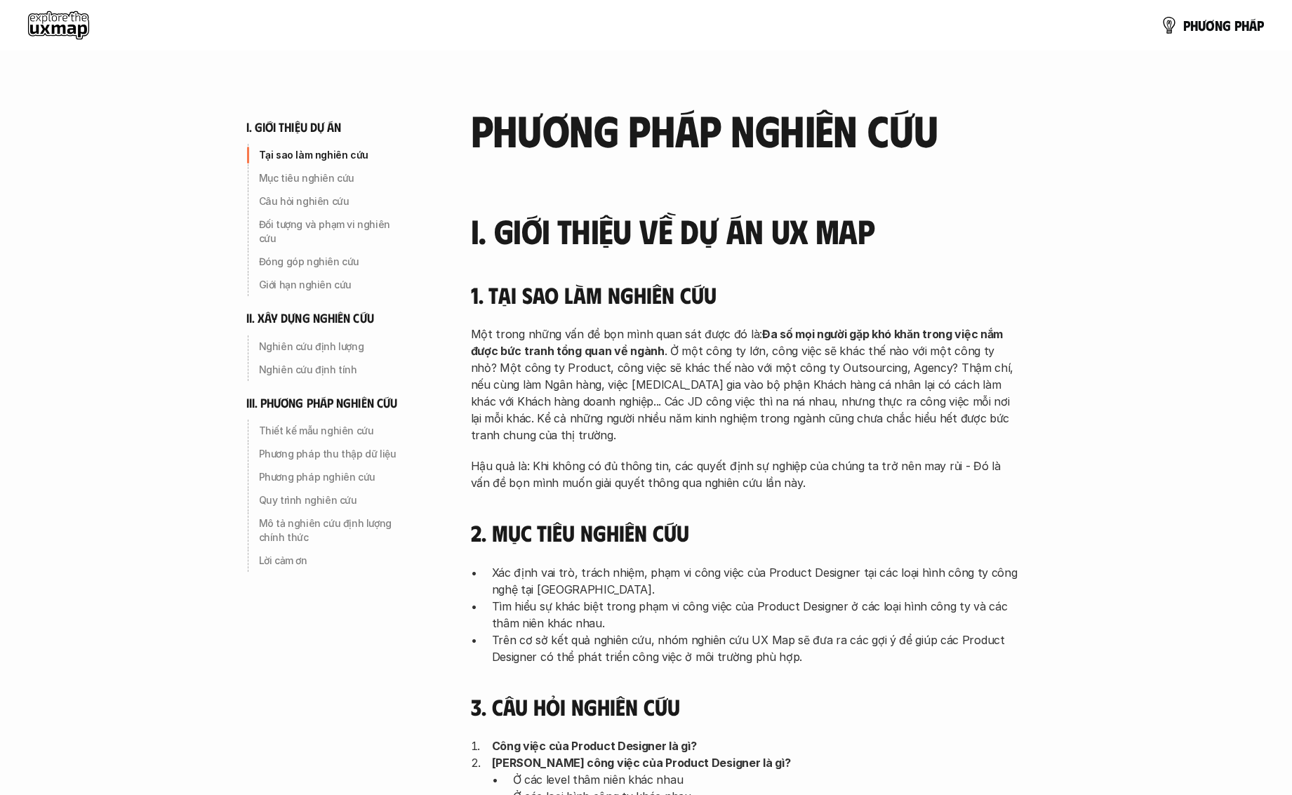
click at [29, 27] on use at bounding box center [58, 25] width 61 height 28
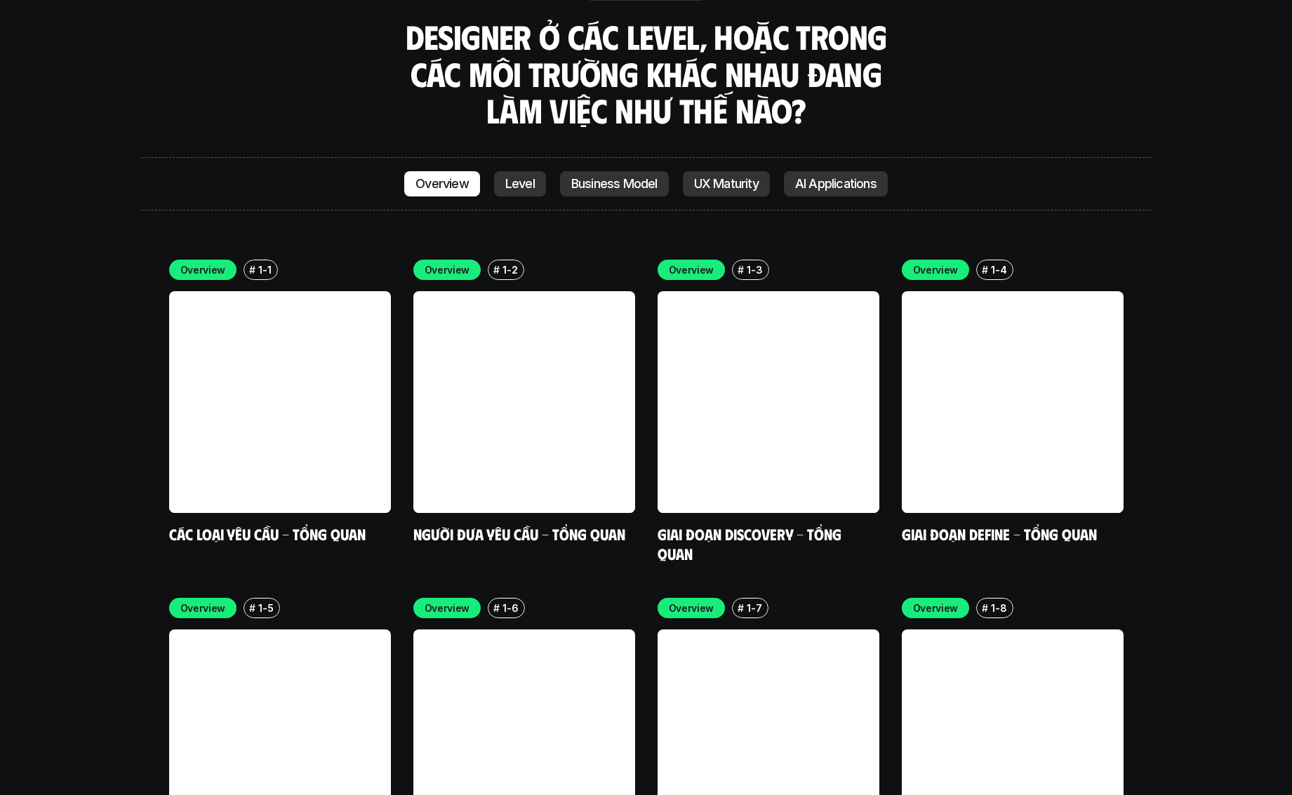
scroll to position [4151, 0]
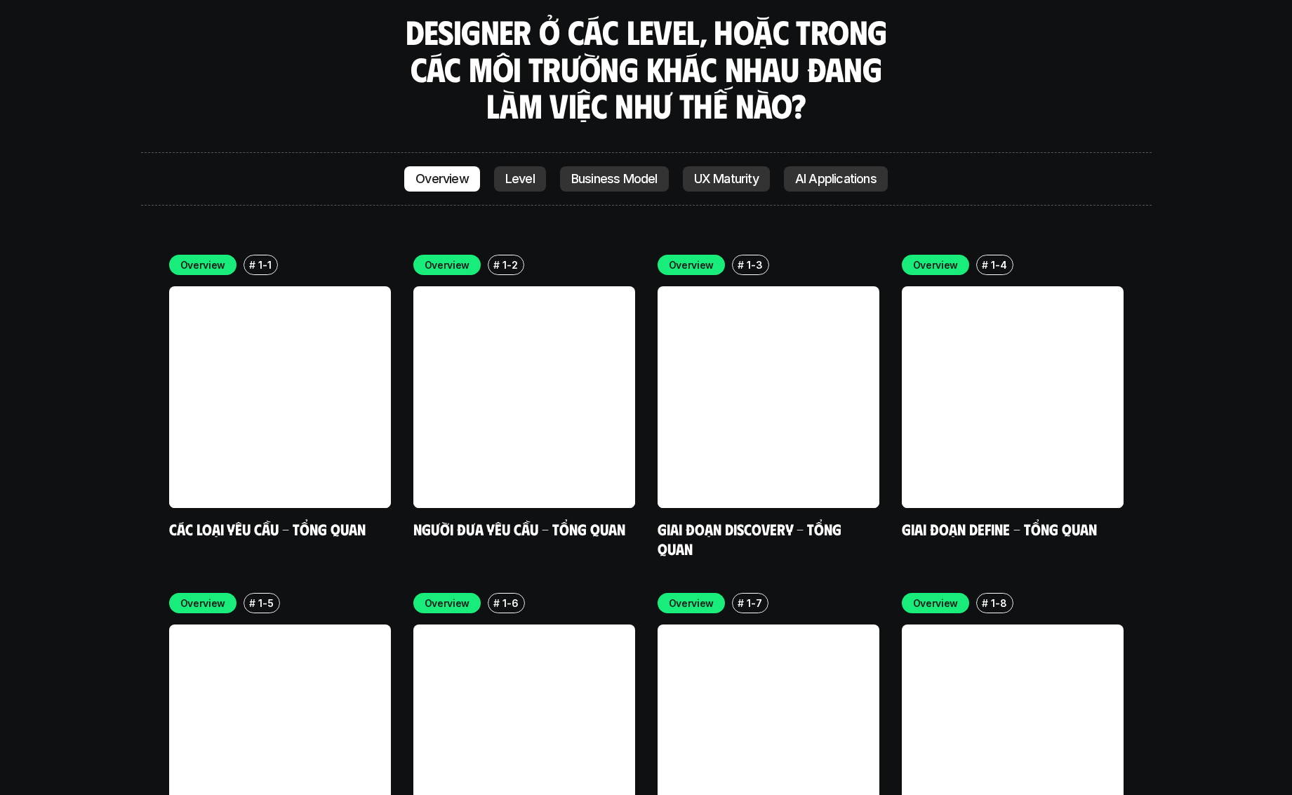
click at [624, 166] on link "Business Model" at bounding box center [614, 178] width 109 height 25
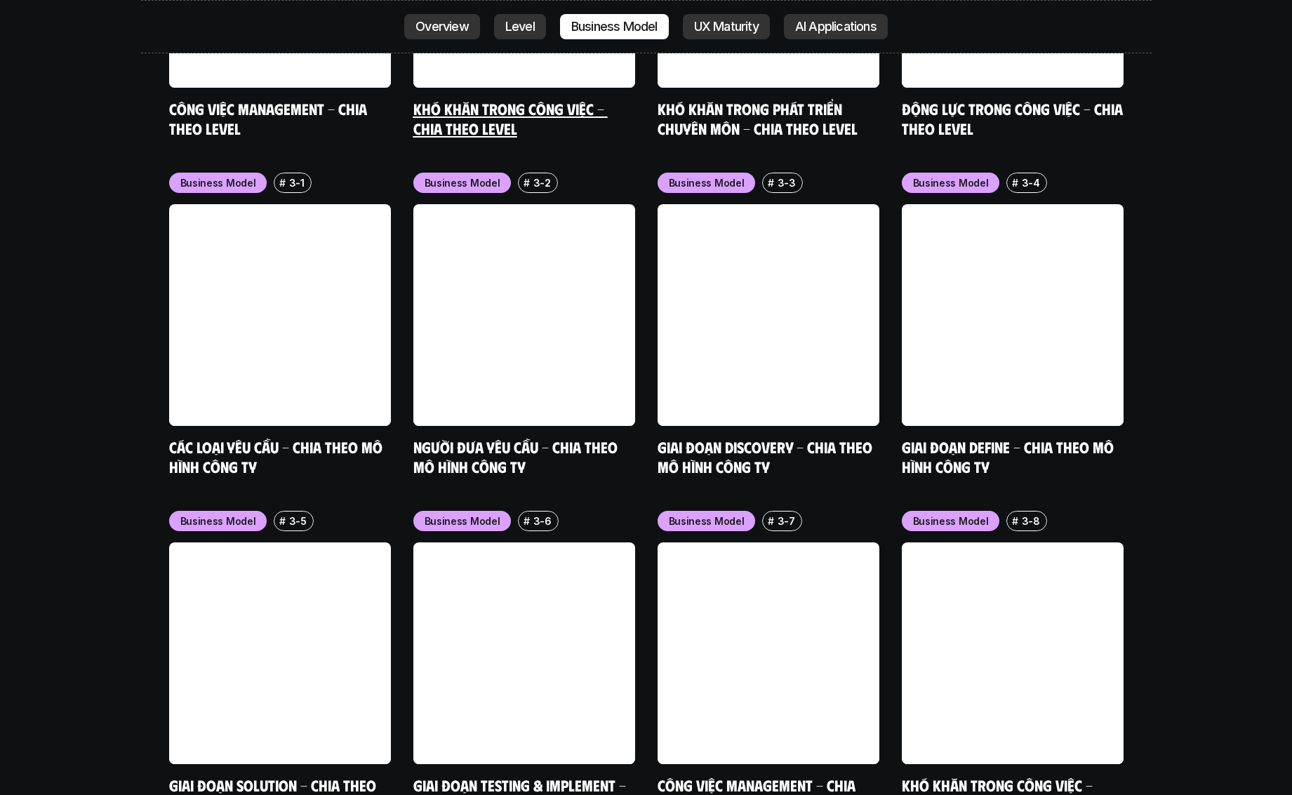
scroll to position [5949, 0]
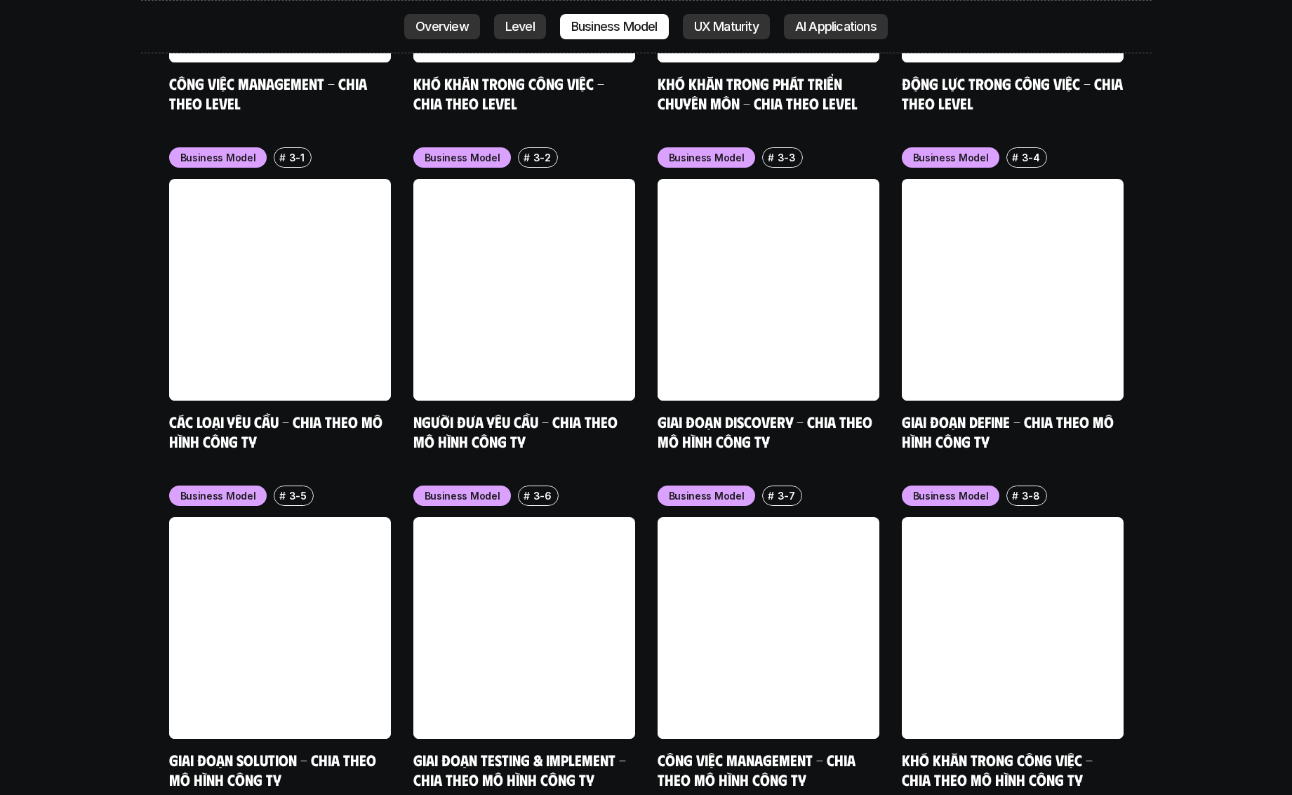
click at [514, 32] on p "Level" at bounding box center [519, 27] width 29 height 14
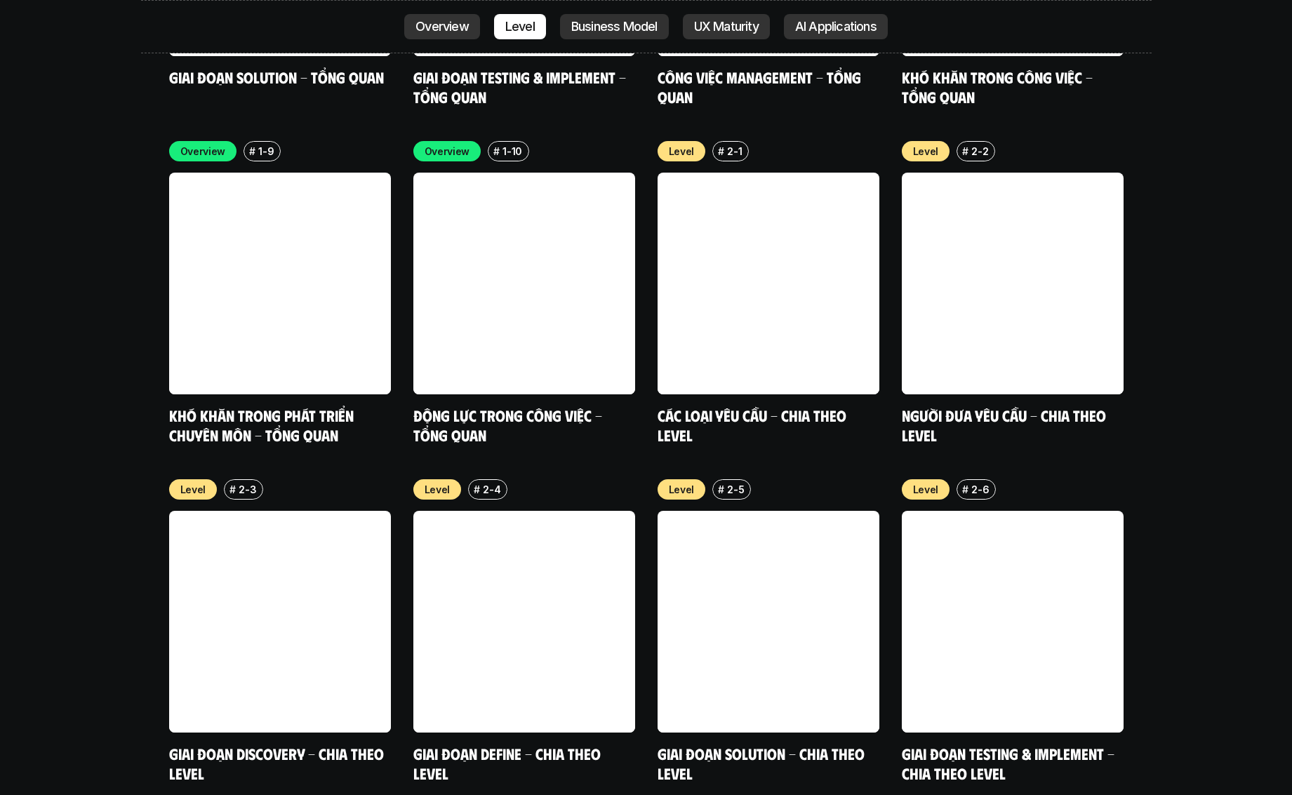
scroll to position [4935, 0]
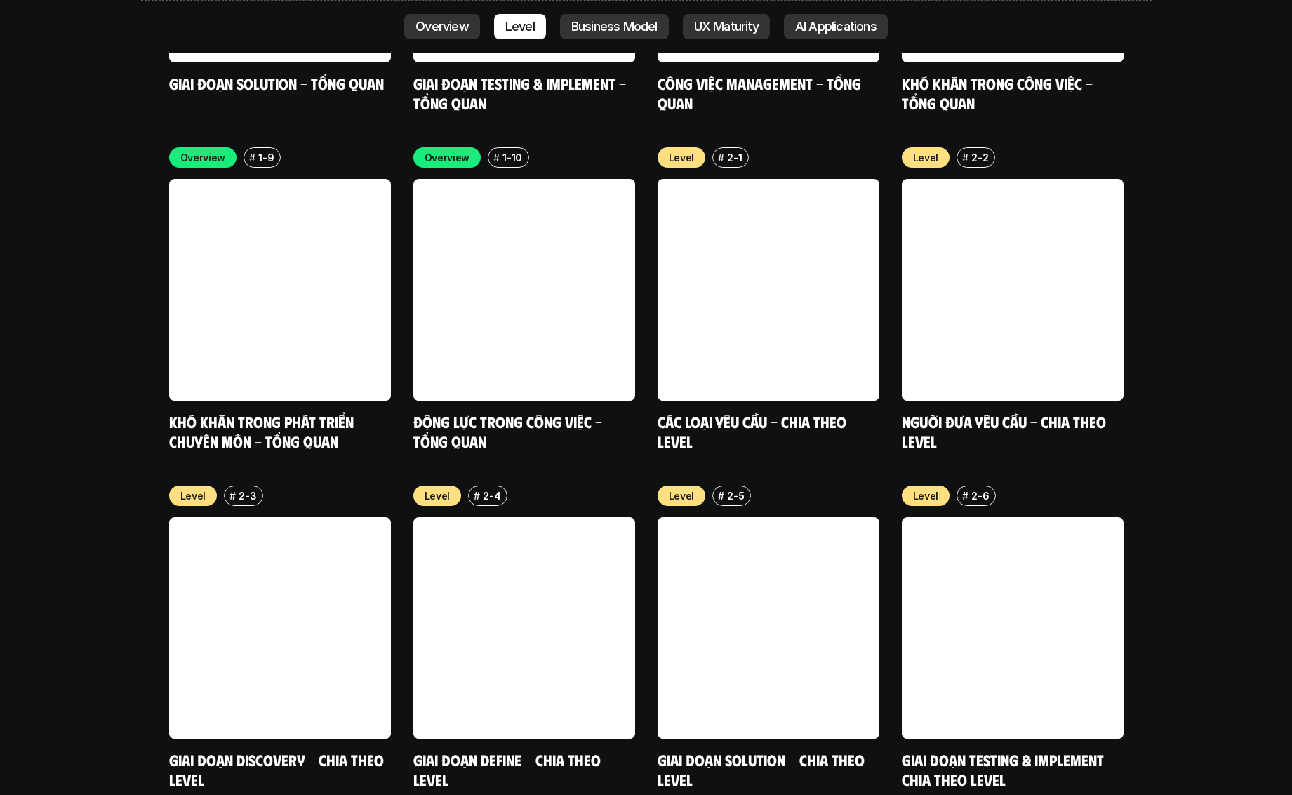
click at [728, 25] on p "UX Maturity" at bounding box center [726, 27] width 65 height 14
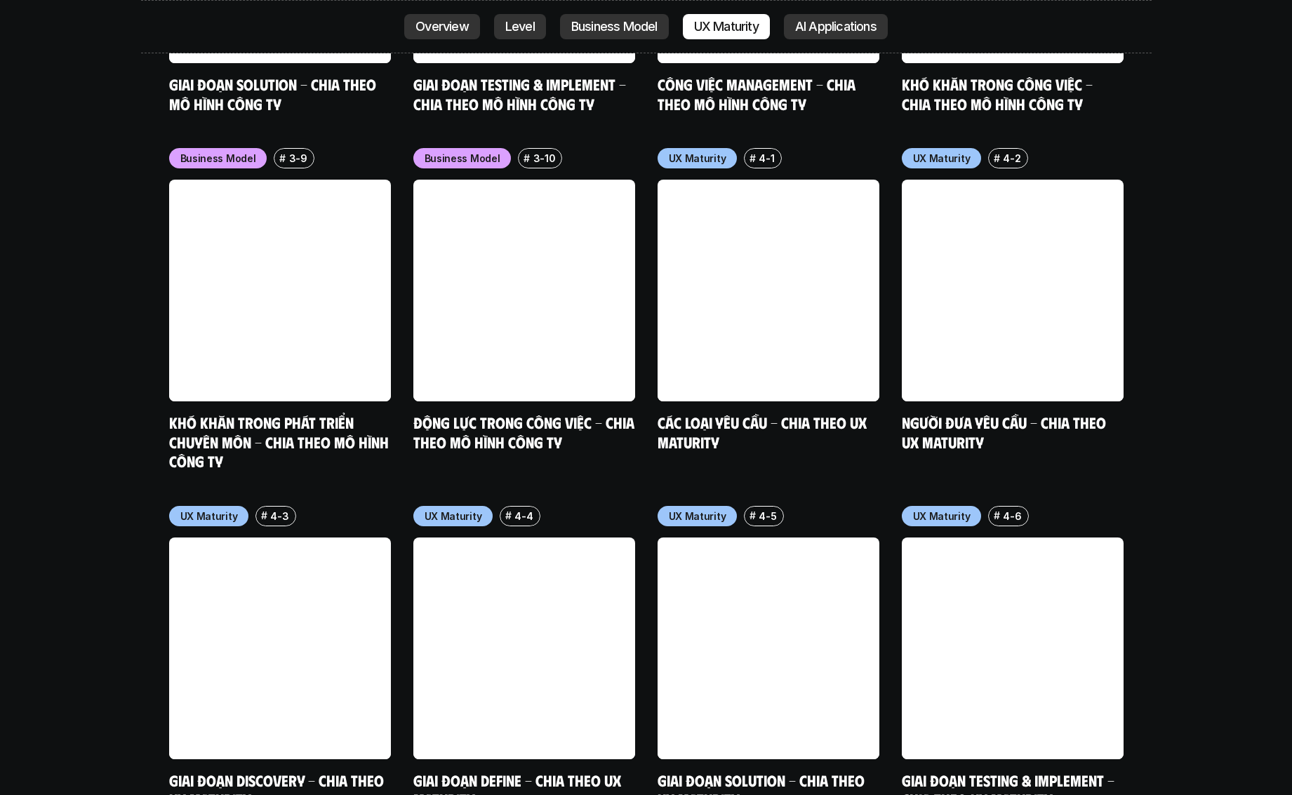
scroll to position [6626, 0]
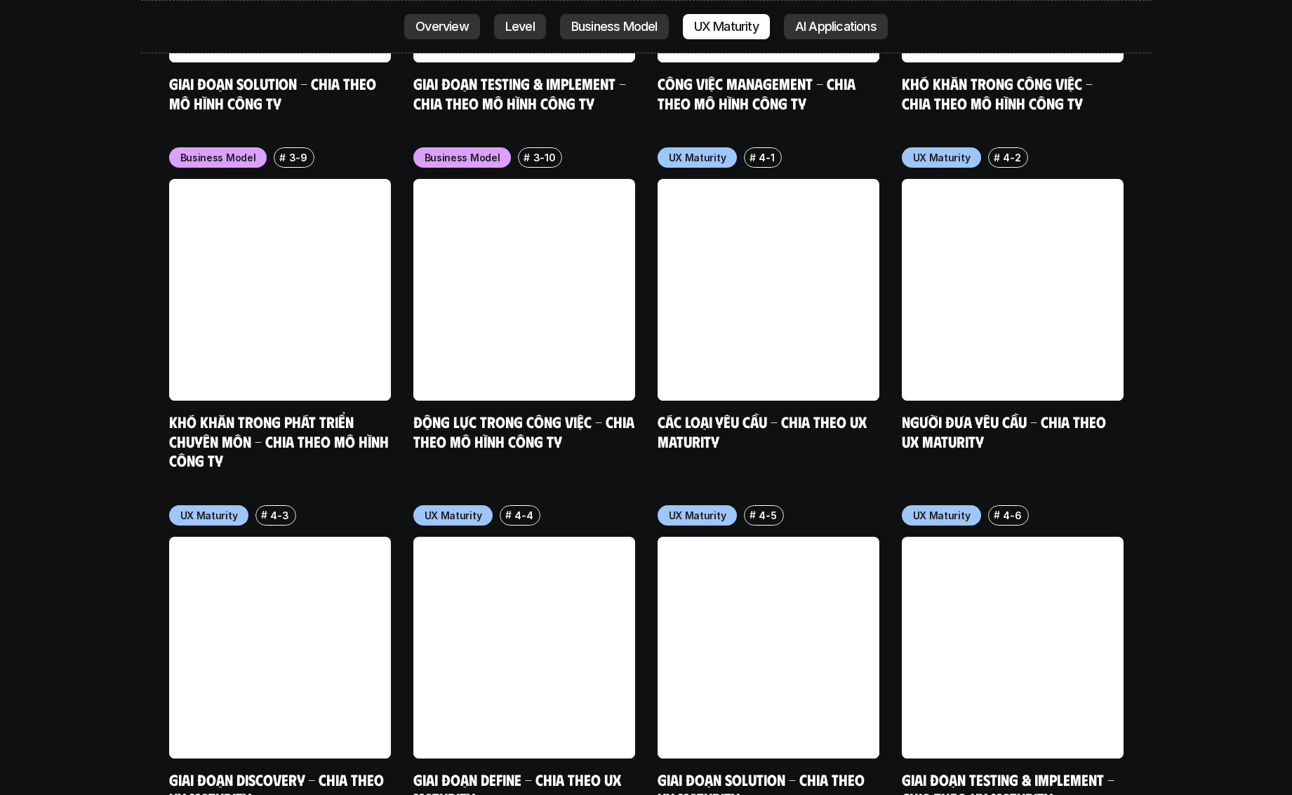
click at [814, 39] on link "AI Applications" at bounding box center [836, 26] width 104 height 25
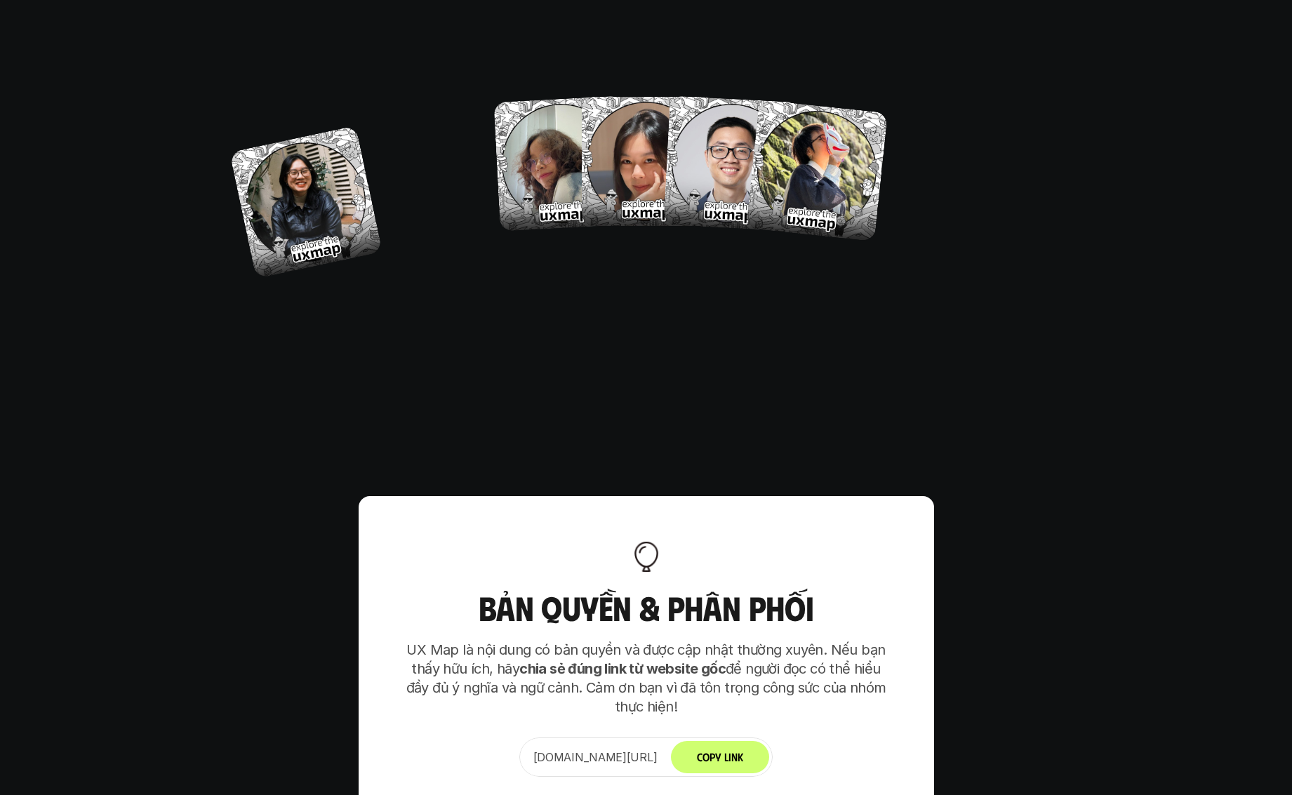
scroll to position [8291, 0]
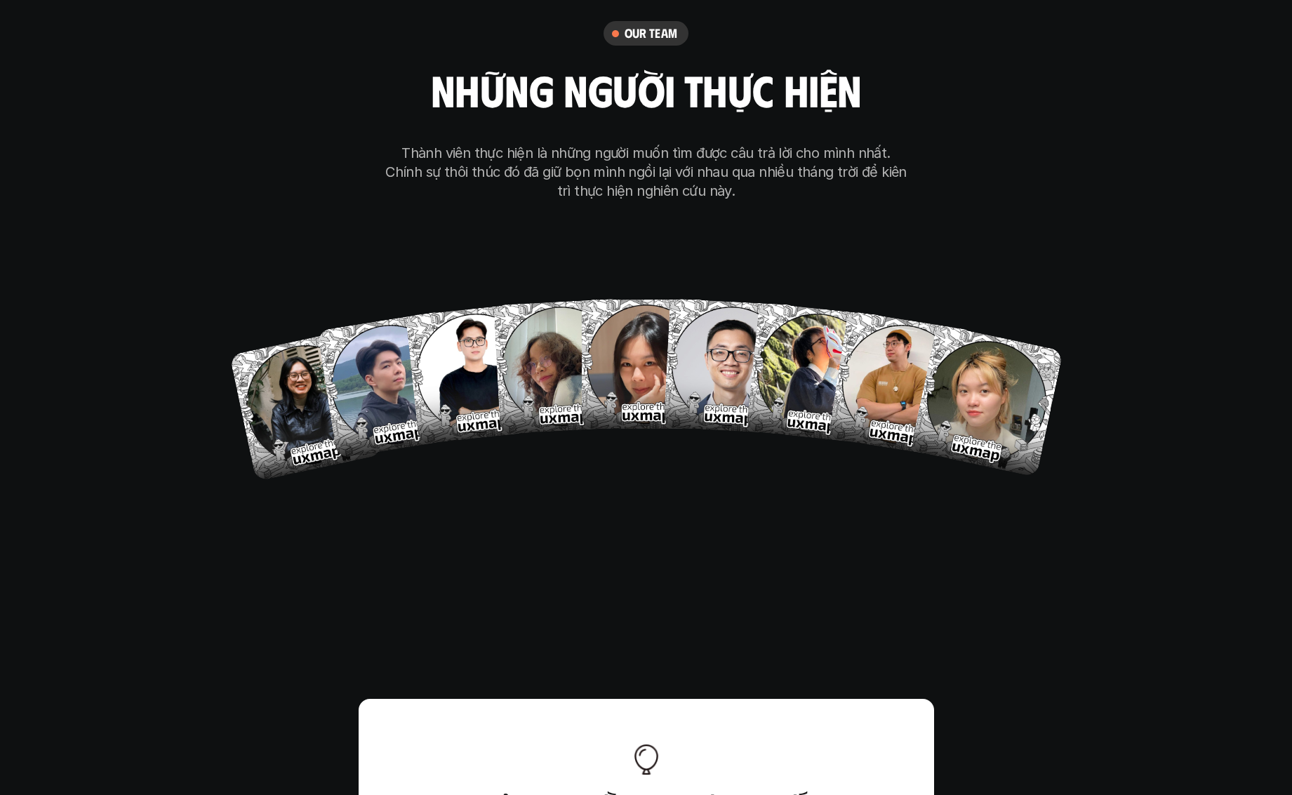
scroll to position [6626, 0]
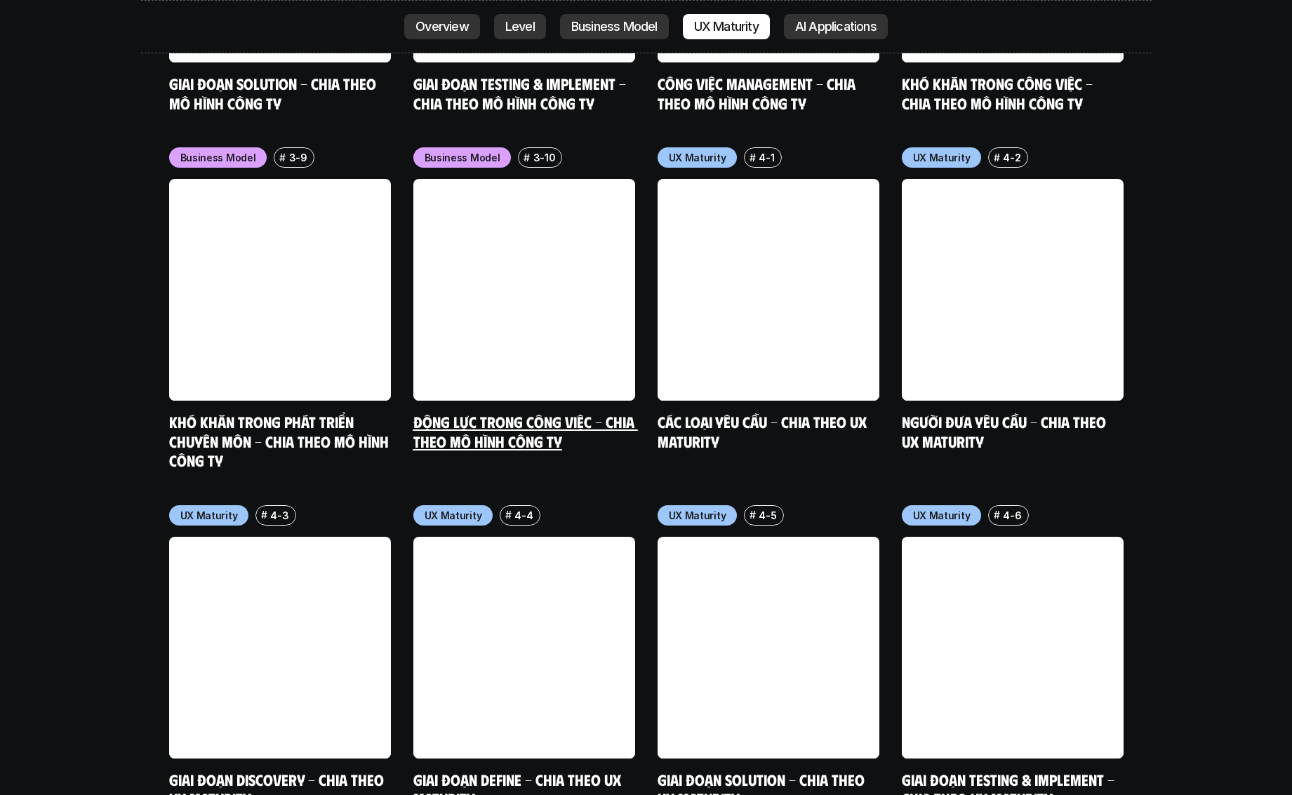
click at [531, 265] on link at bounding box center [524, 290] width 222 height 222
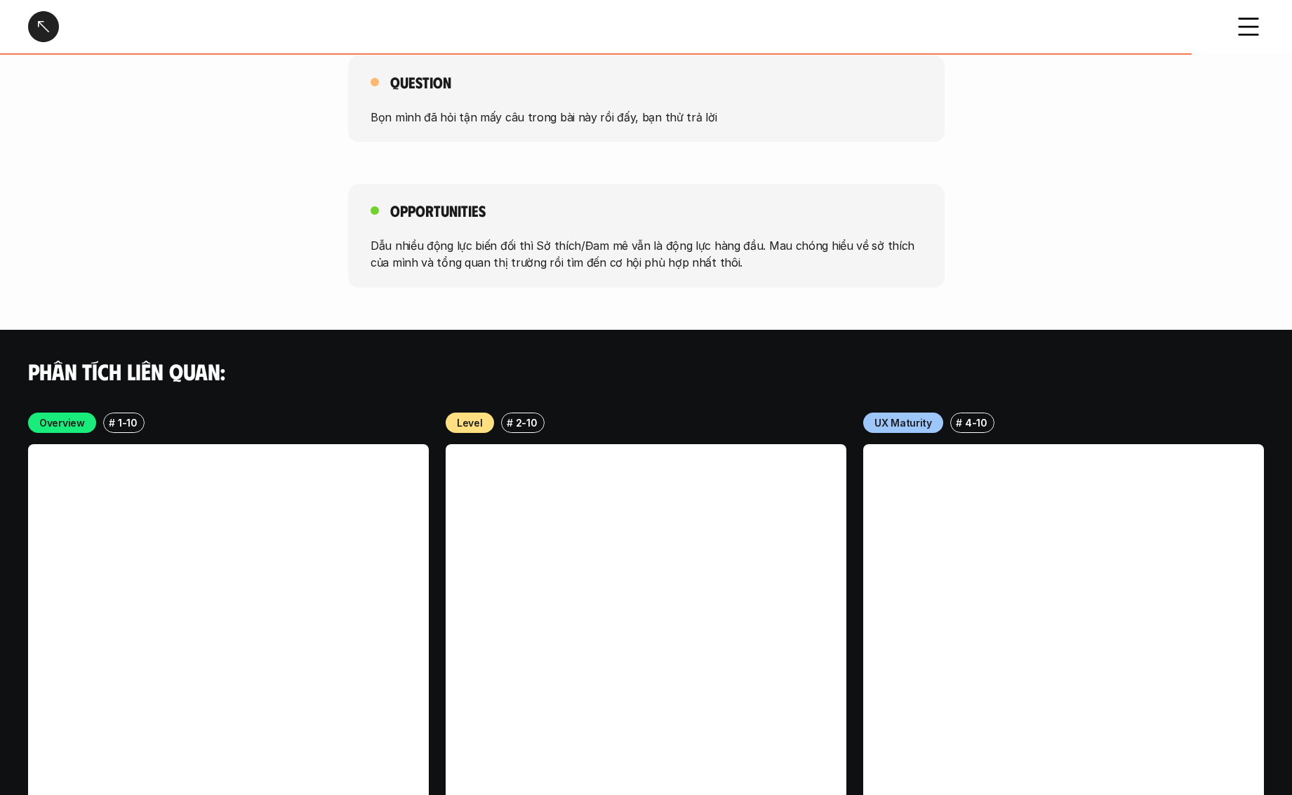
scroll to position [2136, 0]
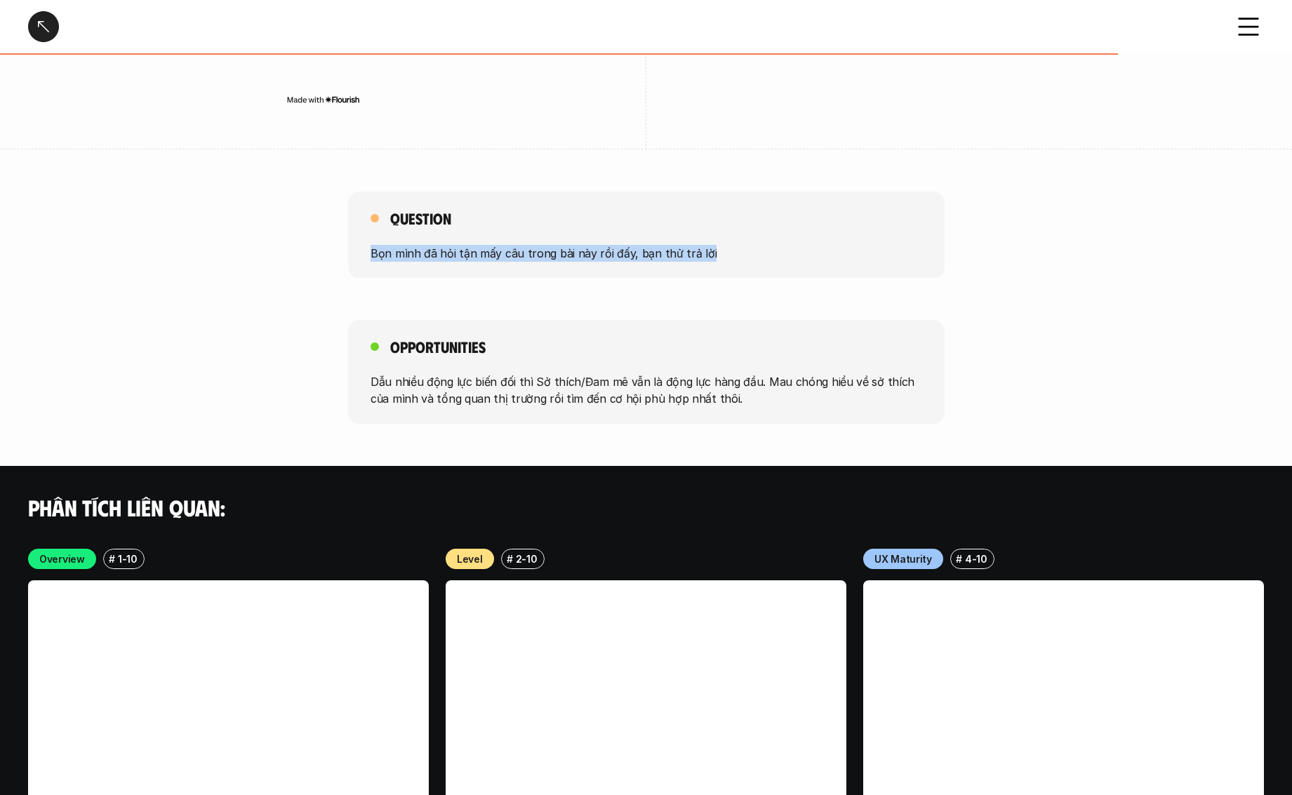
drag, startPoint x: 368, startPoint y: 253, endPoint x: 738, endPoint y: 253, distance: 369.1
click at [737, 256] on div "Question Bọn mình đã hỏi tận mấy câu trong bài này rồi đấy, bạn thử trả lời" at bounding box center [646, 235] width 596 height 87
click at [628, 366] on div "Opportunities Dẫu nhiều động lực biến đối thì Sở thích/Đam mê vẫn là động lực h…" at bounding box center [646, 372] width 596 height 104
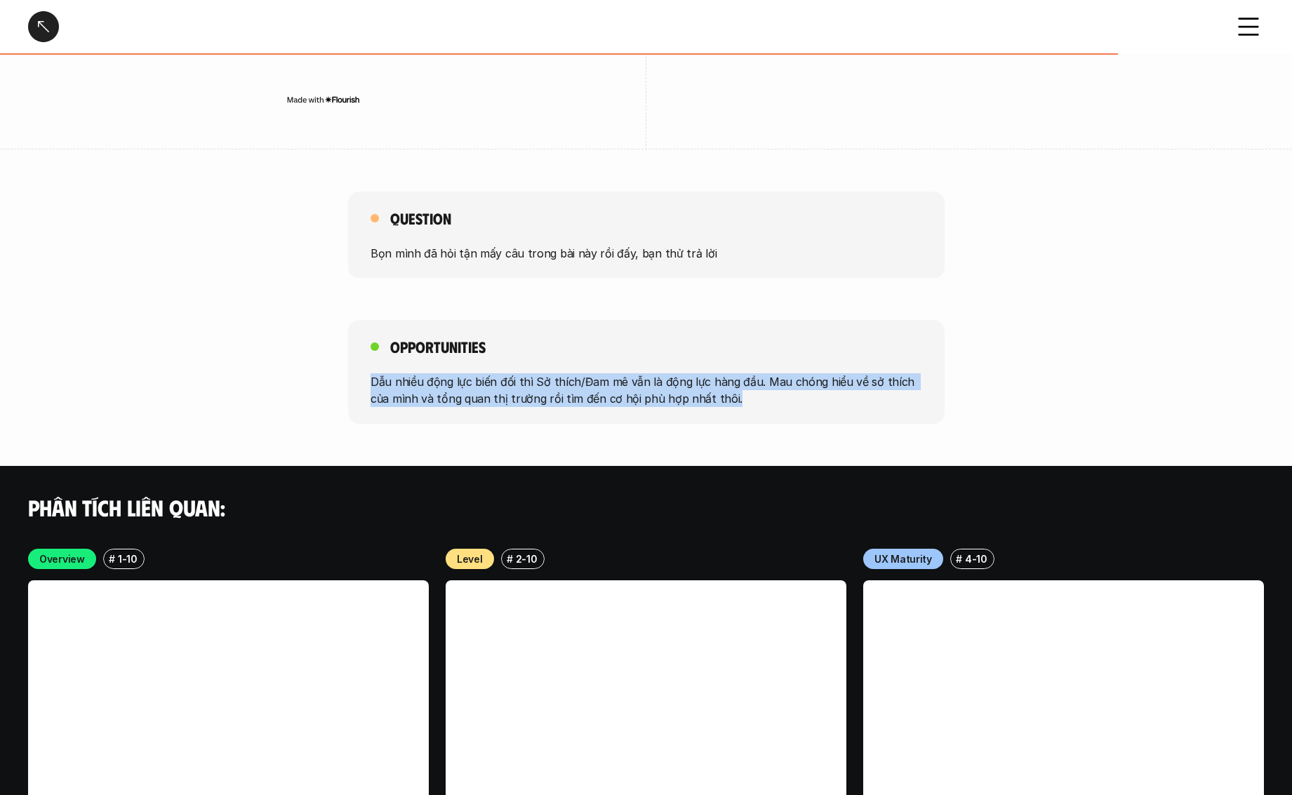
drag, startPoint x: 352, startPoint y: 383, endPoint x: 719, endPoint y: 406, distance: 367.7
click at [719, 406] on div "Opportunities Dẫu nhiều động lực biến đối thì Sở thích/Đam mê vẫn là động lực h…" at bounding box center [646, 372] width 596 height 104
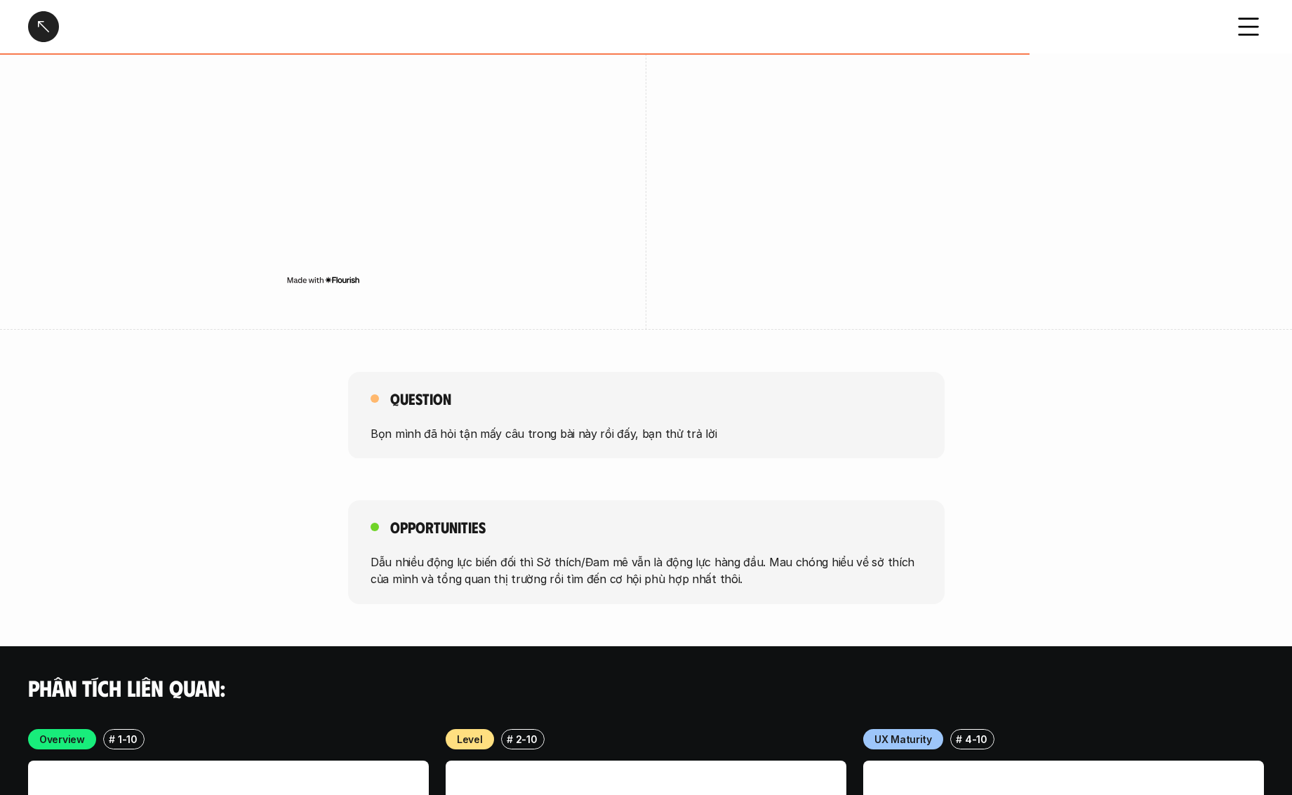
scroll to position [2026, 0]
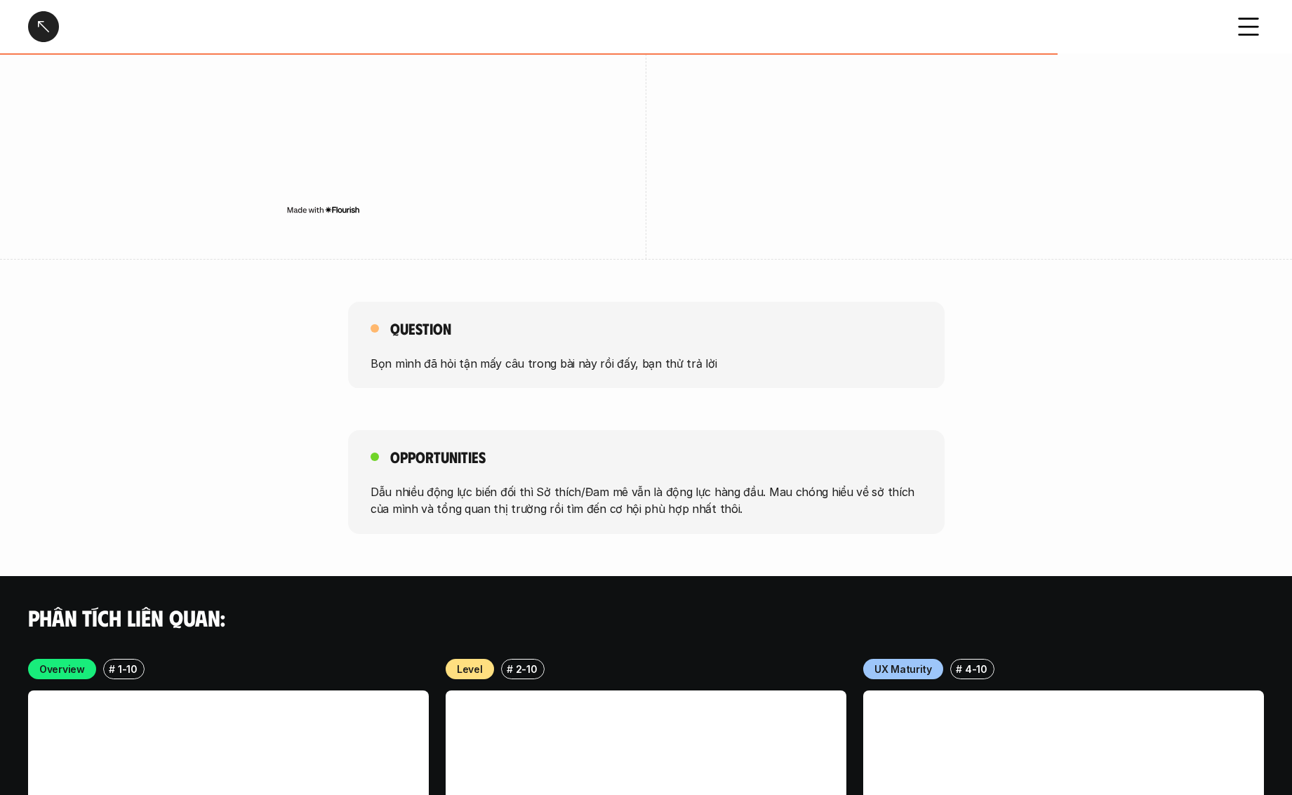
click at [36, 15] on div at bounding box center [43, 26] width 31 height 31
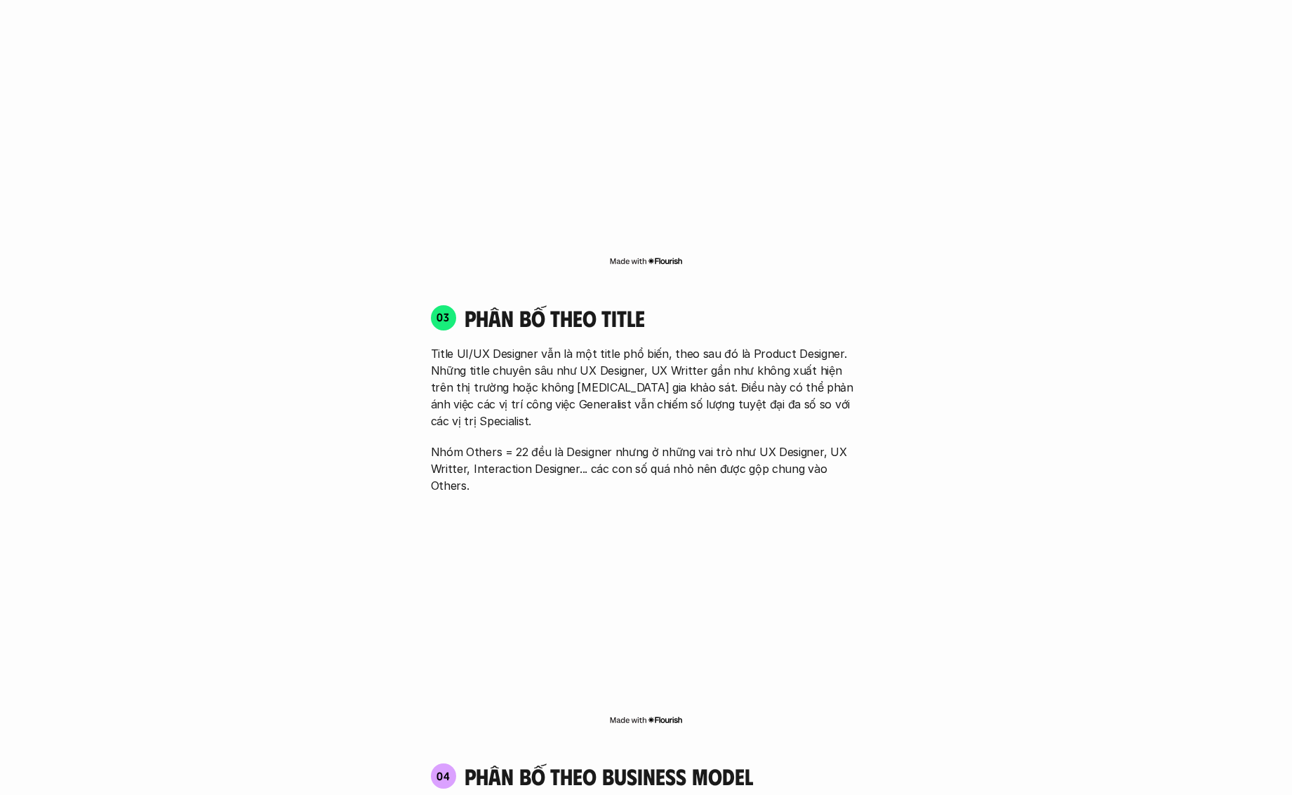
scroll to position [4244, 0]
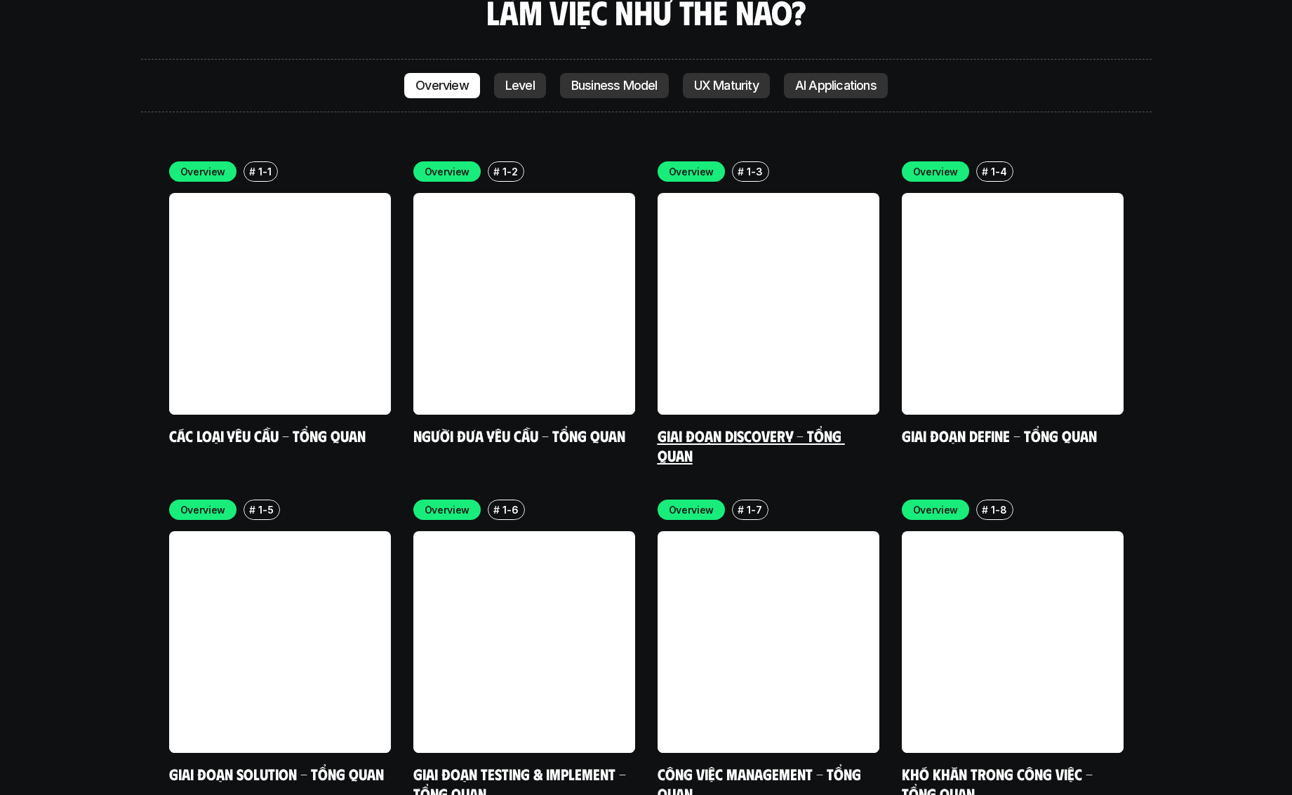
click at [724, 426] on h5 "Giai đoạn Discovery - Tổng quan" at bounding box center [769, 445] width 222 height 39
click at [714, 426] on link "Giai đoạn Discovery - Tổng quan" at bounding box center [751, 445] width 187 height 39
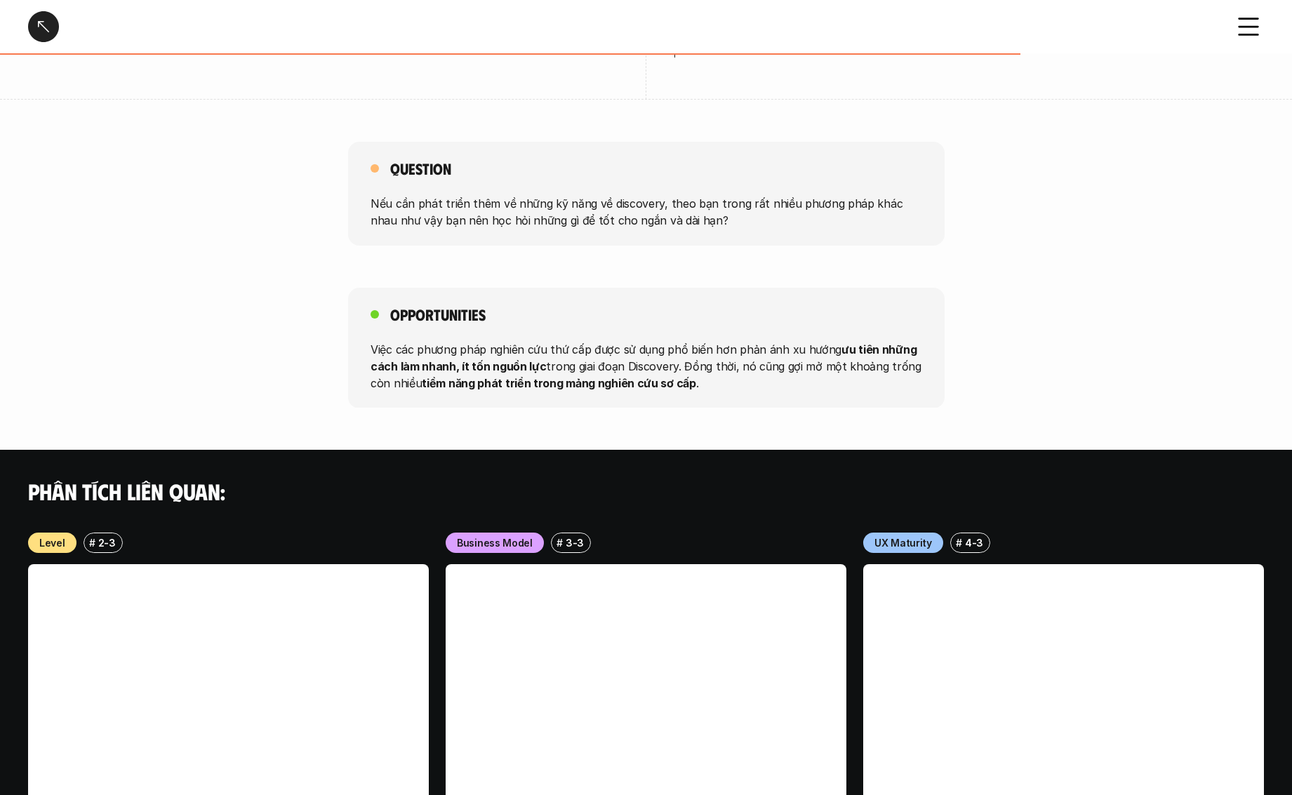
scroll to position [1190, 0]
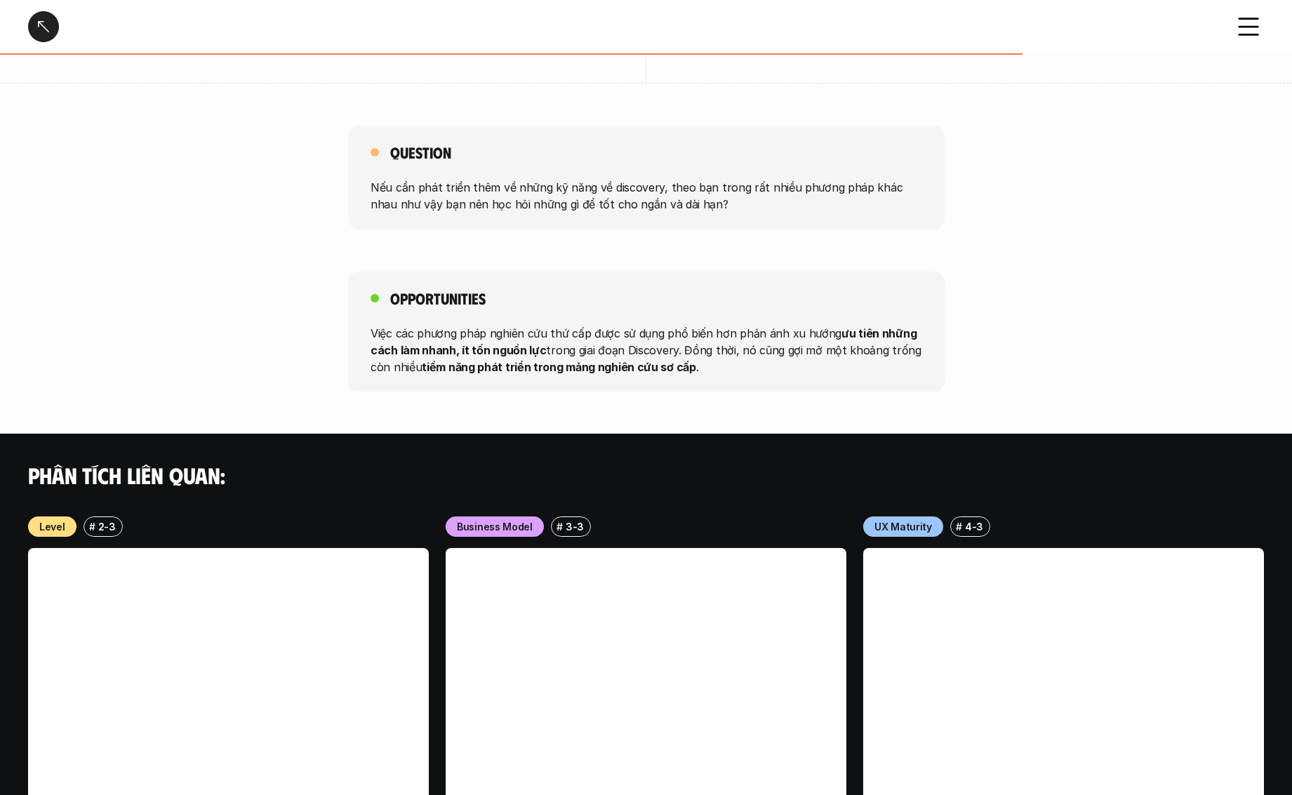
click at [46, 41] on div at bounding box center [43, 26] width 31 height 31
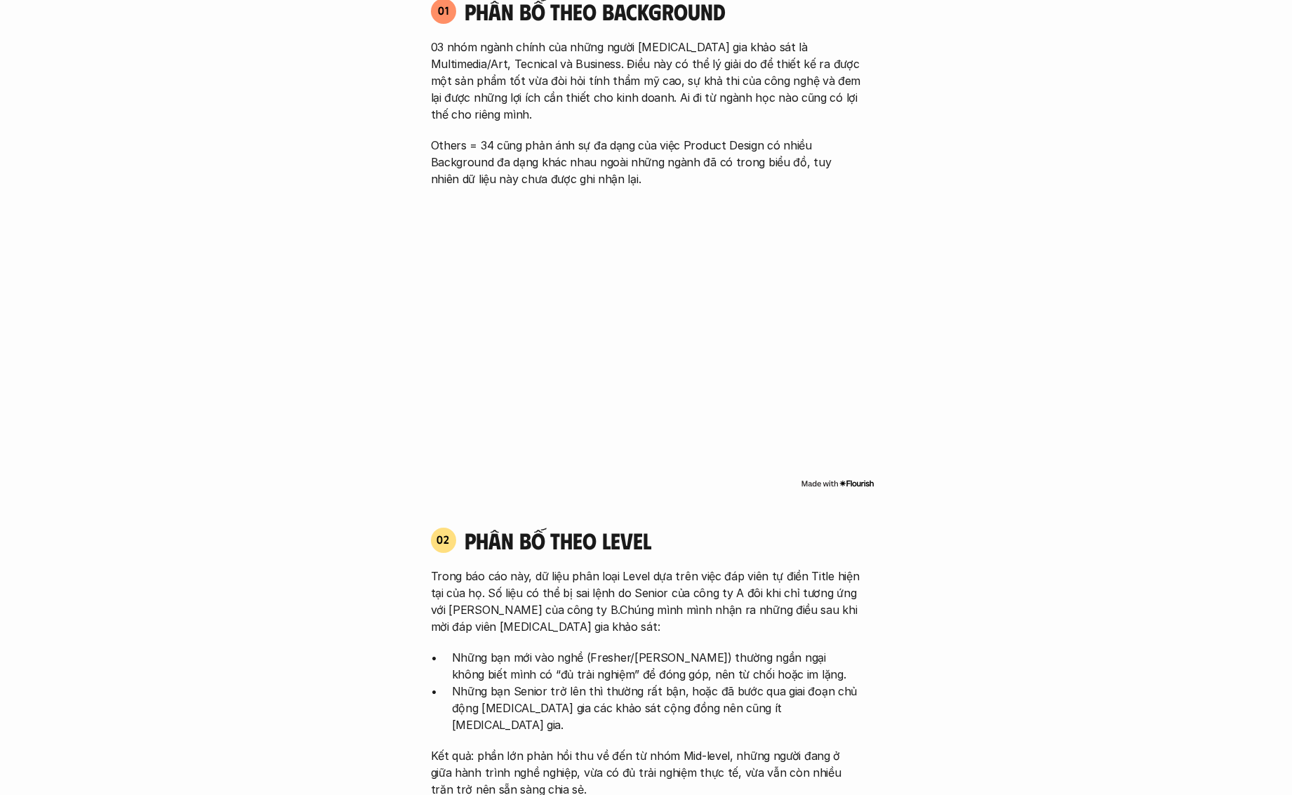
scroll to position [1150, 0]
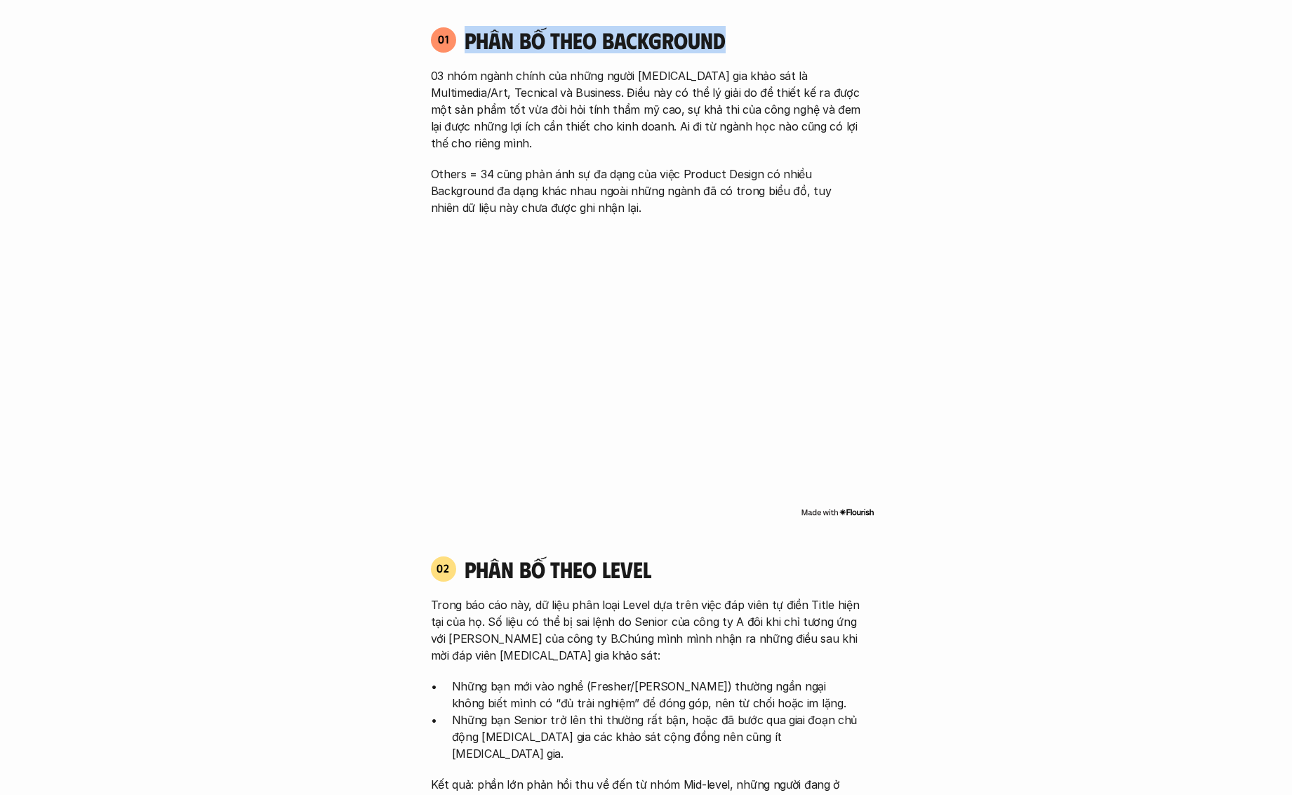
drag, startPoint x: 465, startPoint y: 39, endPoint x: 848, endPoint y: 51, distance: 383.3
click at [848, 51] on h4 "Phân bố theo background" at bounding box center [663, 40] width 397 height 27
click at [544, 177] on p "Others = 34 cũng phản ánh sự đa dạng của việc Product Design có nhiều Backgroun…" at bounding box center [646, 191] width 431 height 51
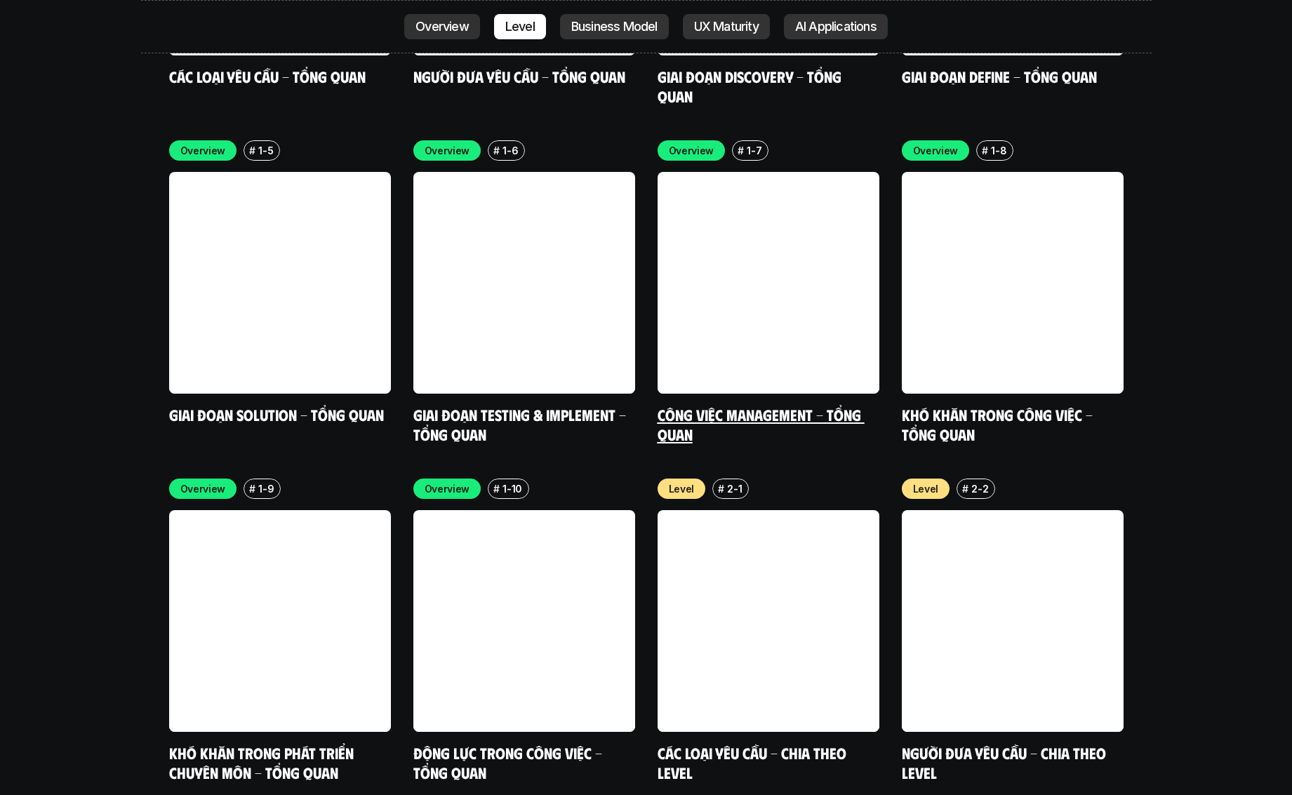
scroll to position [4613, 0]
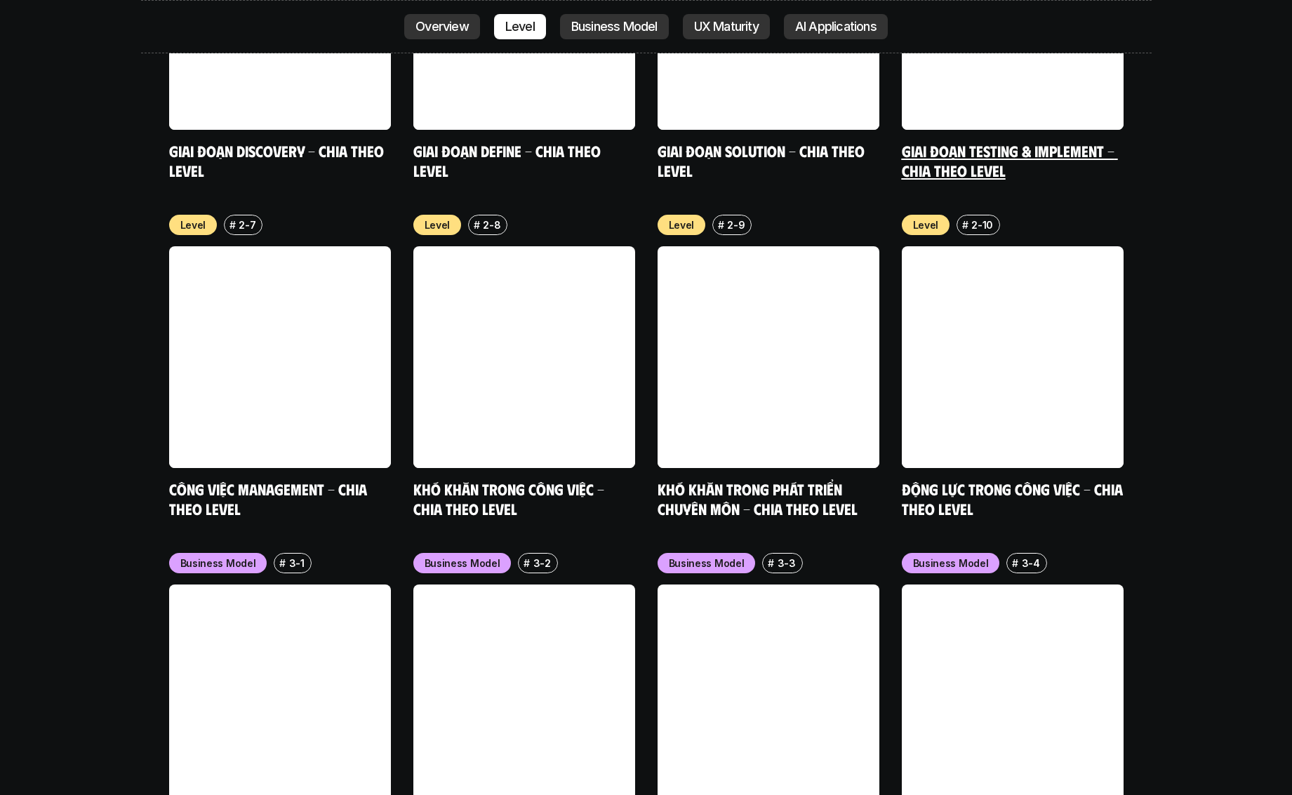
scroll to position [5625, 0]
